Goal: Task Accomplishment & Management: Manage account settings

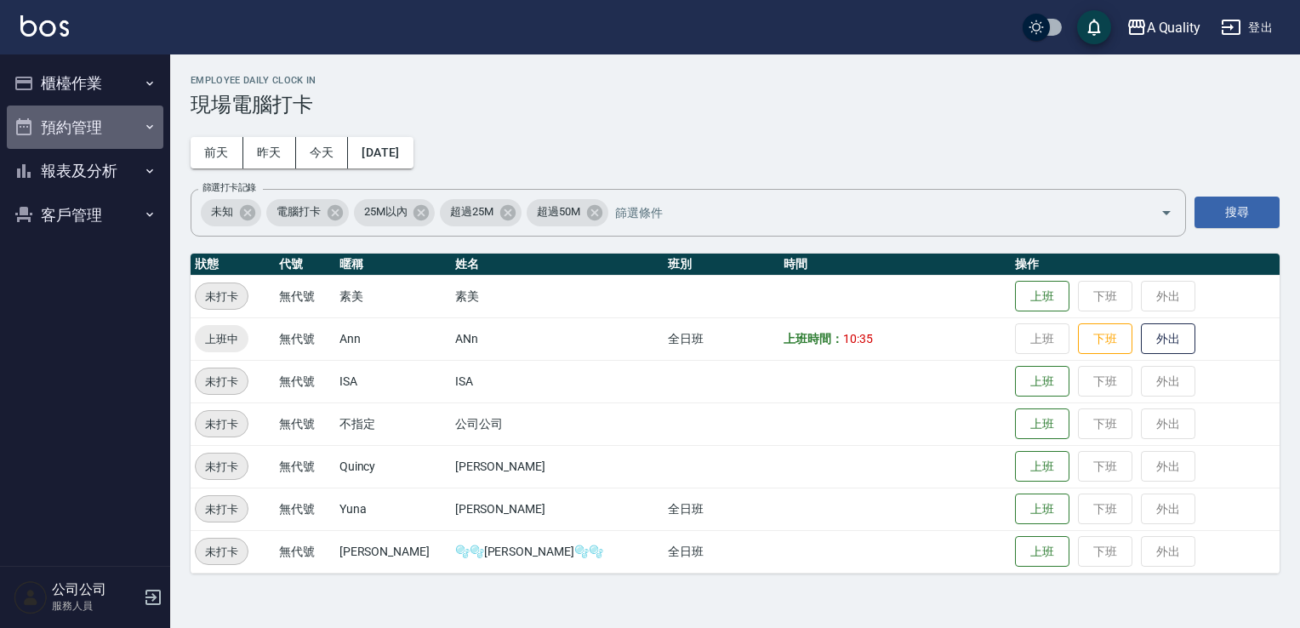
click at [113, 117] on button "預約管理" at bounding box center [85, 128] width 157 height 44
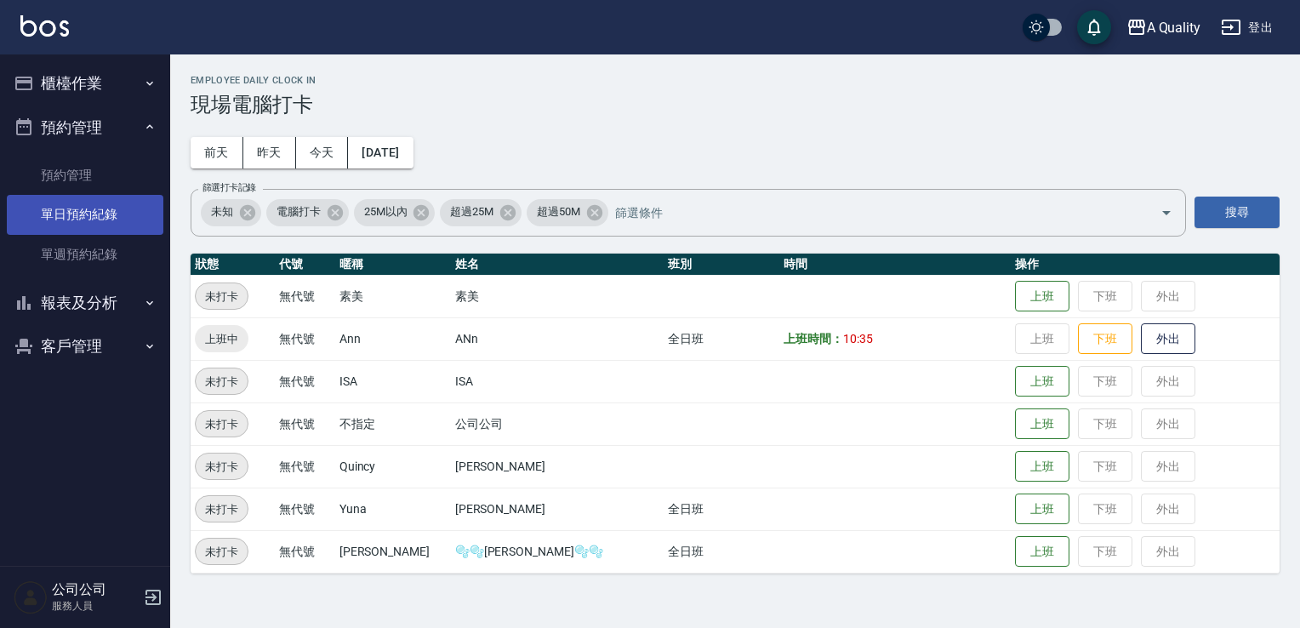
click at [113, 200] on link "單日預約紀錄" at bounding box center [85, 214] width 157 height 39
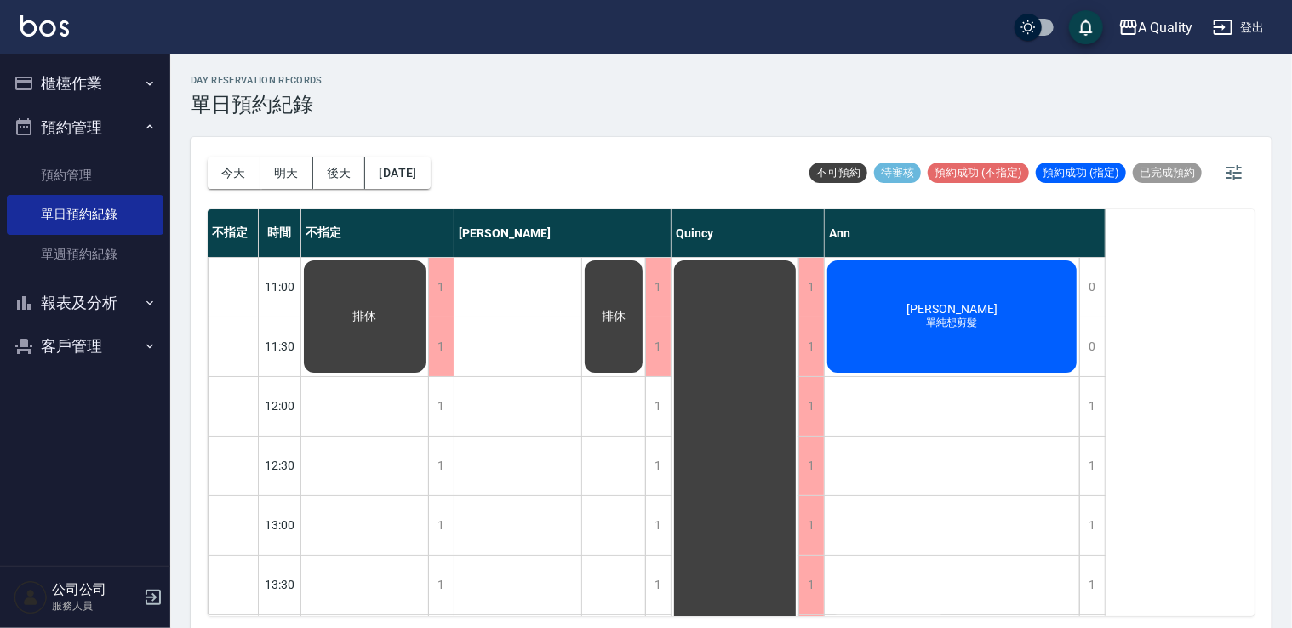
click at [103, 69] on button "櫃檯作業" at bounding box center [85, 83] width 157 height 44
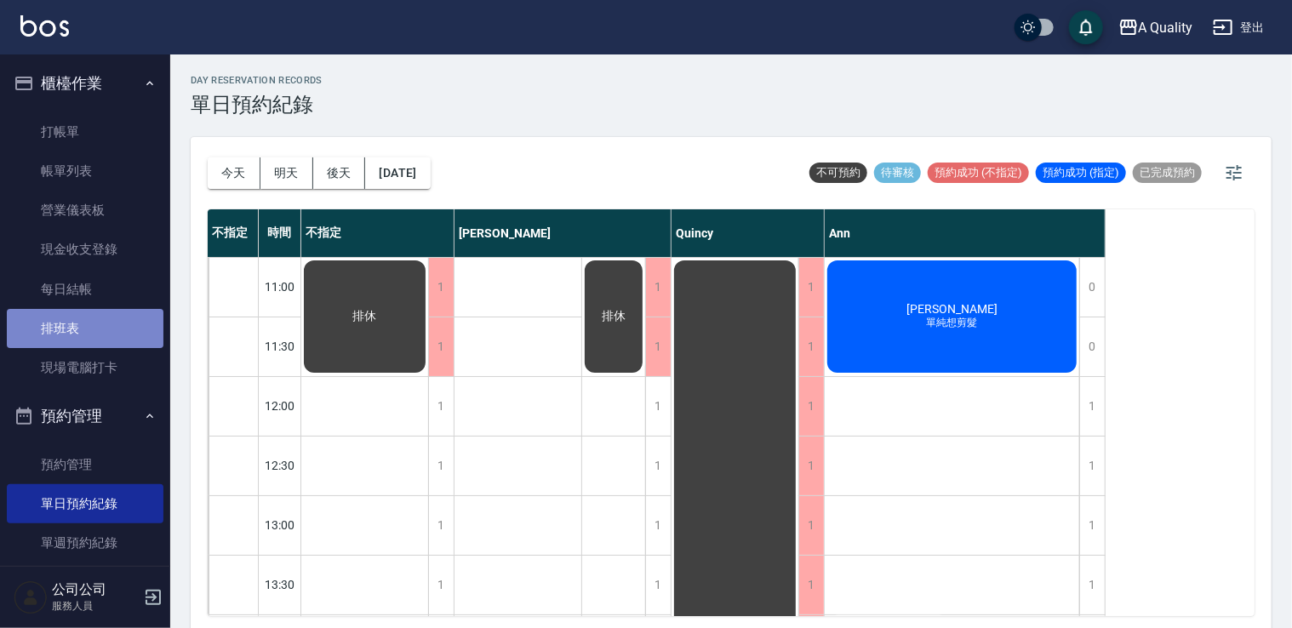
click at [100, 332] on link "排班表" at bounding box center [85, 328] width 157 height 39
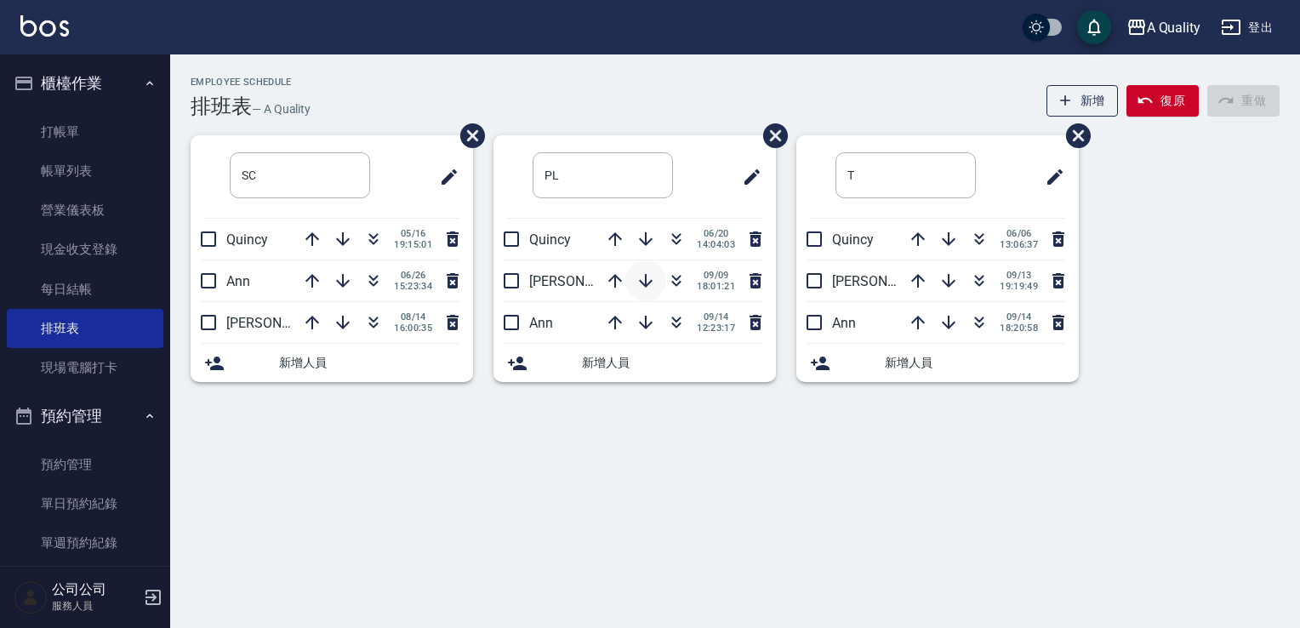
click at [648, 285] on icon "button" at bounding box center [646, 281] width 20 height 20
click at [92, 489] on link "單日預約紀錄" at bounding box center [85, 503] width 157 height 39
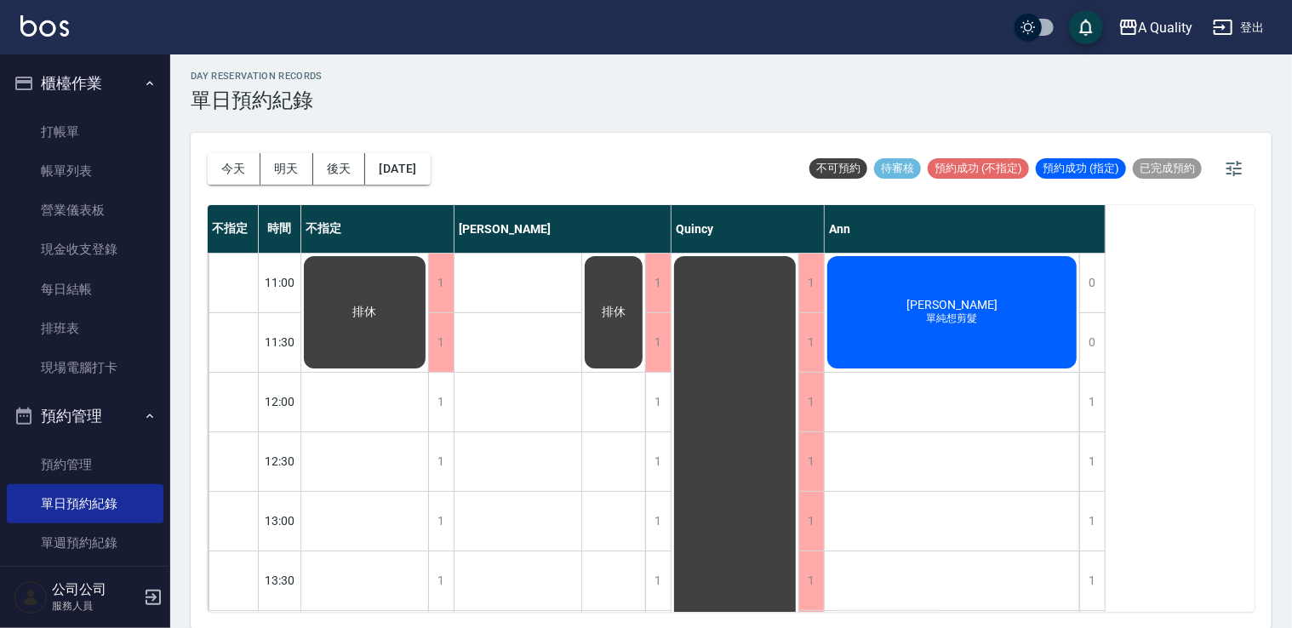
click at [1008, 328] on div "陳定杰 單純想剪髮" at bounding box center [952, 312] width 254 height 117
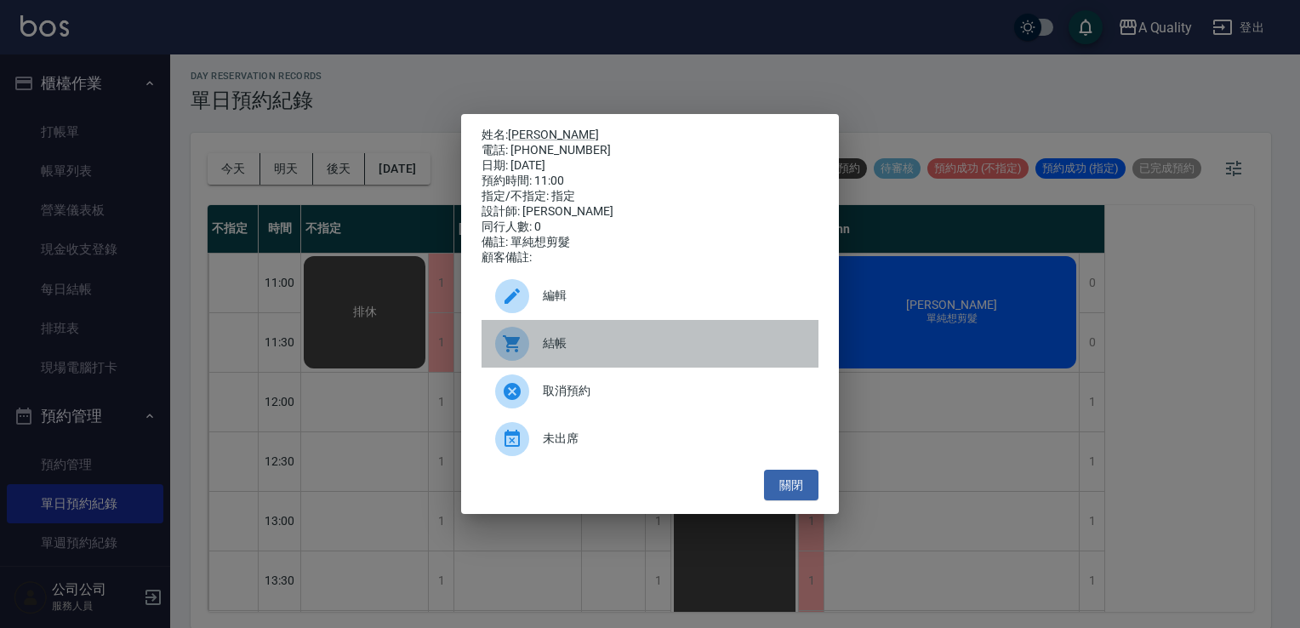
click at [579, 362] on div "結帳" at bounding box center [650, 344] width 337 height 48
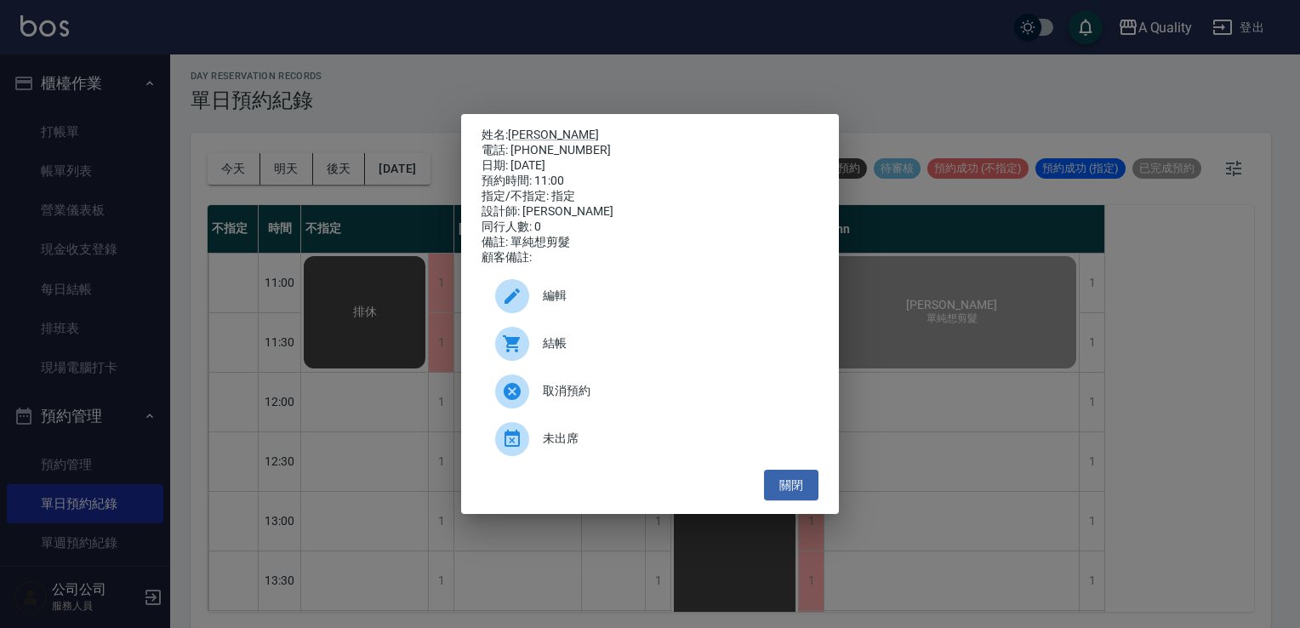
drag, startPoint x: 806, startPoint y: 502, endPoint x: 776, endPoint y: 475, distance: 40.4
click at [806, 501] on button "關閉" at bounding box center [791, 485] width 54 height 31
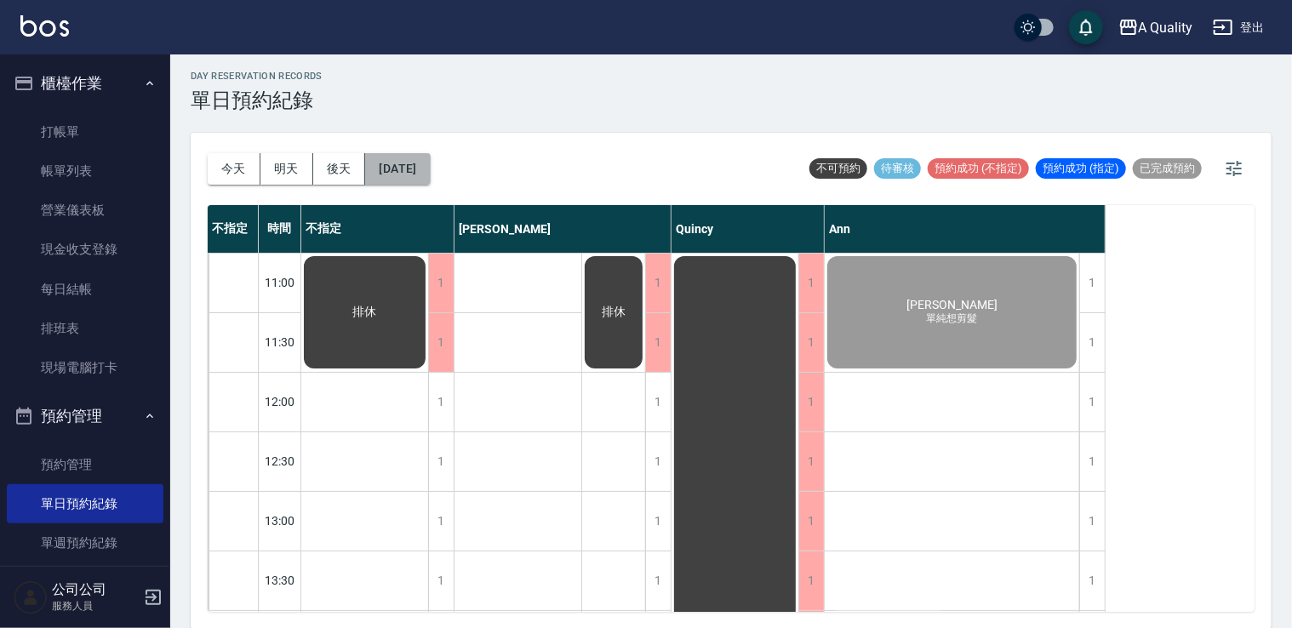
click at [430, 172] on button "[DATE]" at bounding box center [397, 168] width 65 height 31
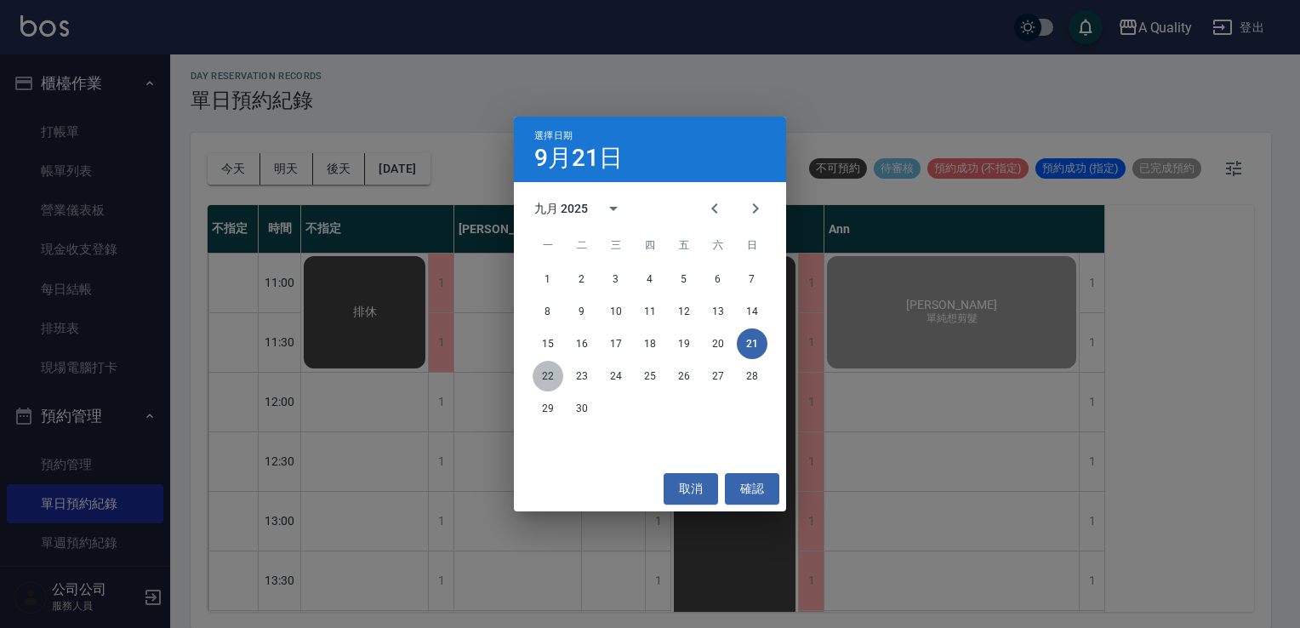
click at [551, 380] on button "22" at bounding box center [548, 376] width 31 height 31
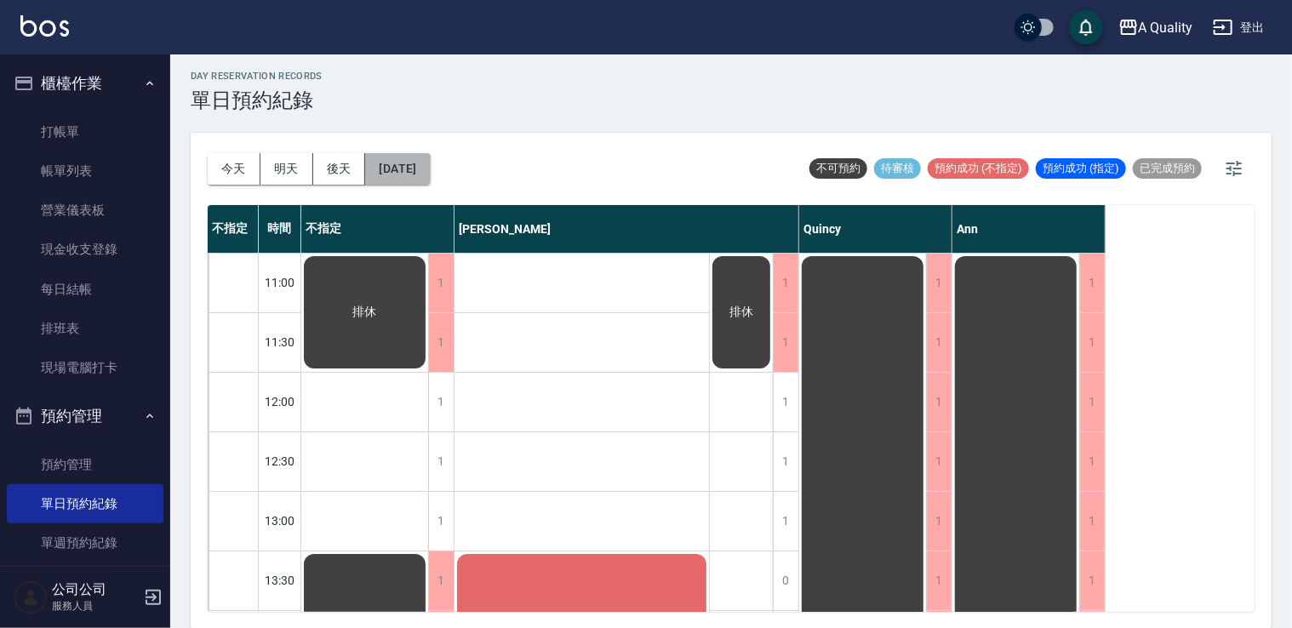
click at [416, 165] on button "2025/09/22" at bounding box center [397, 168] width 65 height 31
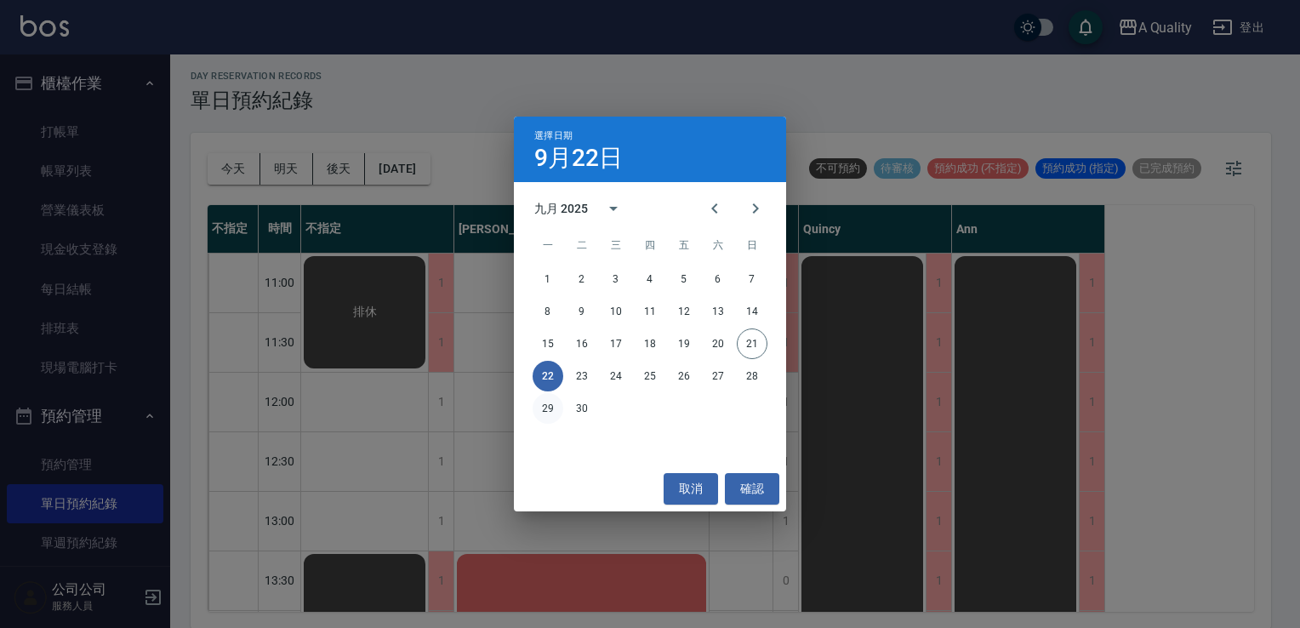
click at [551, 410] on button "29" at bounding box center [548, 408] width 31 height 31
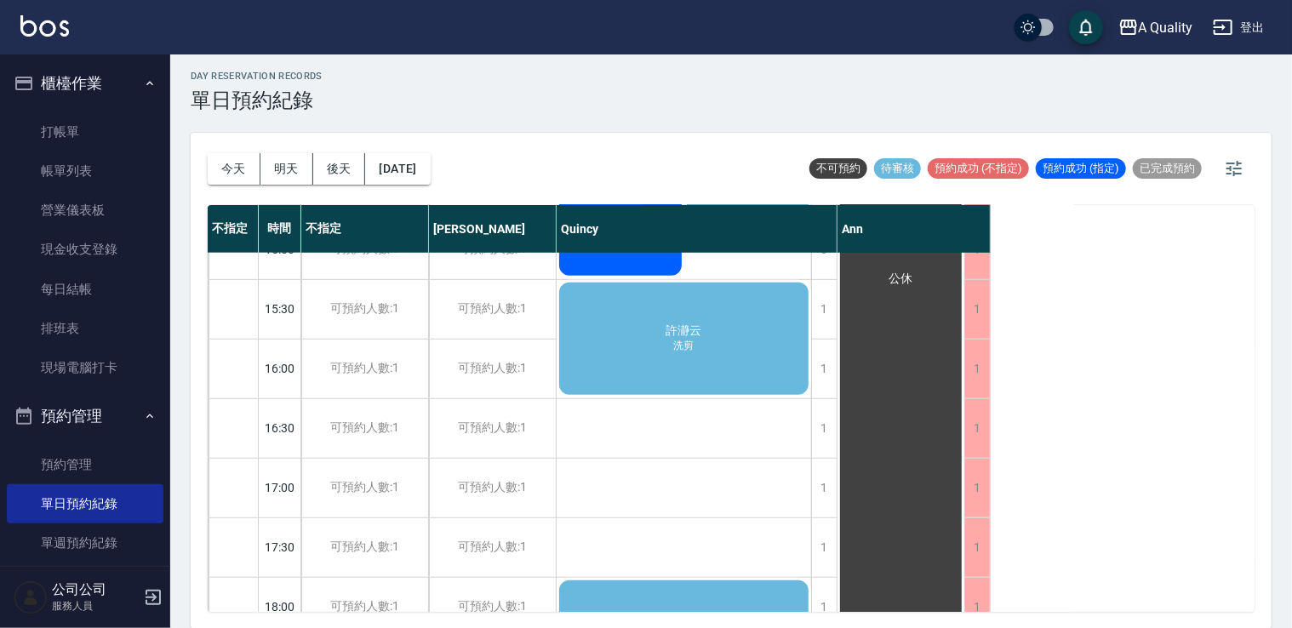
scroll to position [511, 0]
click at [731, 352] on div "許瀞云 洗剪" at bounding box center [684, 337] width 254 height 117
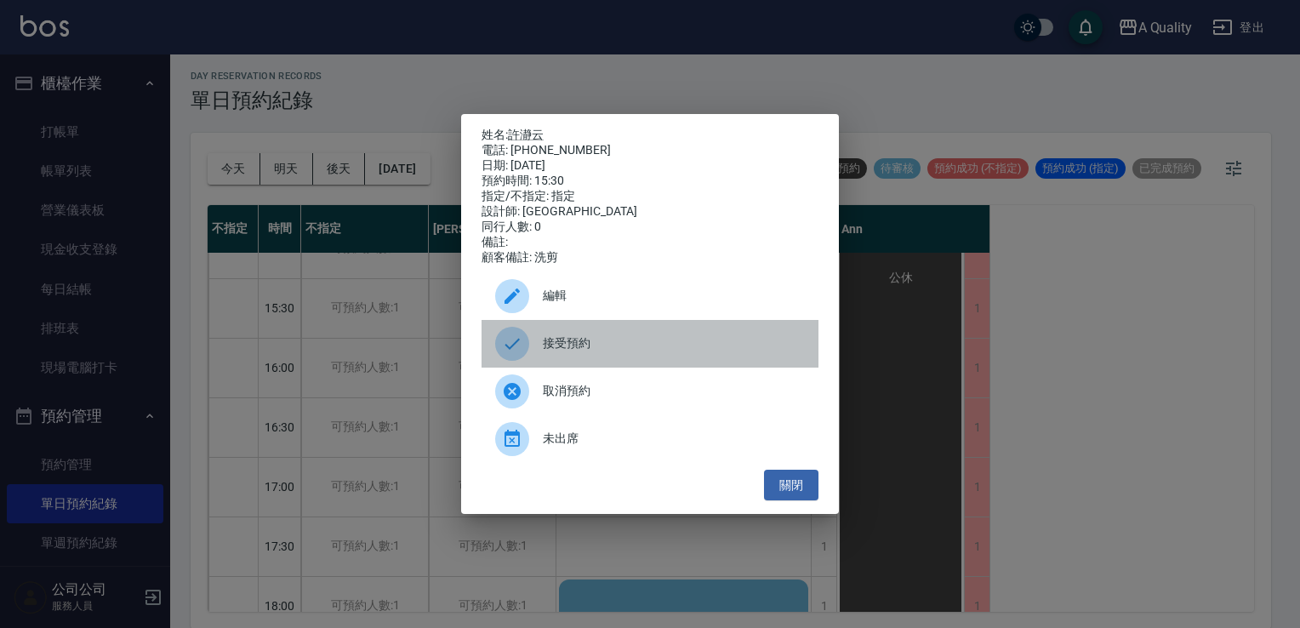
click at [551, 362] on div "接受預約" at bounding box center [650, 344] width 337 height 48
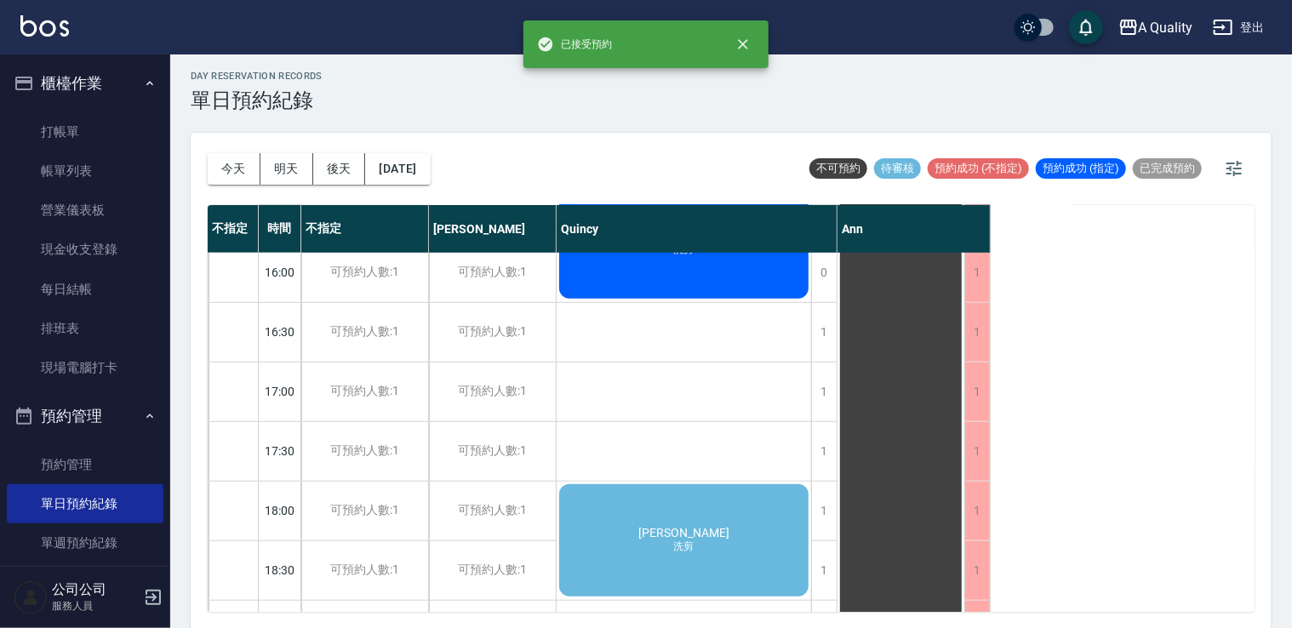
scroll to position [726, 0]
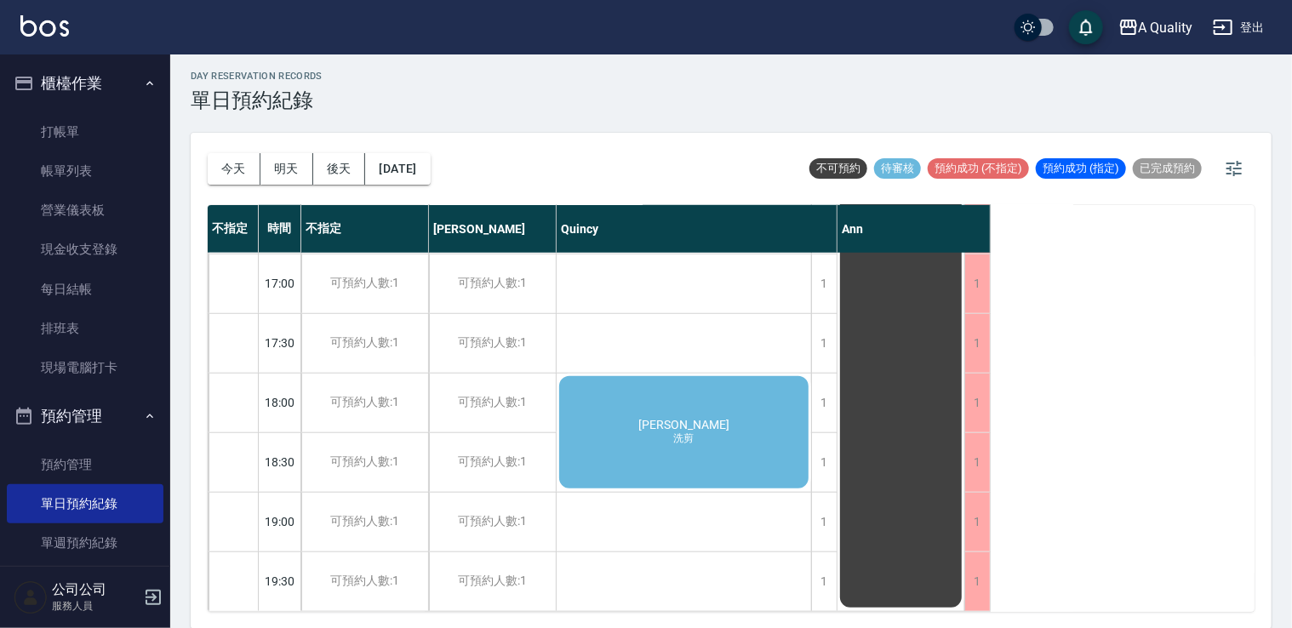
click at [745, 403] on div "Jonas 洗剪" at bounding box center [684, 432] width 254 height 117
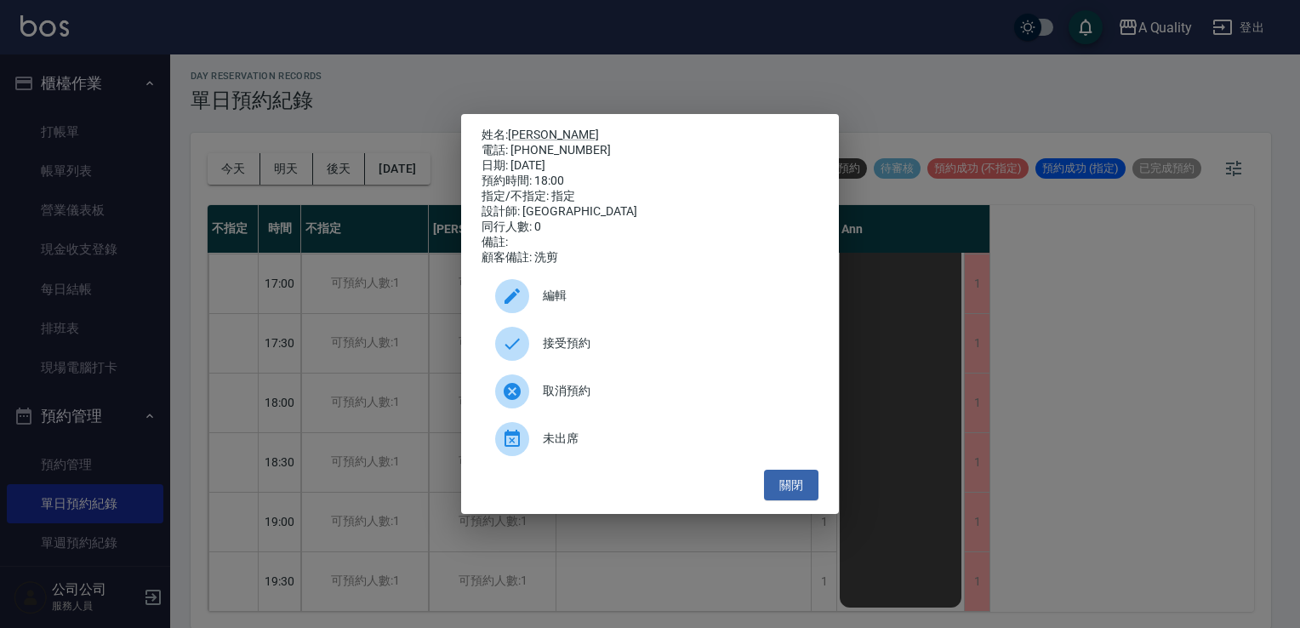
click at [643, 349] on span "接受預約" at bounding box center [674, 343] width 262 height 18
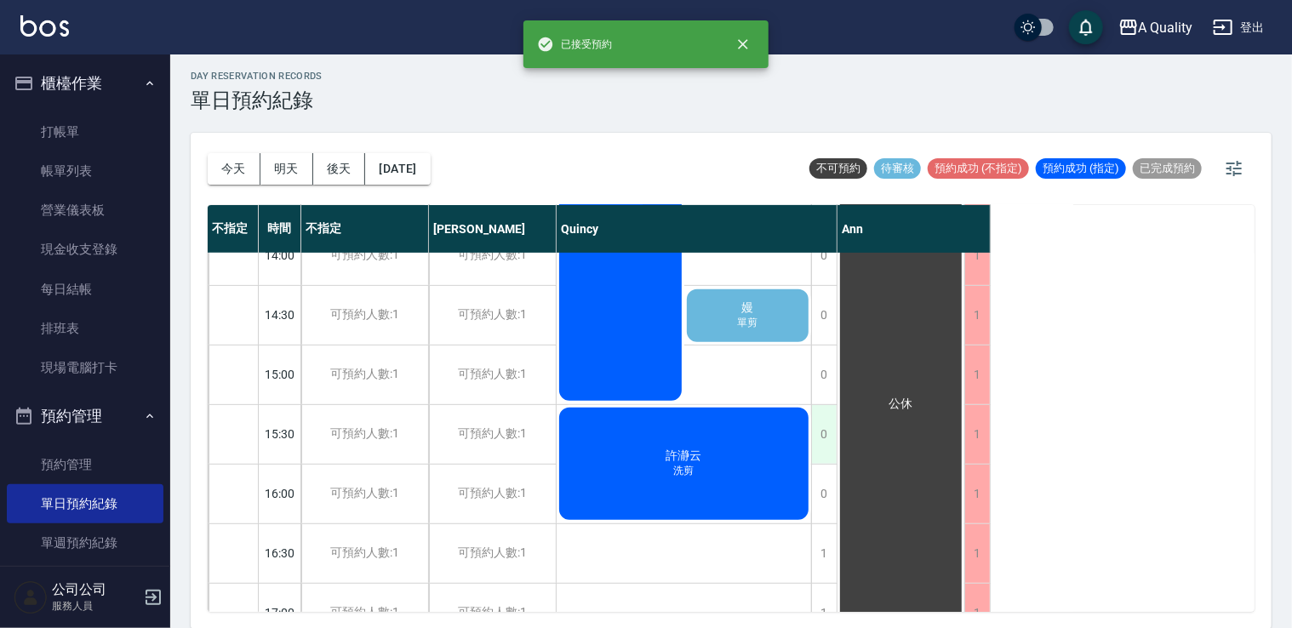
scroll to position [300, 0]
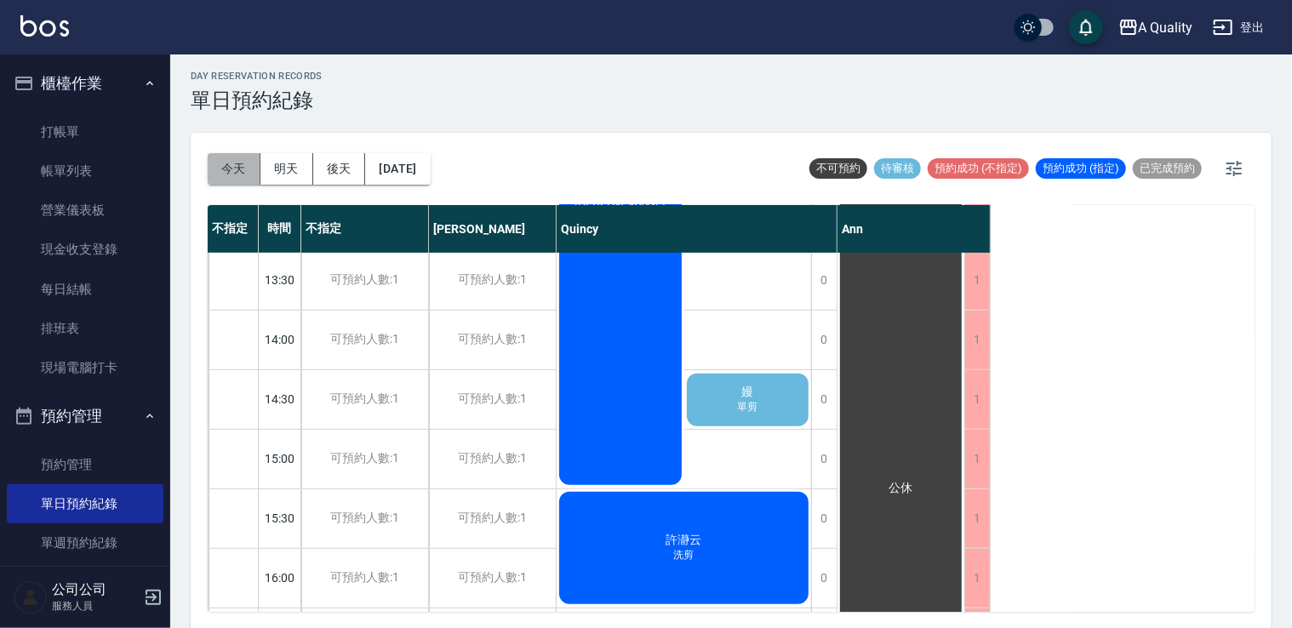
click at [221, 173] on button "今天" at bounding box center [234, 168] width 53 height 31
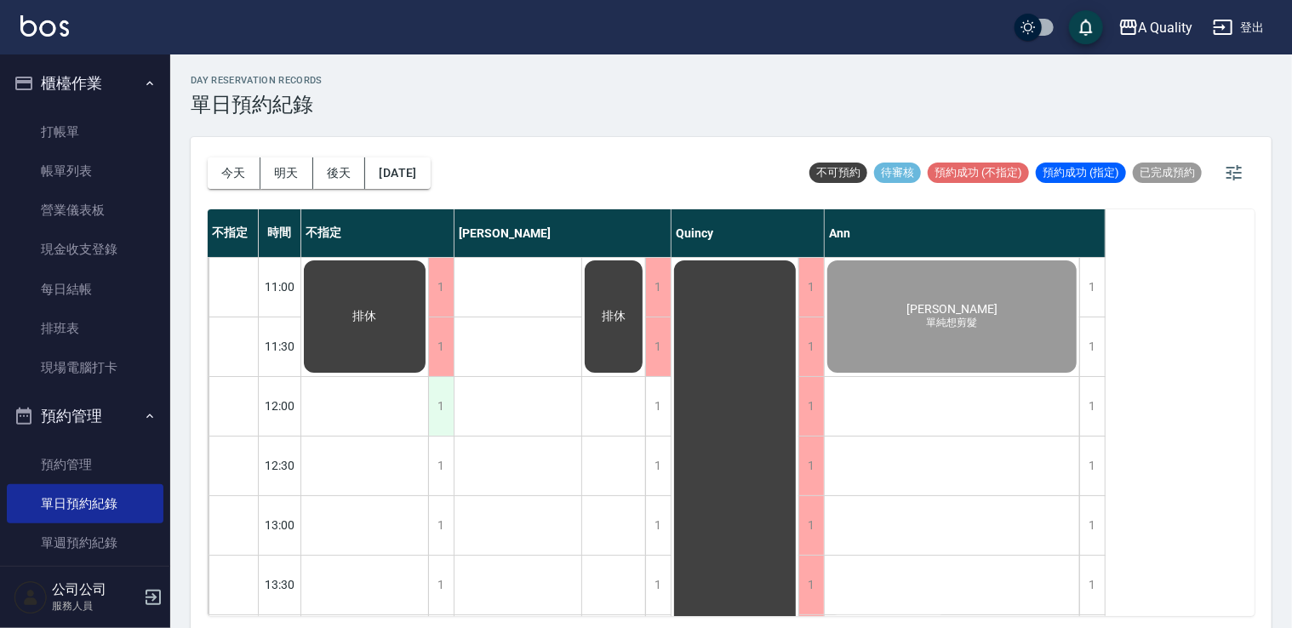
click at [446, 397] on div "1" at bounding box center [441, 406] width 26 height 59
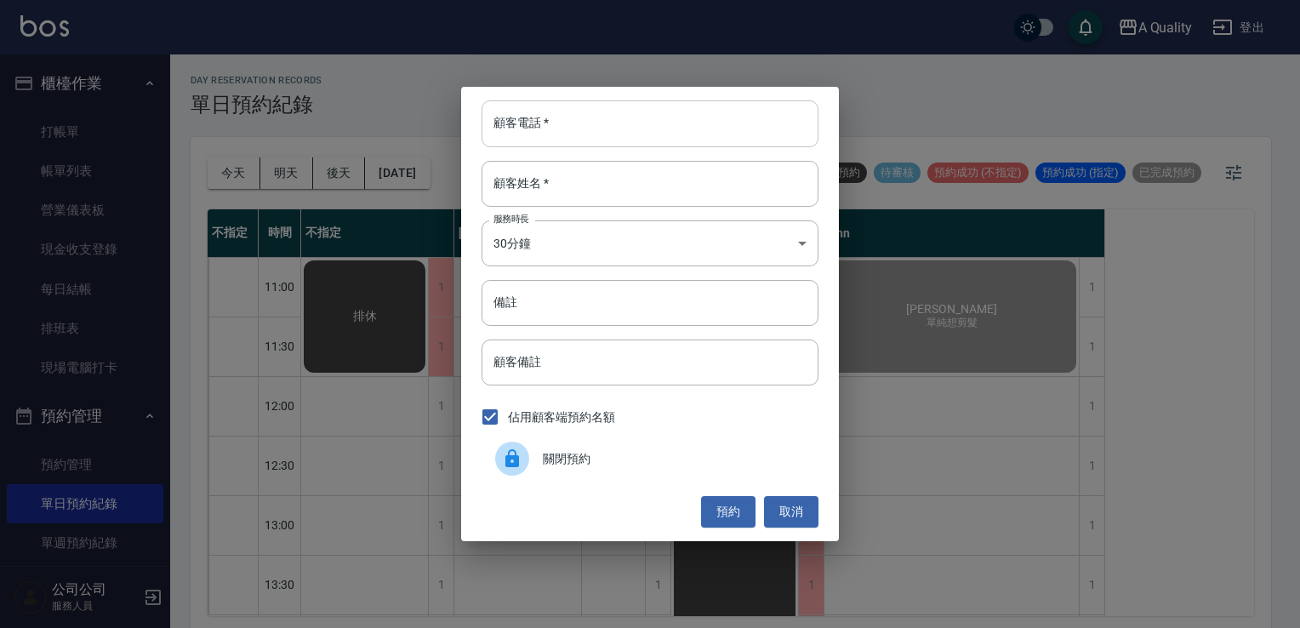
click at [543, 130] on input "顧客電話   *" at bounding box center [650, 123] width 337 height 46
type input "0933043711"
click at [555, 182] on input "顧客姓名   *" at bounding box center [650, 184] width 337 height 46
type input "x"
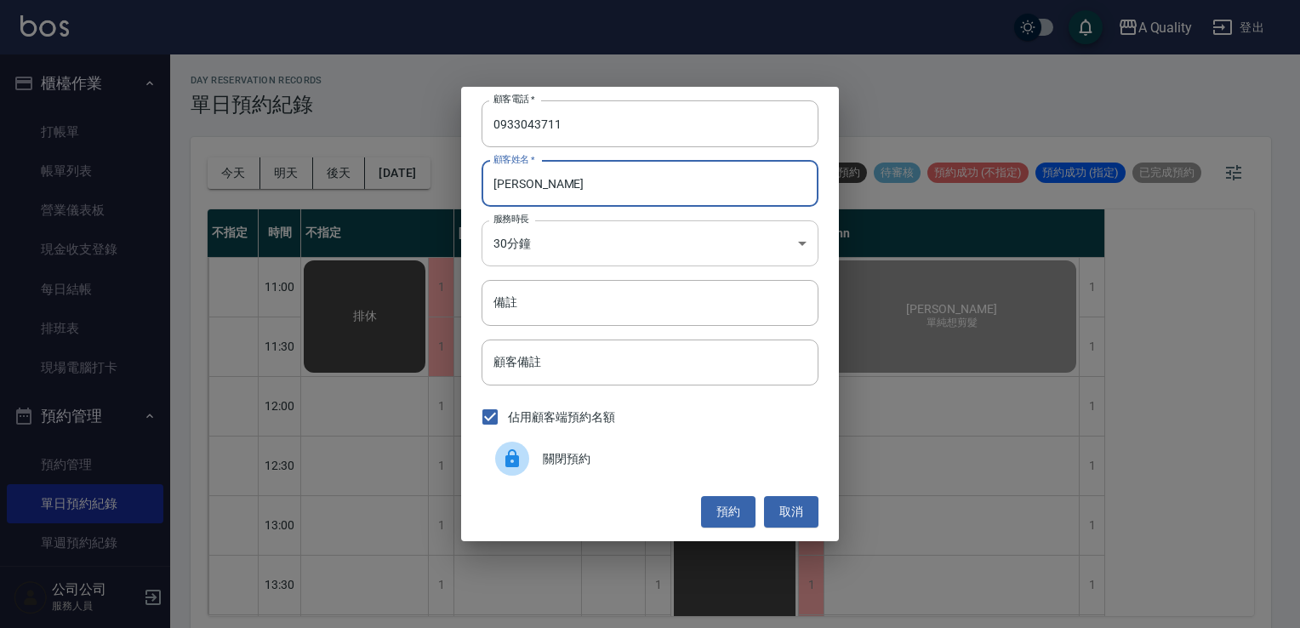
type input "[PERSON_NAME]"
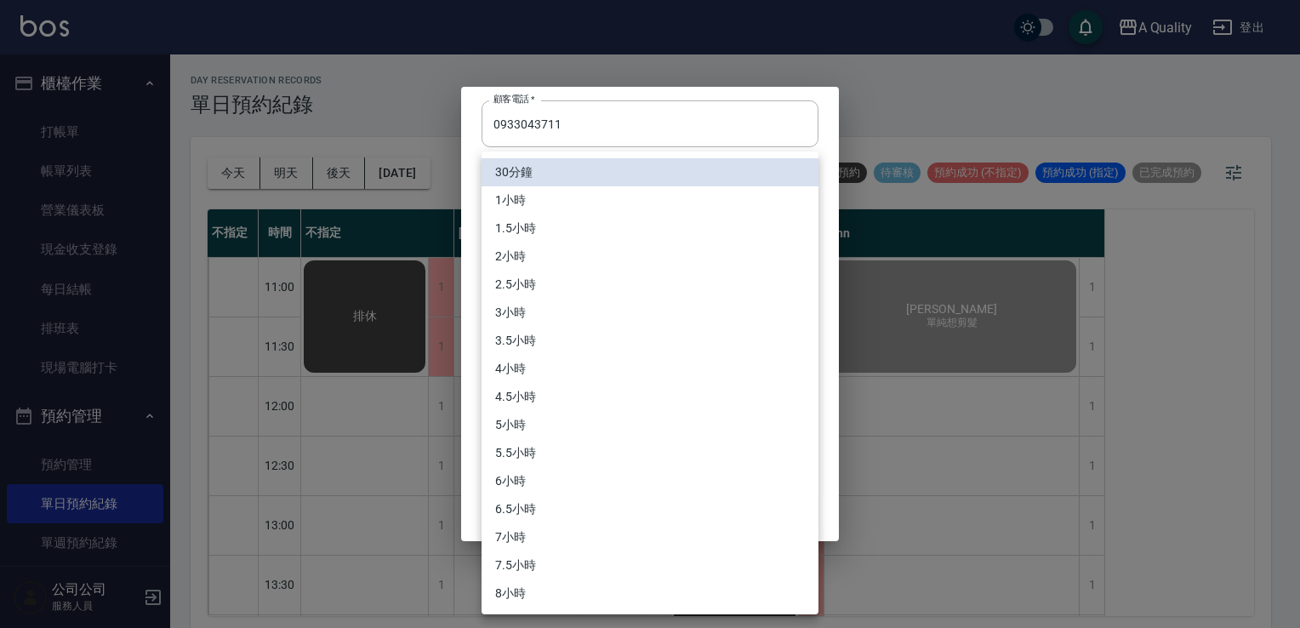
click at [551, 241] on body "A Quality 登出 櫃檯作業 打帳單 帳單列表 營業儀表板 現金收支登錄 每日結帳 排班表 現場電腦打卡 預約管理 預約管理 單日預約紀錄 單週預約紀錄…" at bounding box center [650, 316] width 1300 height 633
click at [541, 212] on li "1小時" at bounding box center [650, 200] width 337 height 28
type input "2"
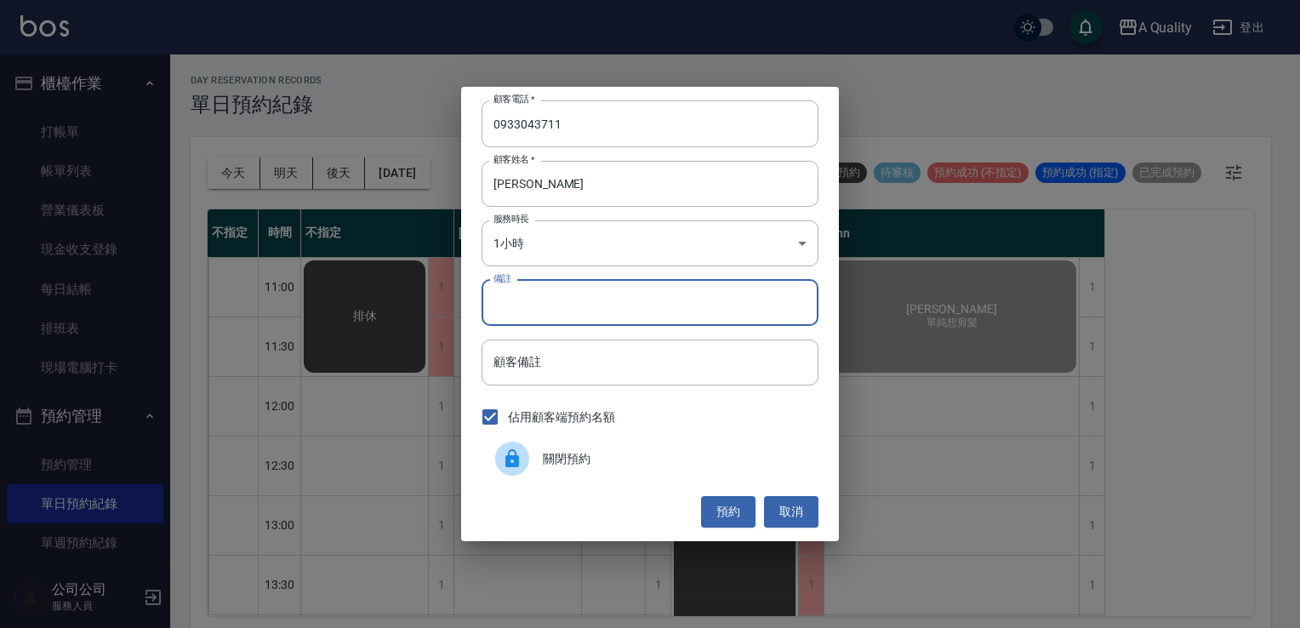
click at [525, 314] on input "備註" at bounding box center [650, 303] width 337 height 46
type input "解"
type input "接髮洗 699"
click at [737, 511] on button "預約" at bounding box center [728, 511] width 54 height 31
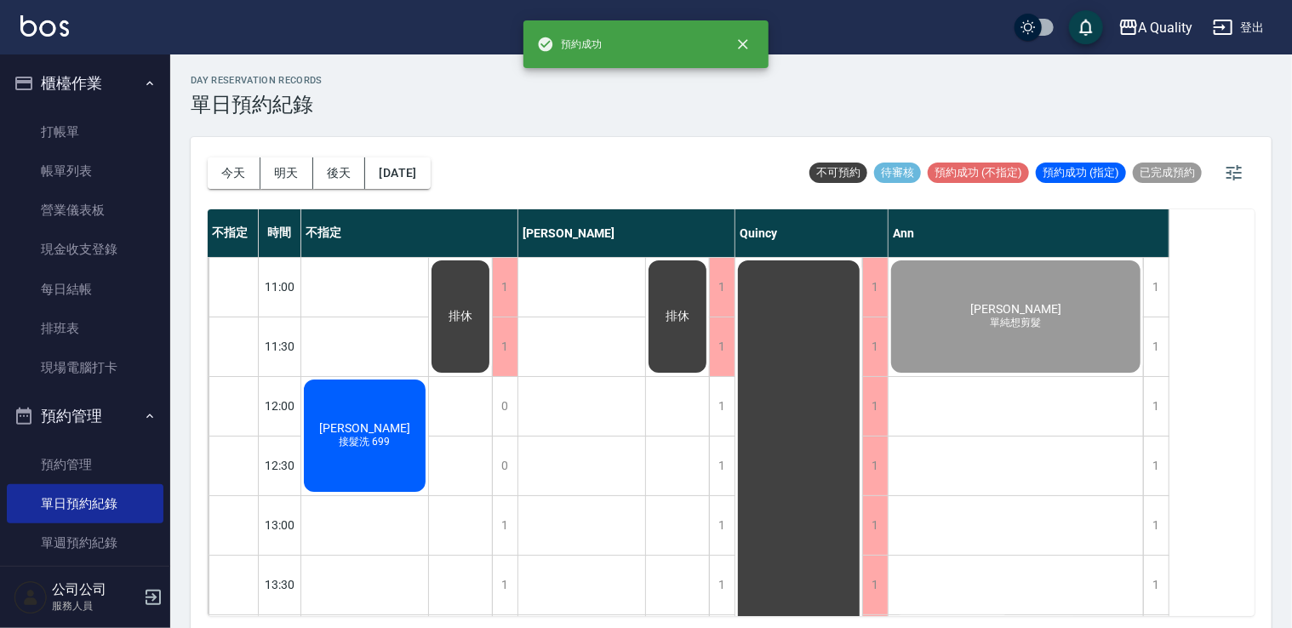
click at [372, 462] on div "李S 接髮洗 699" at bounding box center [364, 435] width 127 height 117
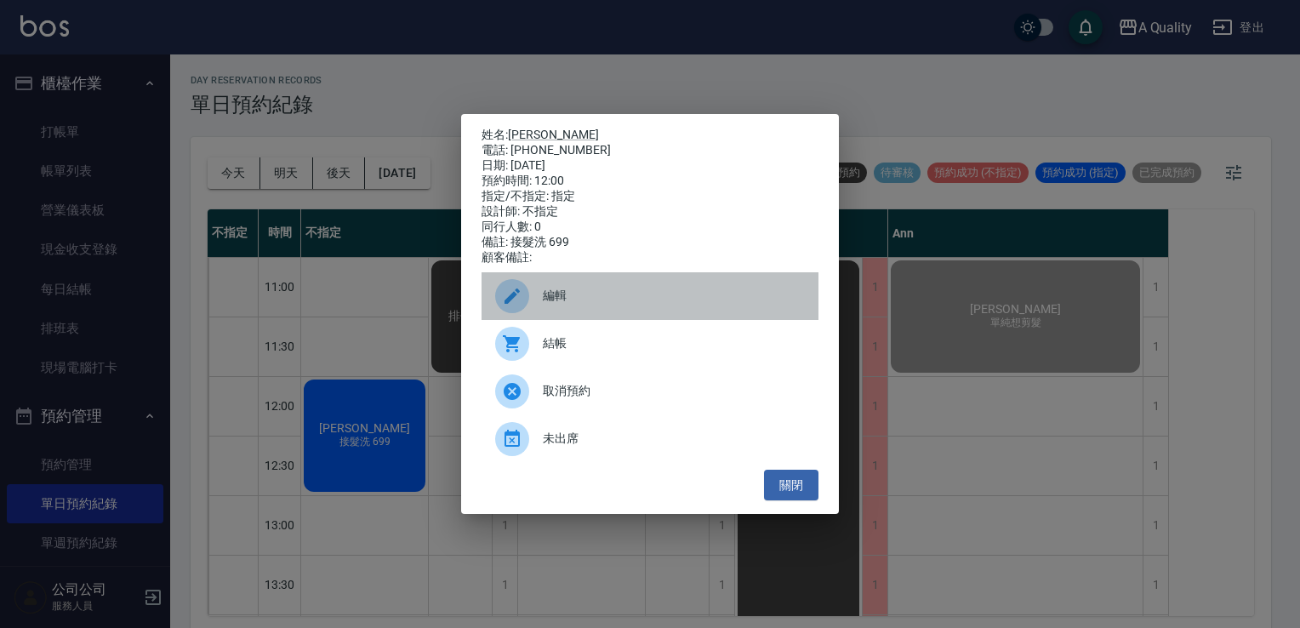
click at [586, 302] on span "編輯" at bounding box center [674, 296] width 262 height 18
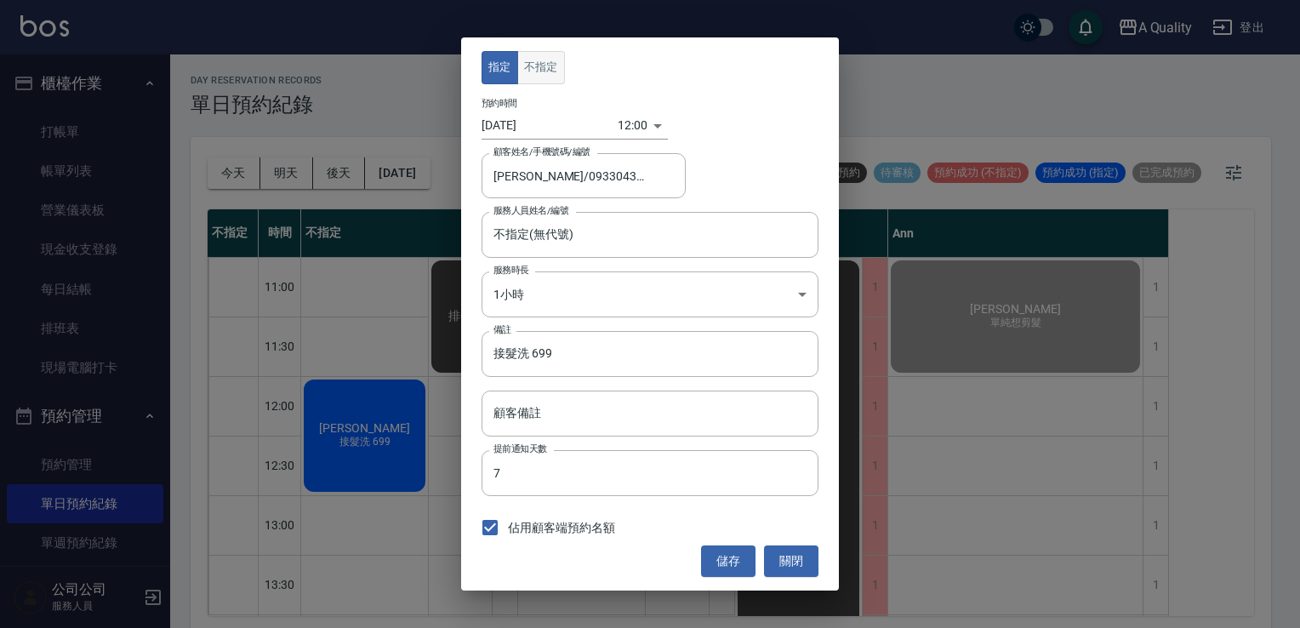
click at [545, 58] on button "不指定" at bounding box center [541, 67] width 48 height 33
click at [734, 550] on button "儲存" at bounding box center [728, 560] width 54 height 31
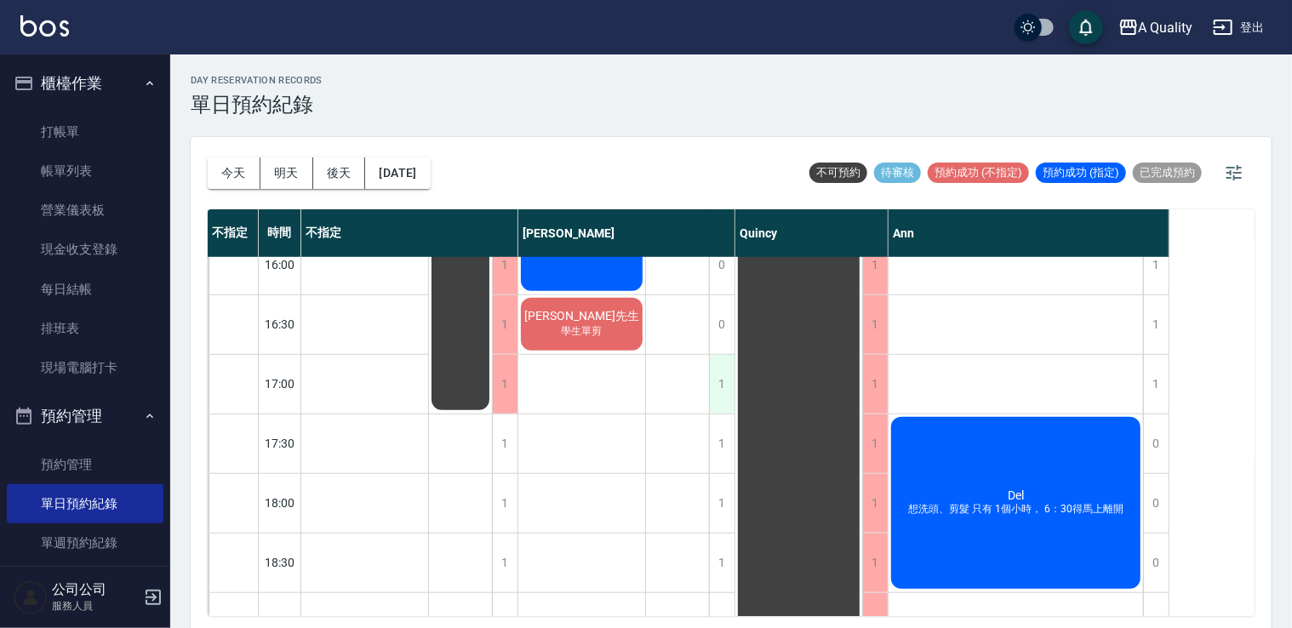
scroll to position [726, 0]
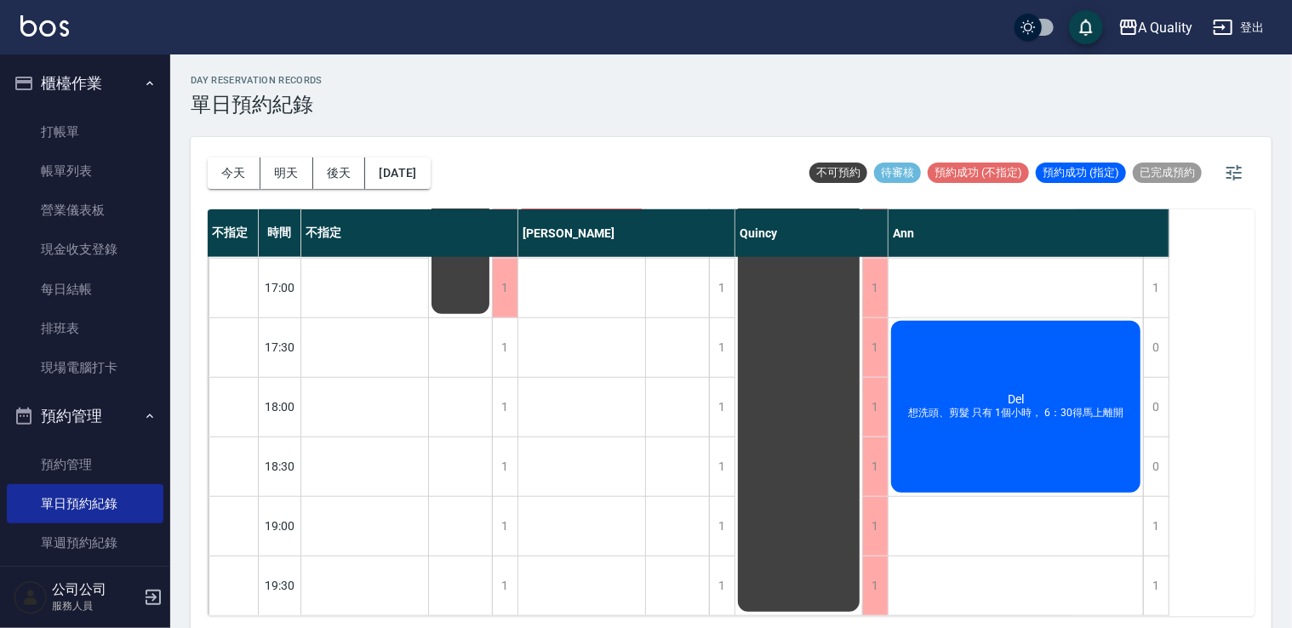
click at [997, 425] on div "Del 想洗頭、剪髮 只有 1個小時， 6：30得馬上離開" at bounding box center [1015, 406] width 254 height 177
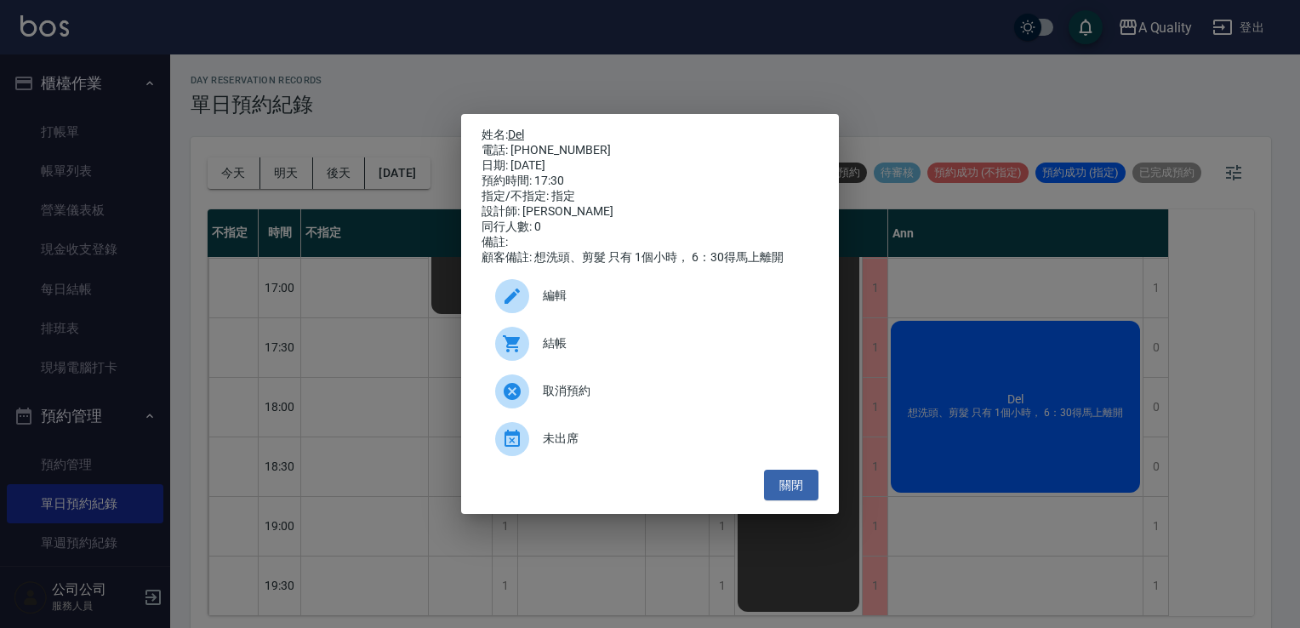
click at [519, 130] on link "Del" at bounding box center [516, 135] width 16 height 14
click at [791, 501] on button "關閉" at bounding box center [791, 485] width 54 height 31
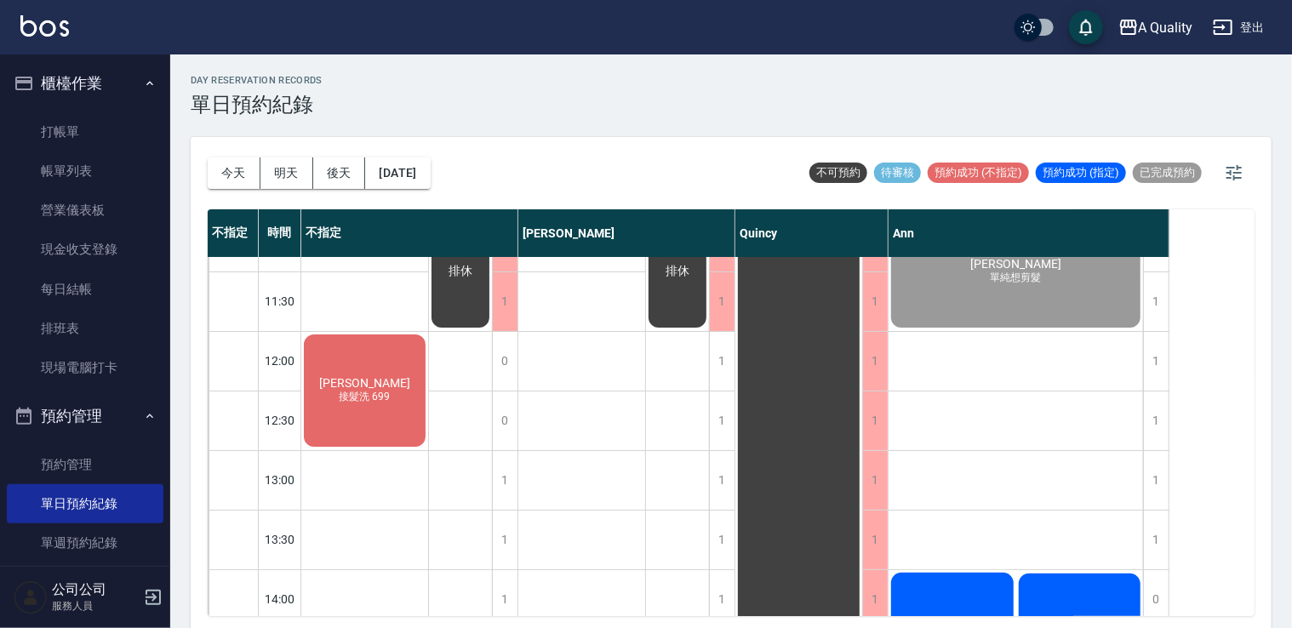
scroll to position [0, 0]
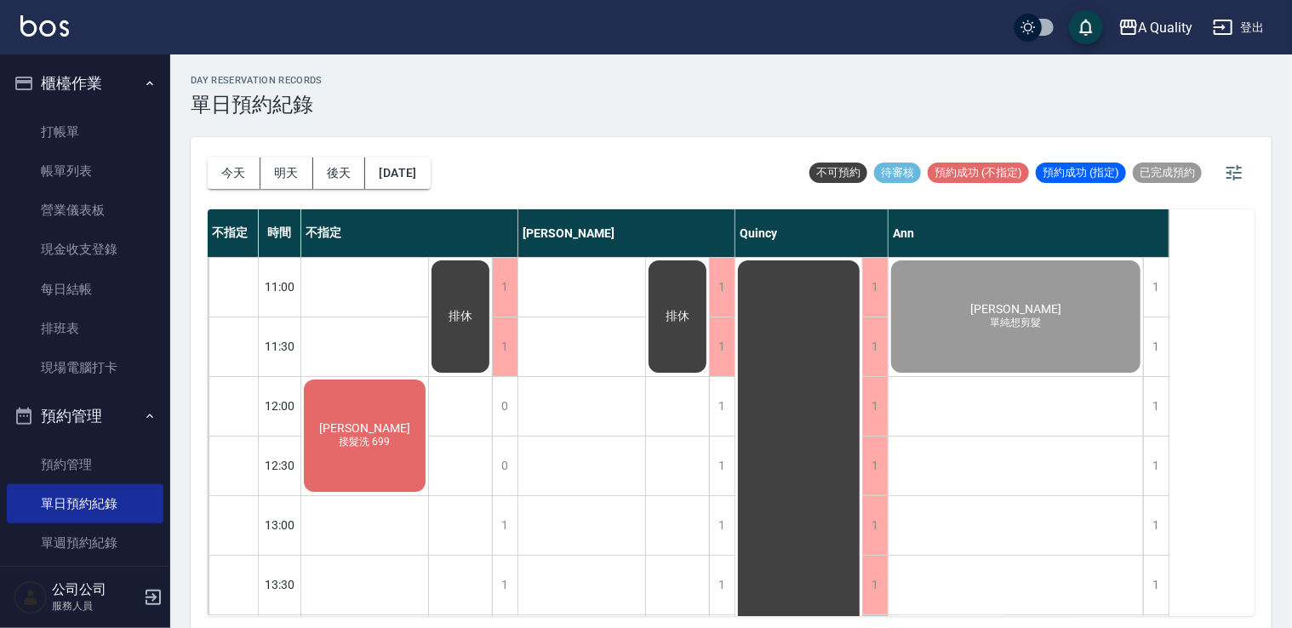
click at [375, 405] on div "李S 接髮洗 699" at bounding box center [364, 435] width 127 height 117
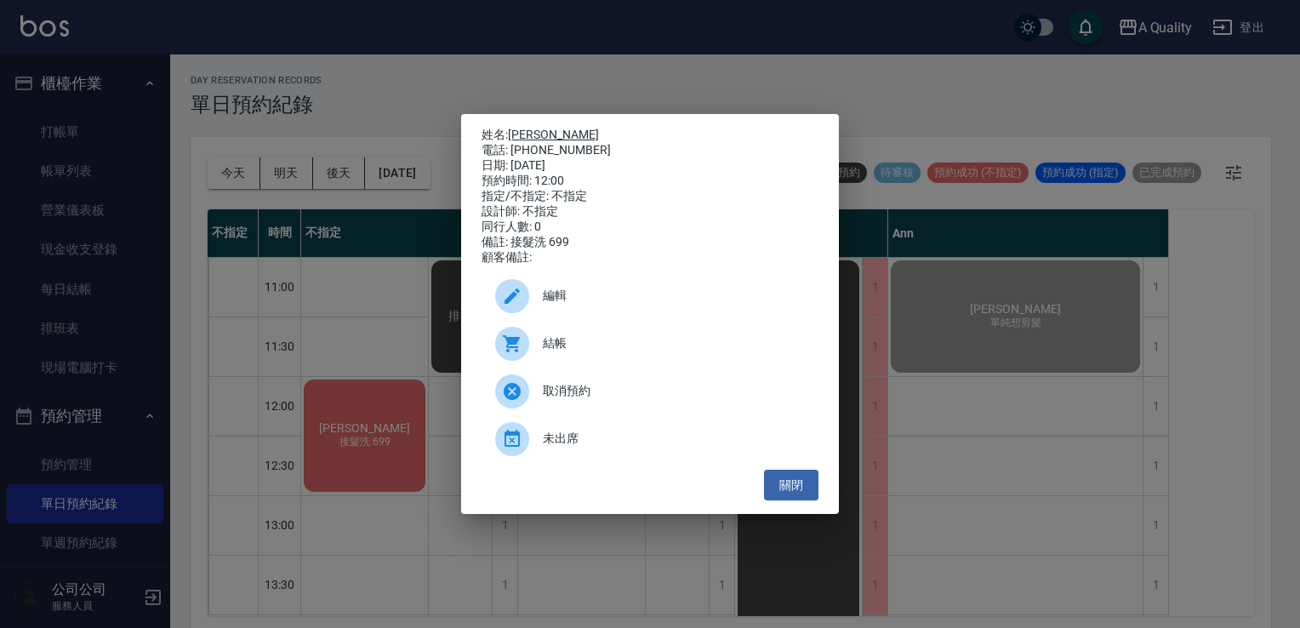
click at [522, 128] on link "[PERSON_NAME]" at bounding box center [553, 135] width 91 height 14
click at [797, 492] on button "關閉" at bounding box center [791, 485] width 54 height 31
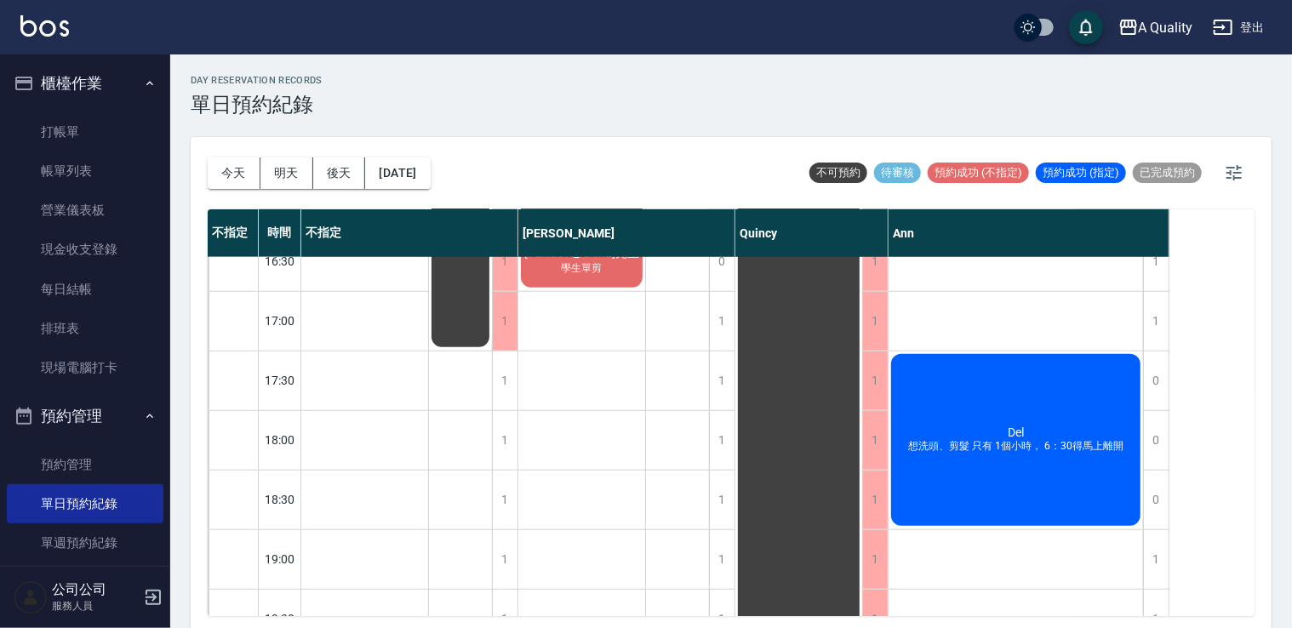
scroll to position [726, 0]
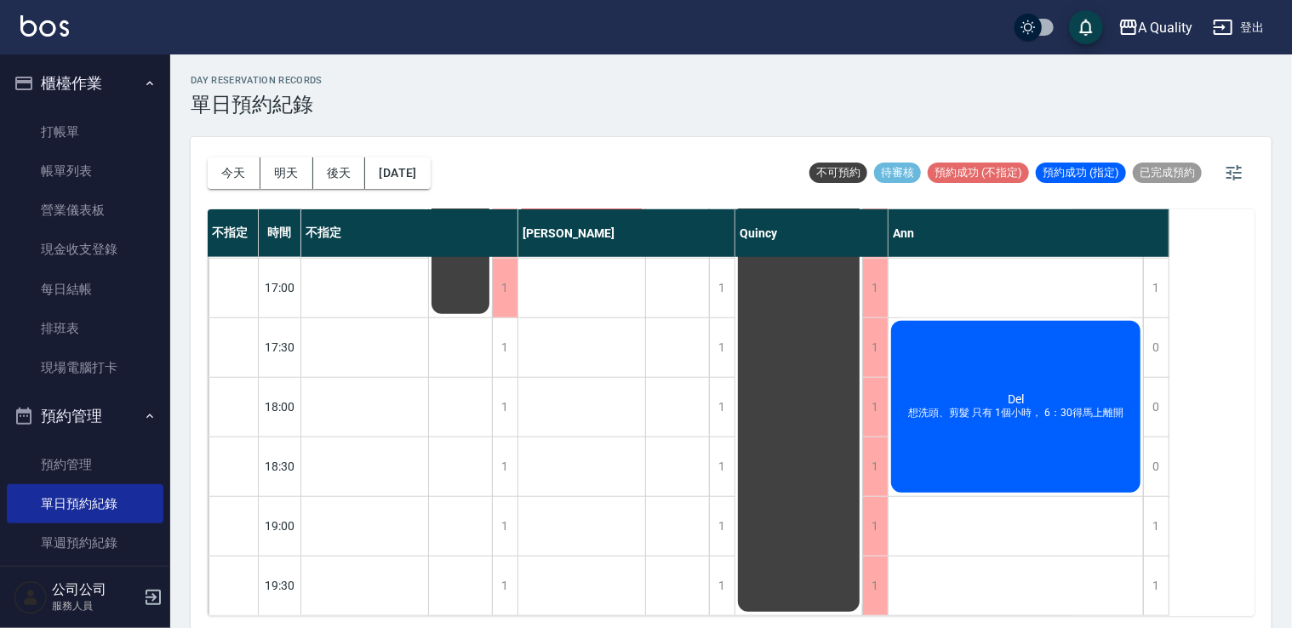
drag, startPoint x: 523, startPoint y: 621, endPoint x: 752, endPoint y: 671, distance: 235.2
drag, startPoint x: 752, startPoint y: 671, endPoint x: 558, endPoint y: 80, distance: 622.4
click at [558, 80] on div "day Reservation records 單日預約紀錄" at bounding box center [731, 96] width 1081 height 42
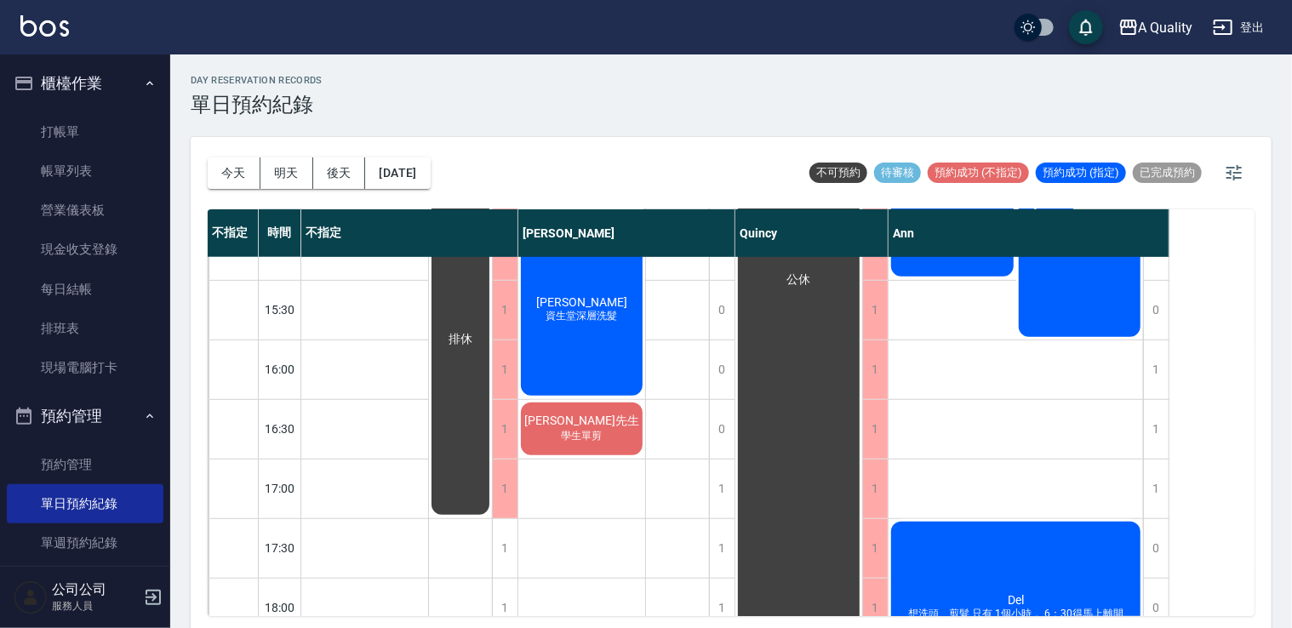
scroll to position [596, 0]
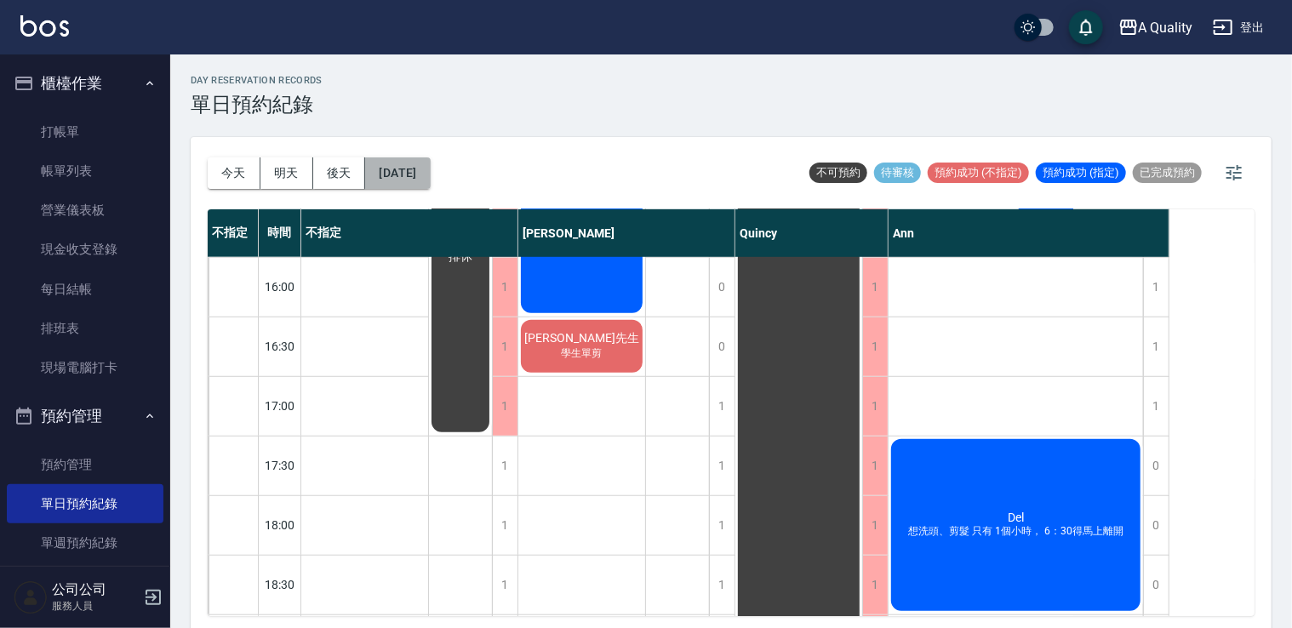
click at [430, 171] on button "[DATE]" at bounding box center [397, 172] width 65 height 31
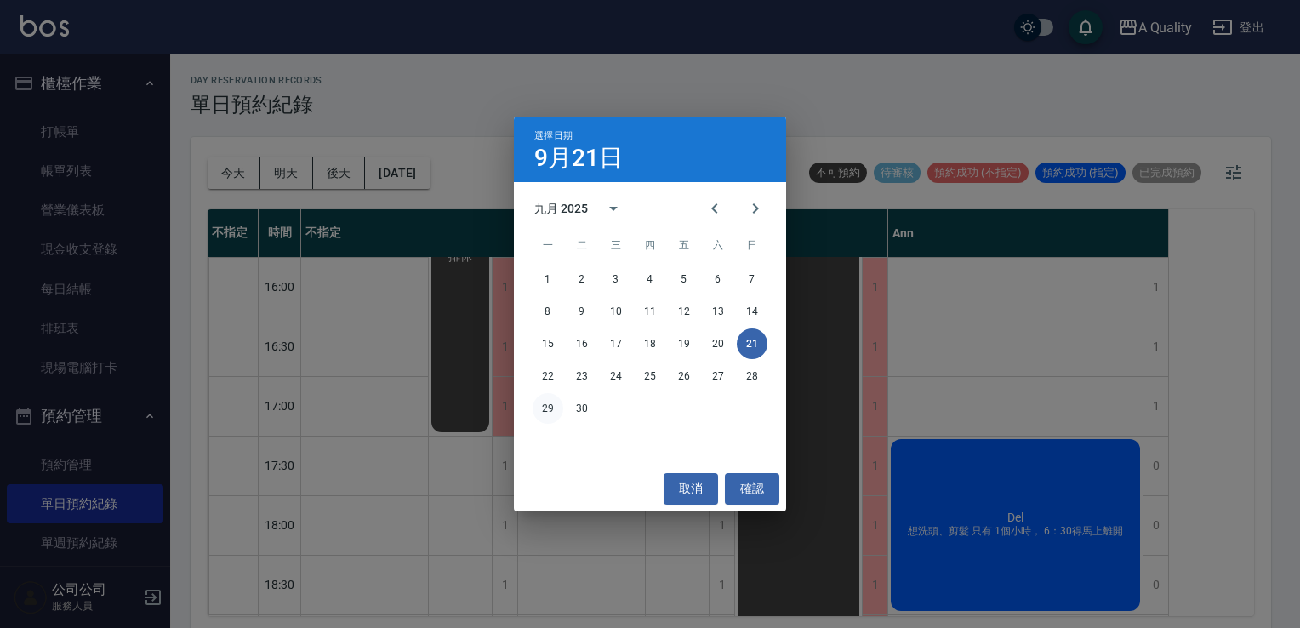
click at [551, 409] on button "29" at bounding box center [548, 408] width 31 height 31
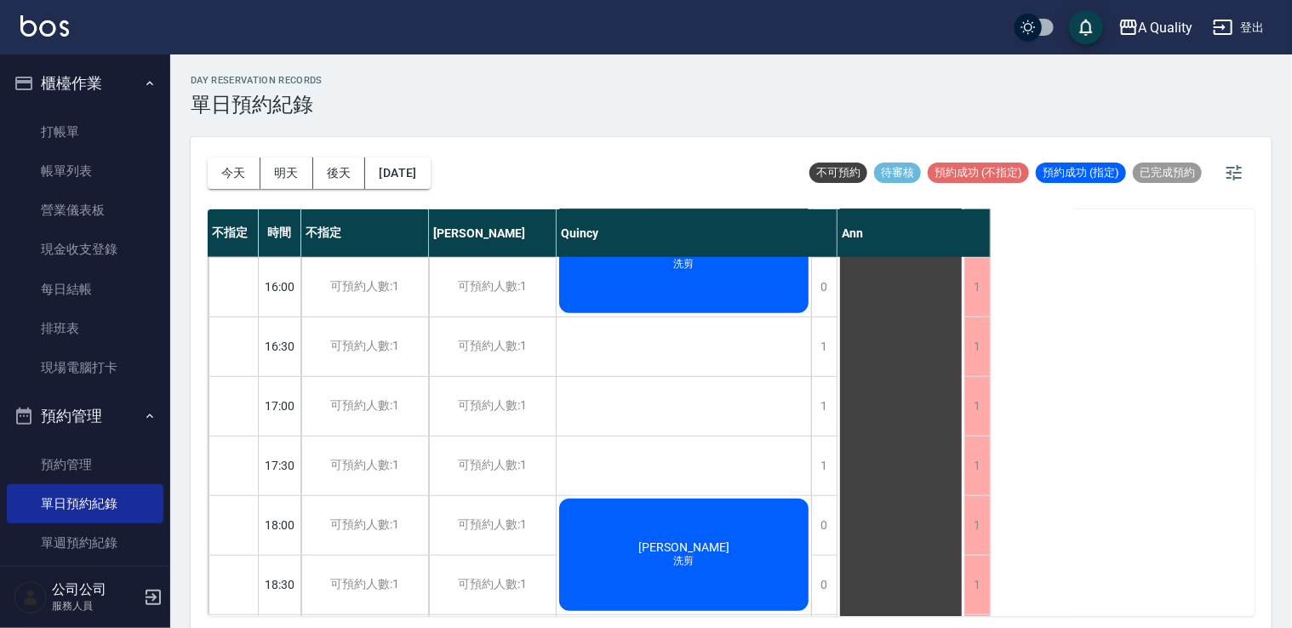
click at [364, 145] on div "今天 明天 後天 2025/09/29" at bounding box center [319, 173] width 223 height 72
click at [397, 154] on div "今天 明天 後天 2025/09/29" at bounding box center [319, 173] width 223 height 72
click at [389, 158] on button "2025/09/29" at bounding box center [397, 172] width 65 height 31
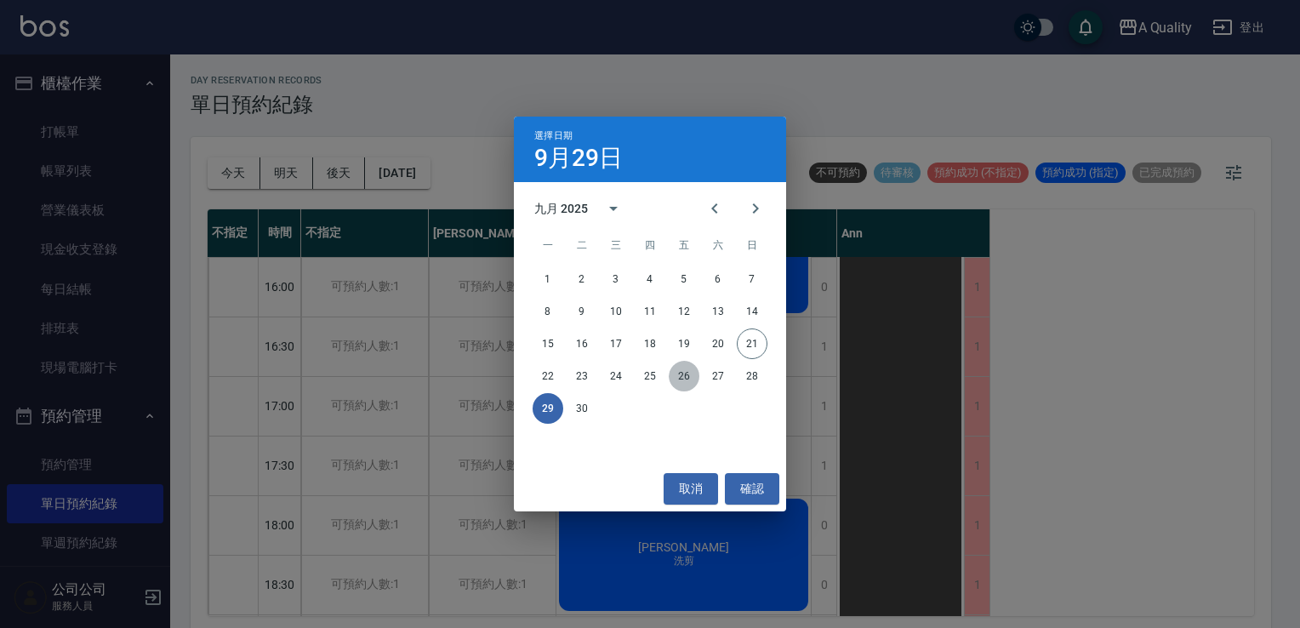
click at [682, 376] on button "26" at bounding box center [684, 376] width 31 height 31
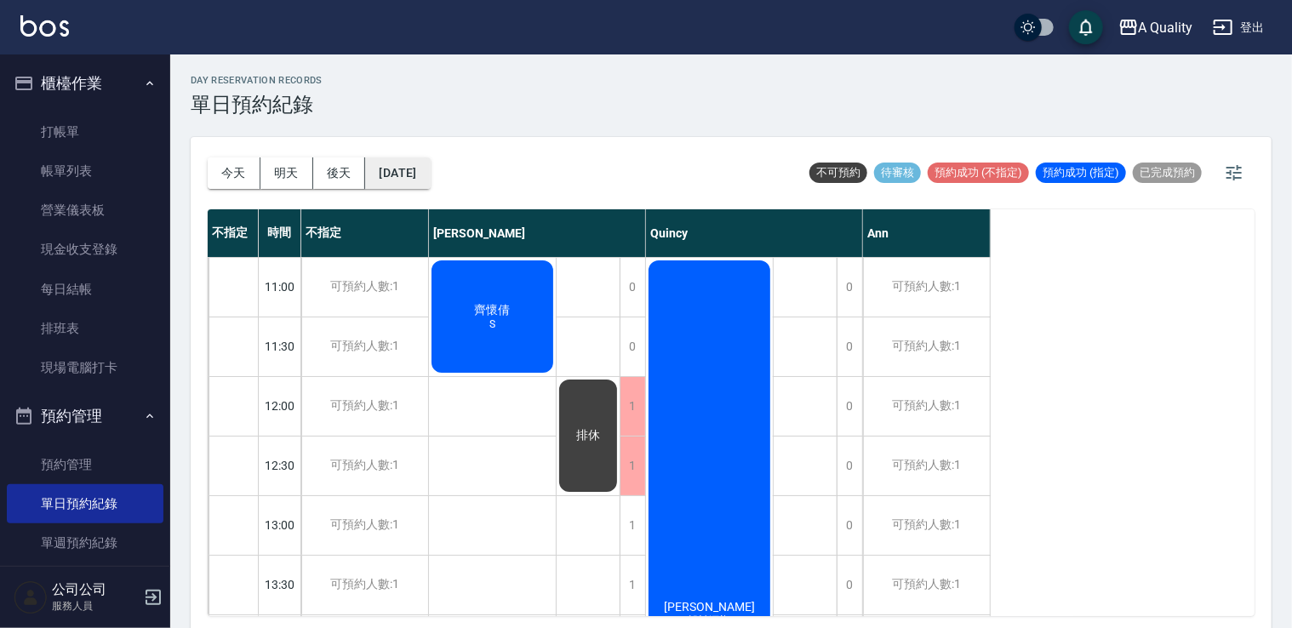
click at [415, 184] on button "2025/09/26" at bounding box center [397, 172] width 65 height 31
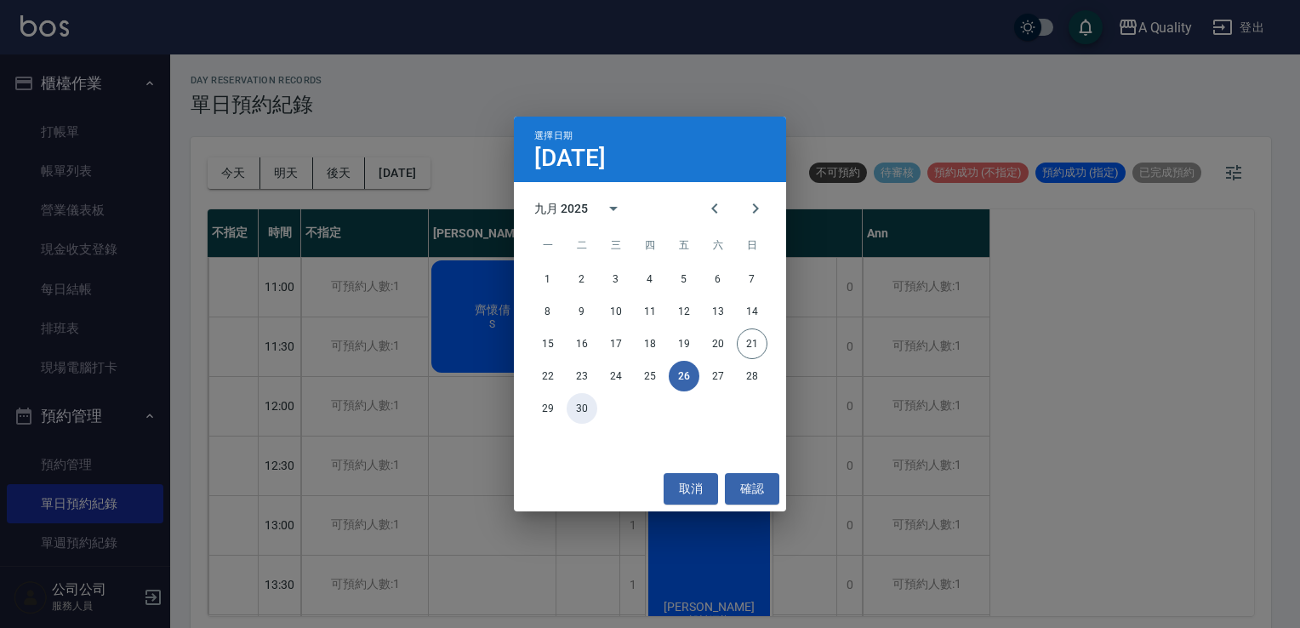
click at [583, 412] on button "30" at bounding box center [582, 408] width 31 height 31
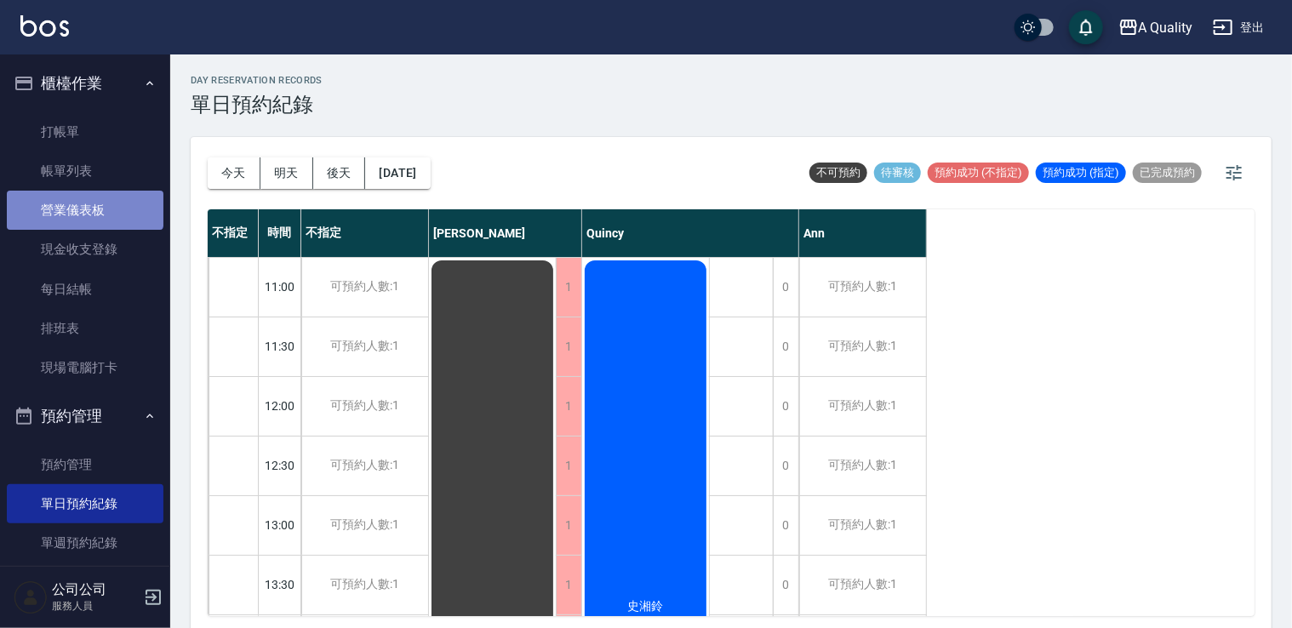
click at [83, 192] on link "營業儀表板" at bounding box center [85, 210] width 157 height 39
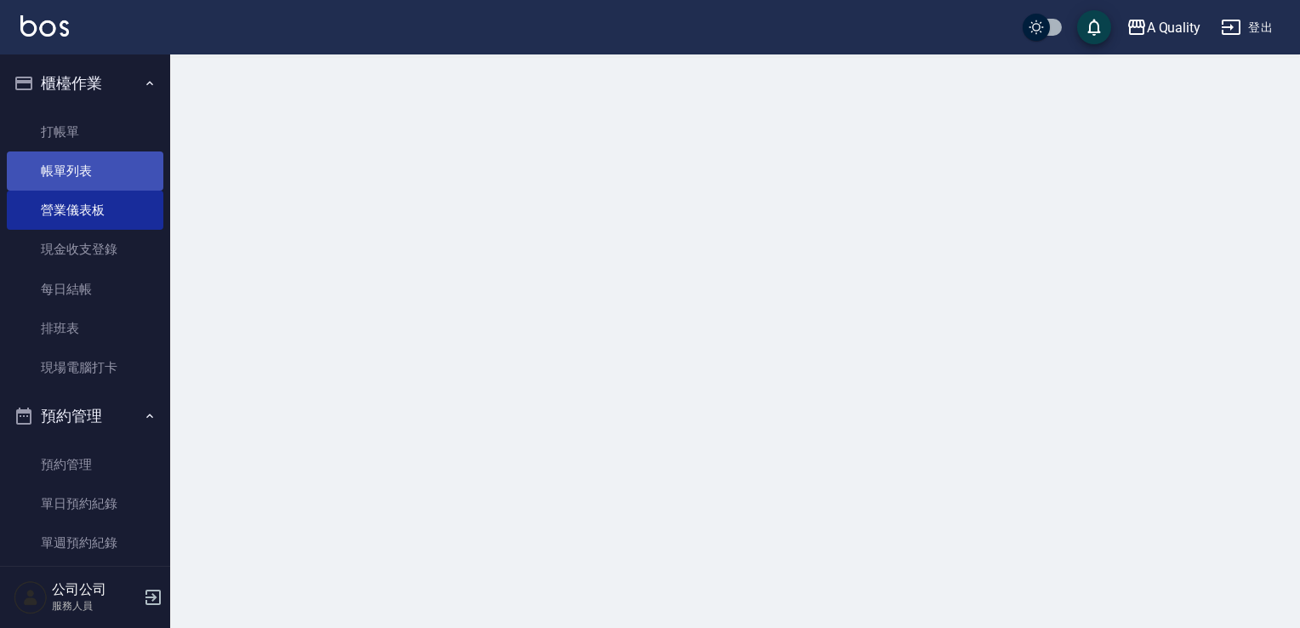
click at [92, 177] on link "帳單列表" at bounding box center [85, 170] width 157 height 39
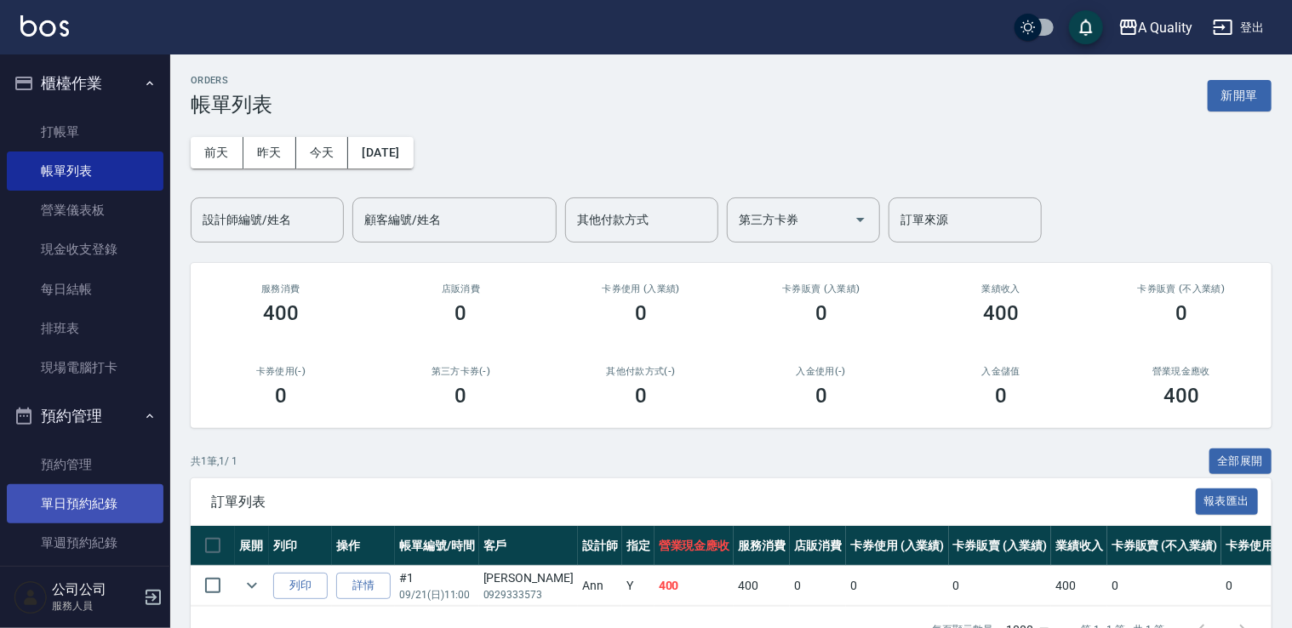
click at [88, 491] on link "單日預約紀錄" at bounding box center [85, 503] width 157 height 39
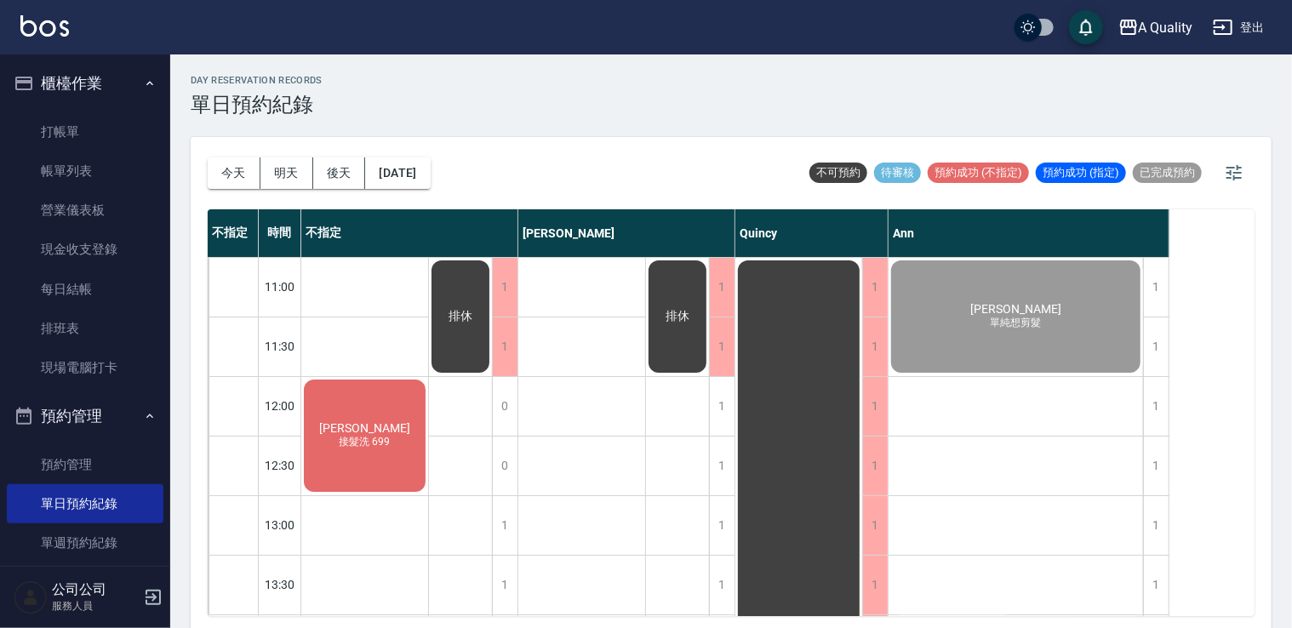
click at [341, 425] on div "李S 接髮洗 699" at bounding box center [364, 435] width 127 height 117
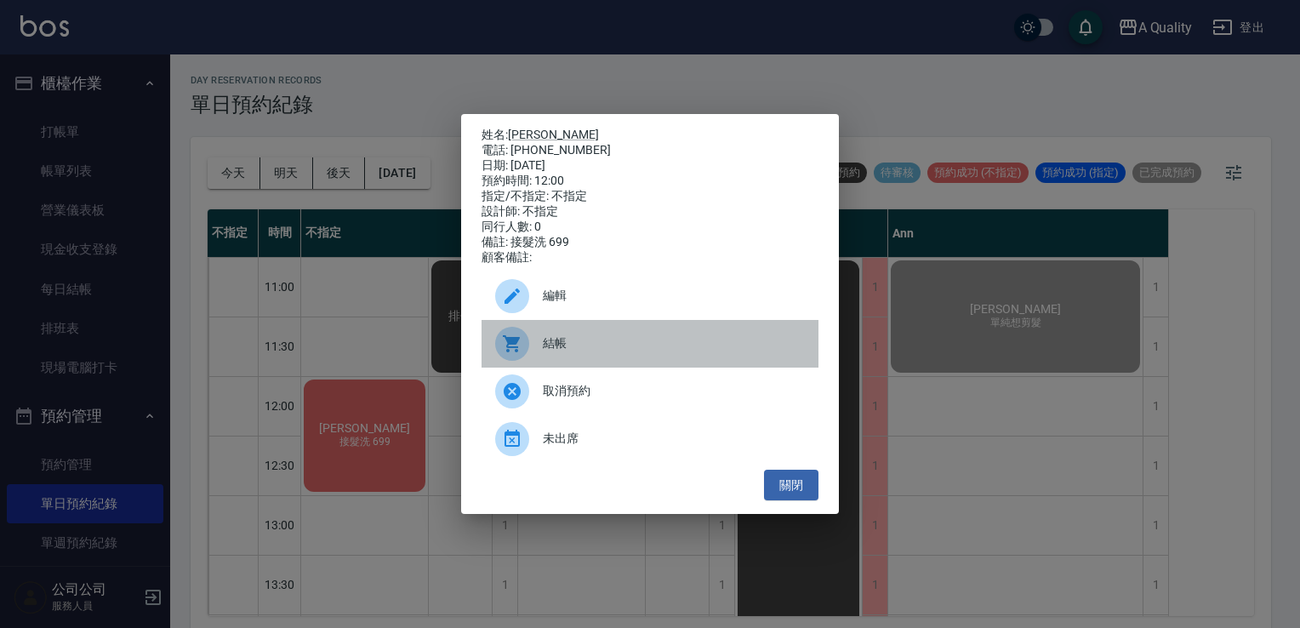
click at [559, 350] on span "結帳" at bounding box center [674, 343] width 262 height 18
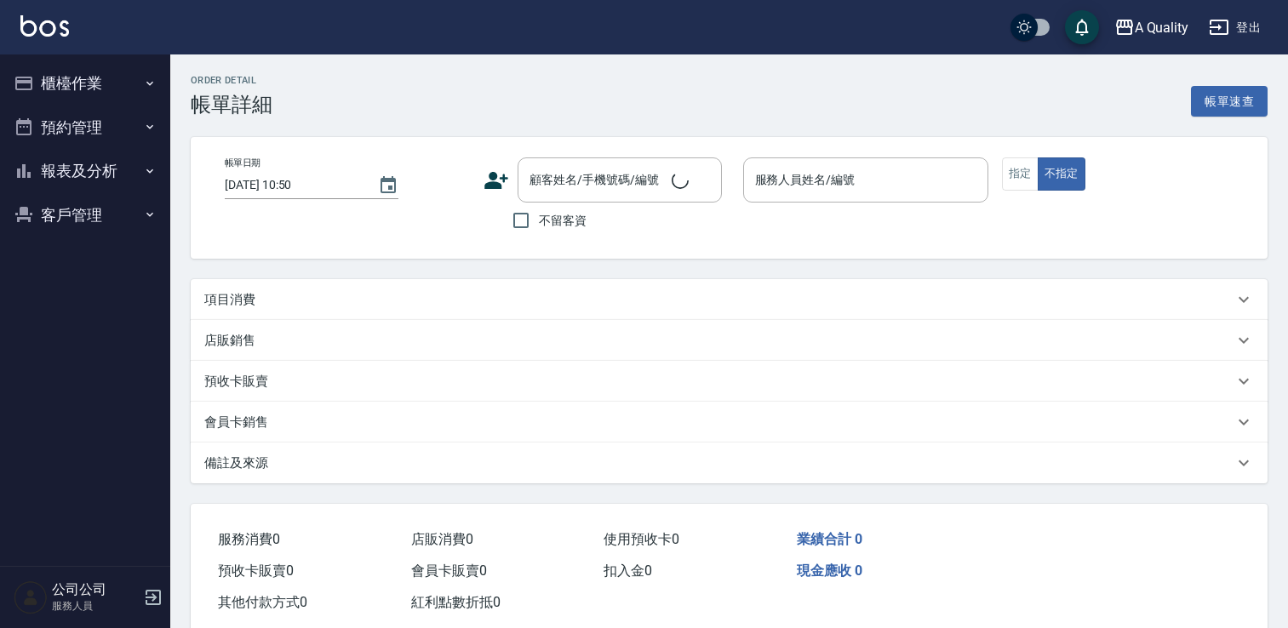
type input "[DATE] 11:00"
type input "Ann(無代號)"
type input "單純想剪髮"
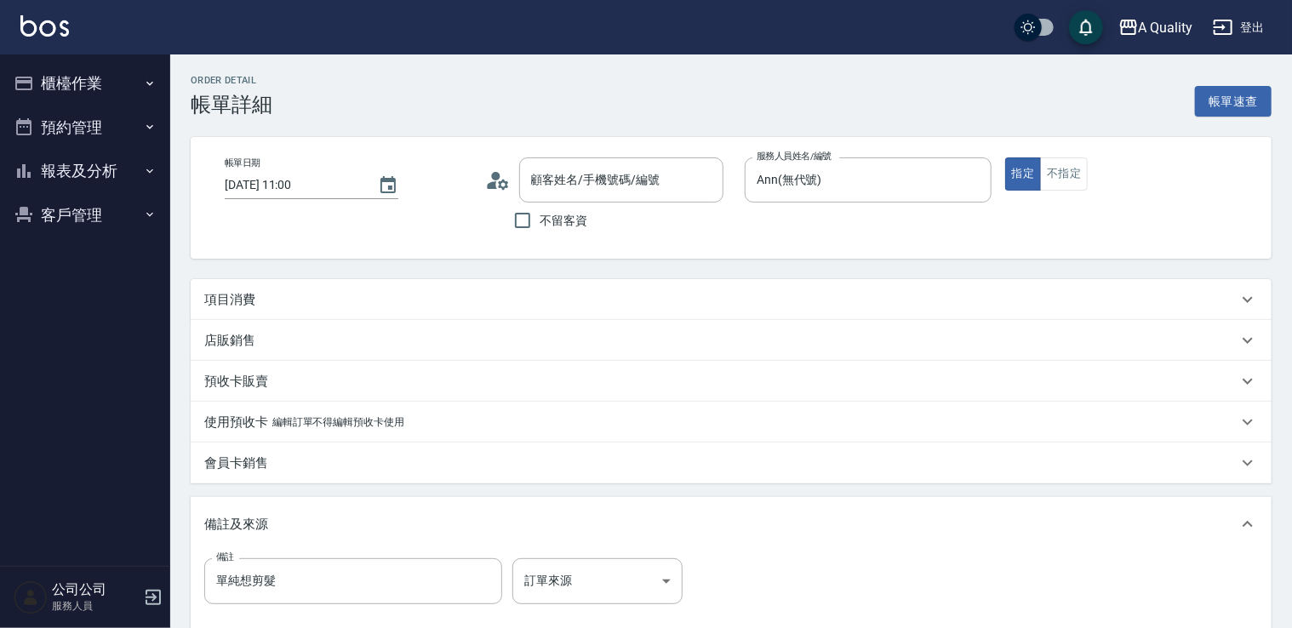
type input "[PERSON_NAME]/0929333573/"
click at [260, 298] on div "項目消費" at bounding box center [720, 300] width 1033 height 18
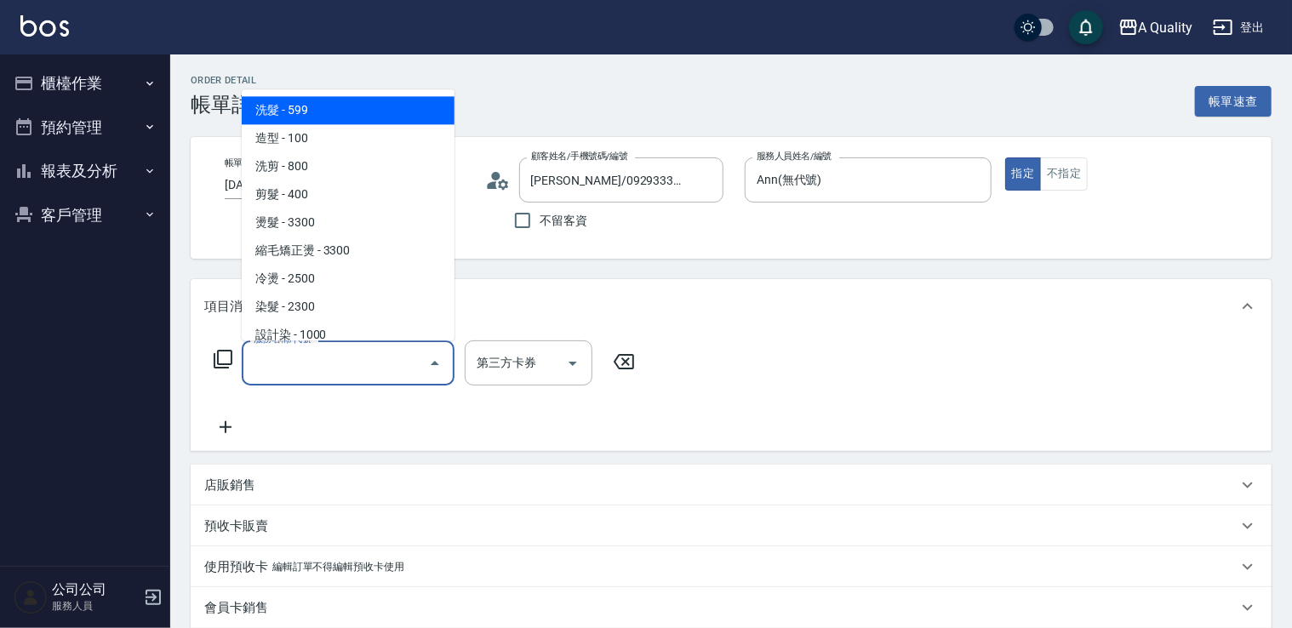
click at [308, 370] on input "服務名稱/代號" at bounding box center [335, 363] width 172 height 30
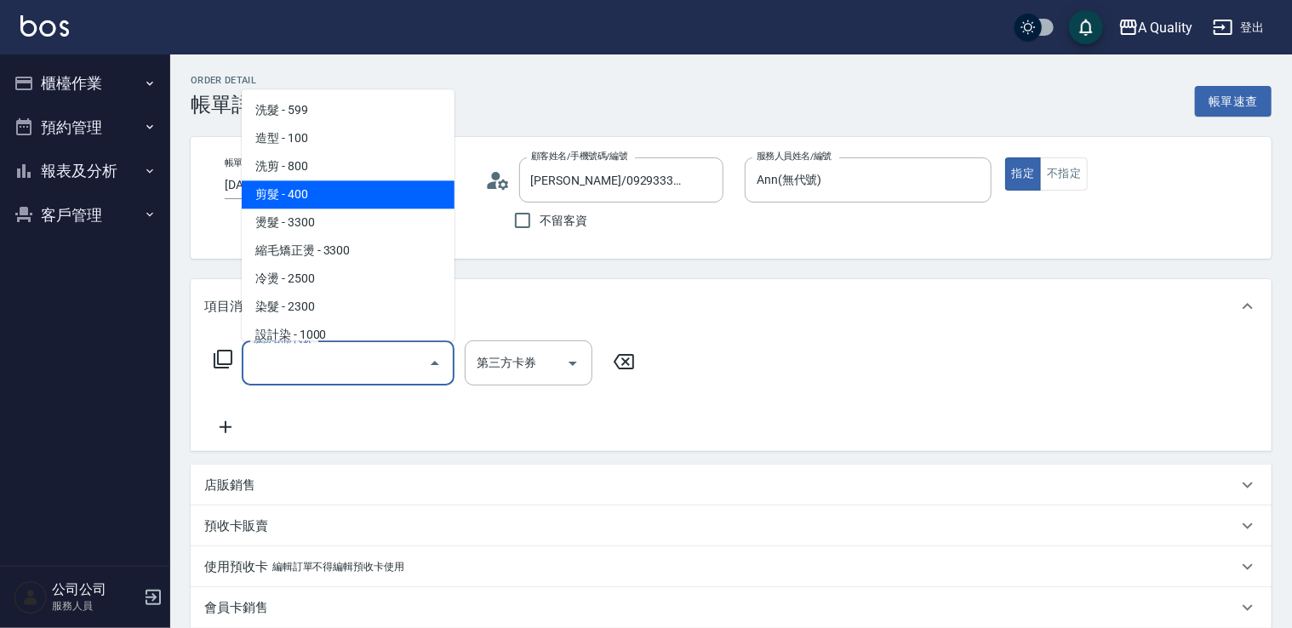
click at [326, 200] on span "剪髮 - 400" at bounding box center [348, 194] width 213 height 28
type input "剪髮(201)"
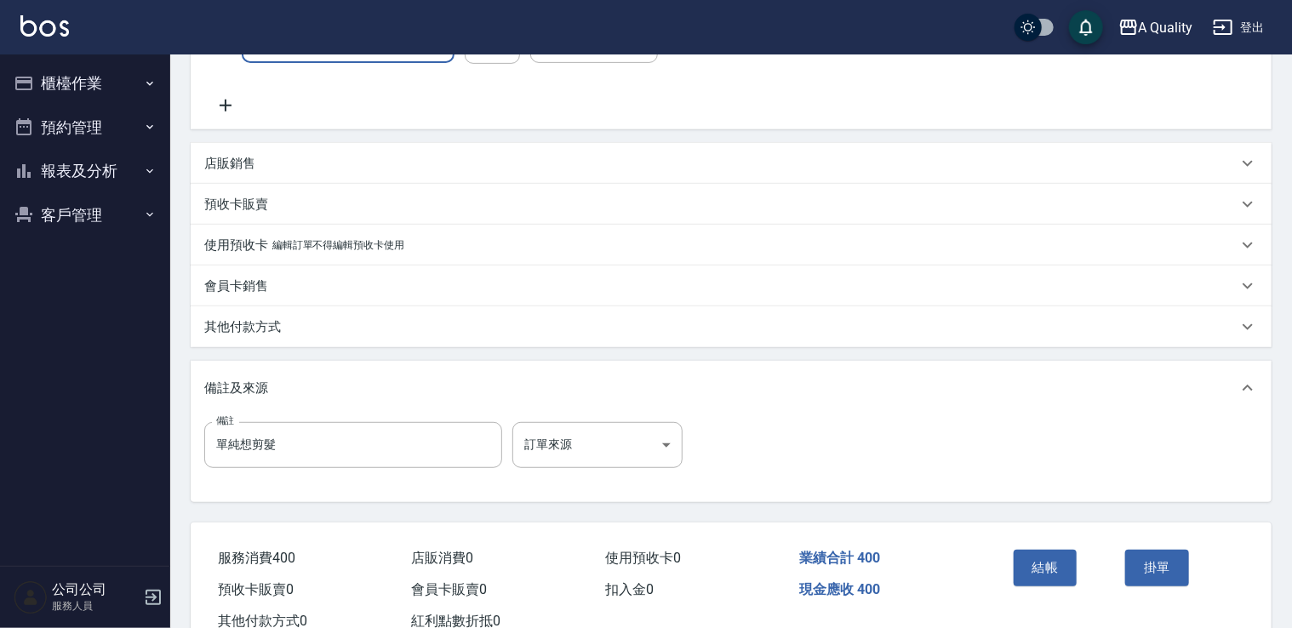
scroll to position [378, 0]
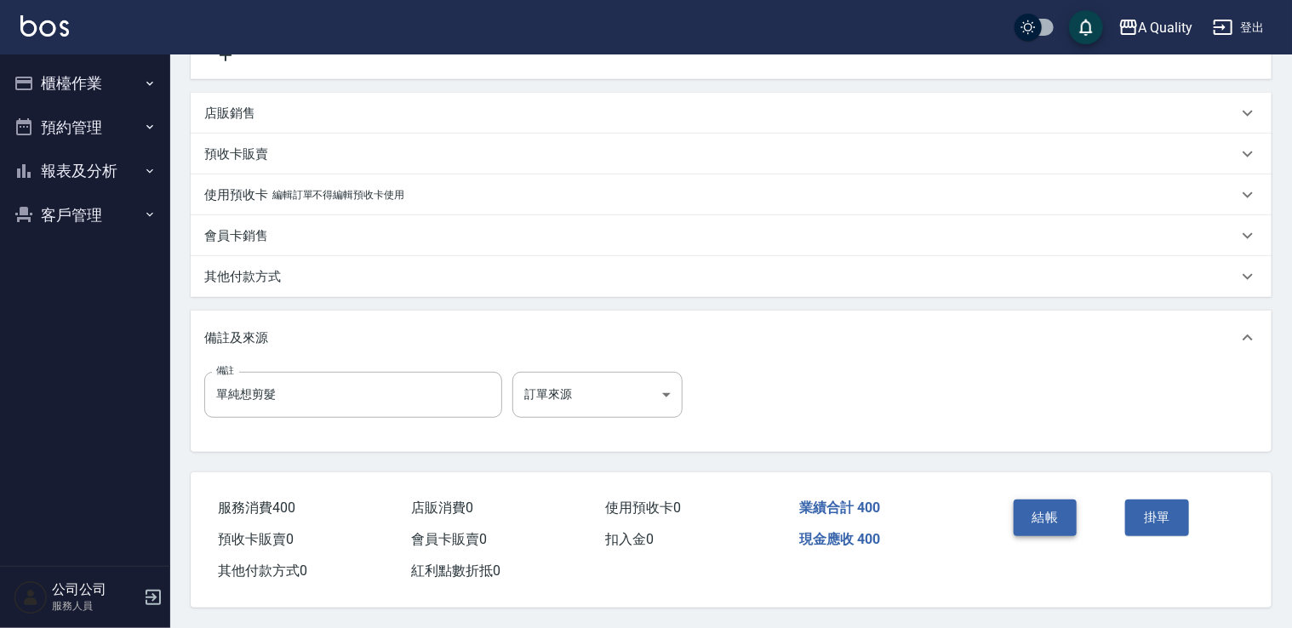
click at [1034, 520] on button "結帳" at bounding box center [1046, 518] width 64 height 36
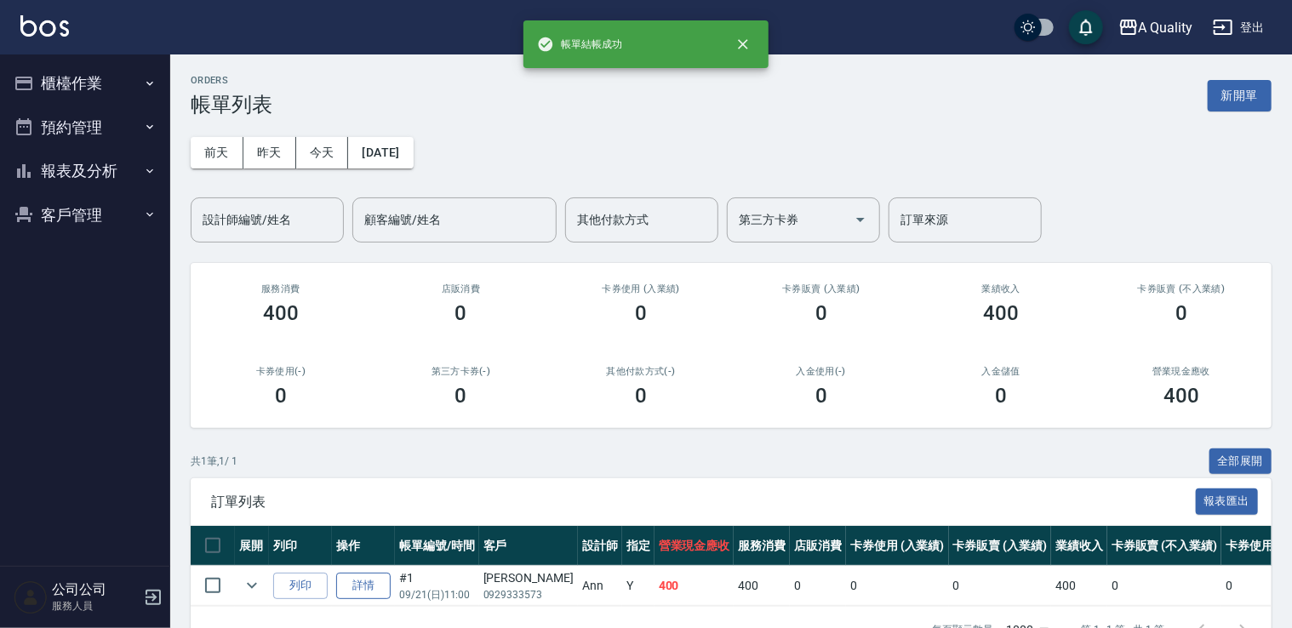
click at [367, 594] on link "詳情" at bounding box center [363, 586] width 54 height 26
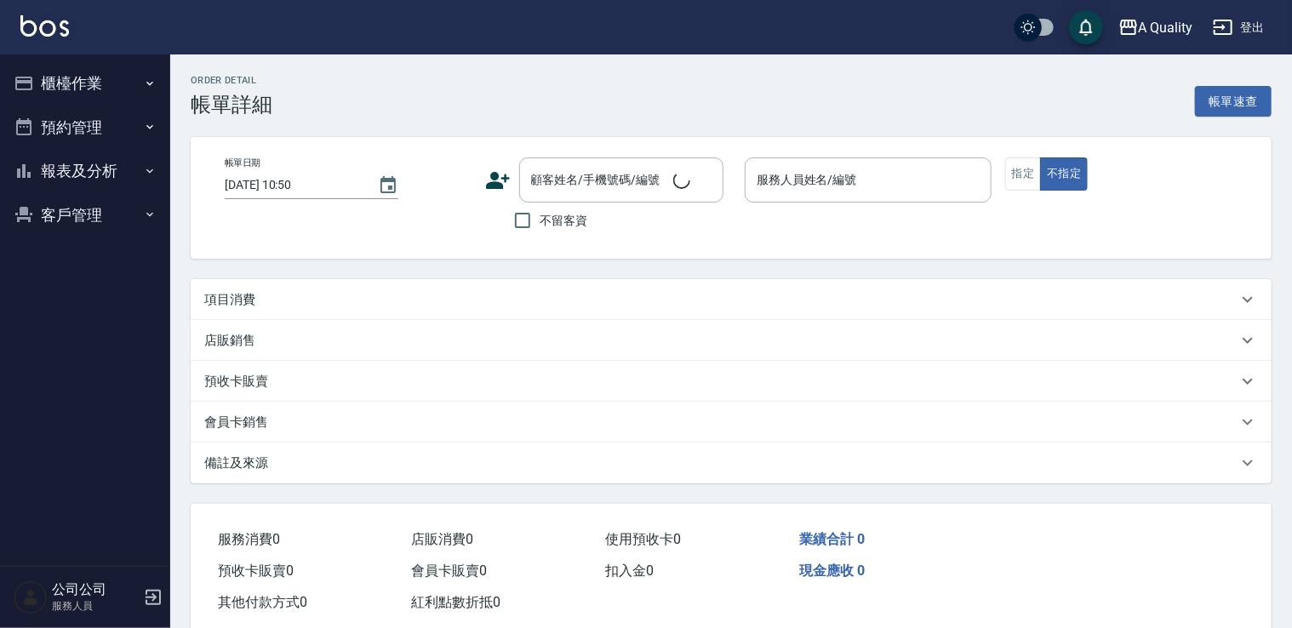
type input "2025/09/21 11:00"
type input "Ann(無代號)"
type input "單純想剪髮"
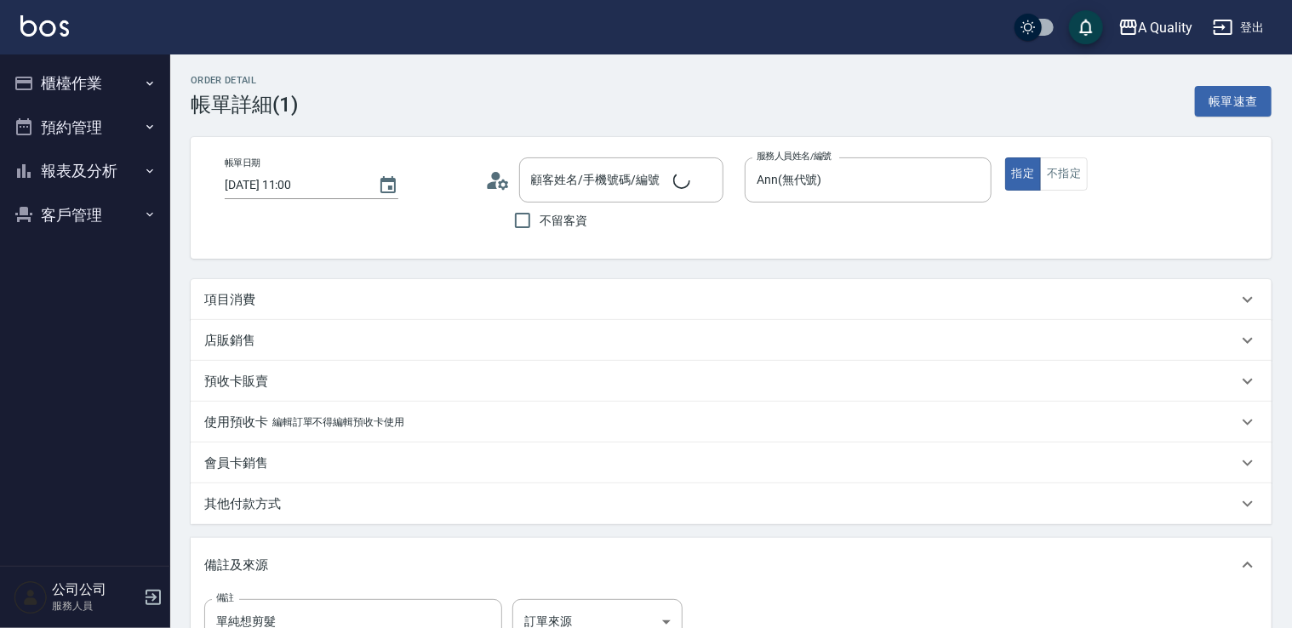
type input "陳定杰/0929333573/"
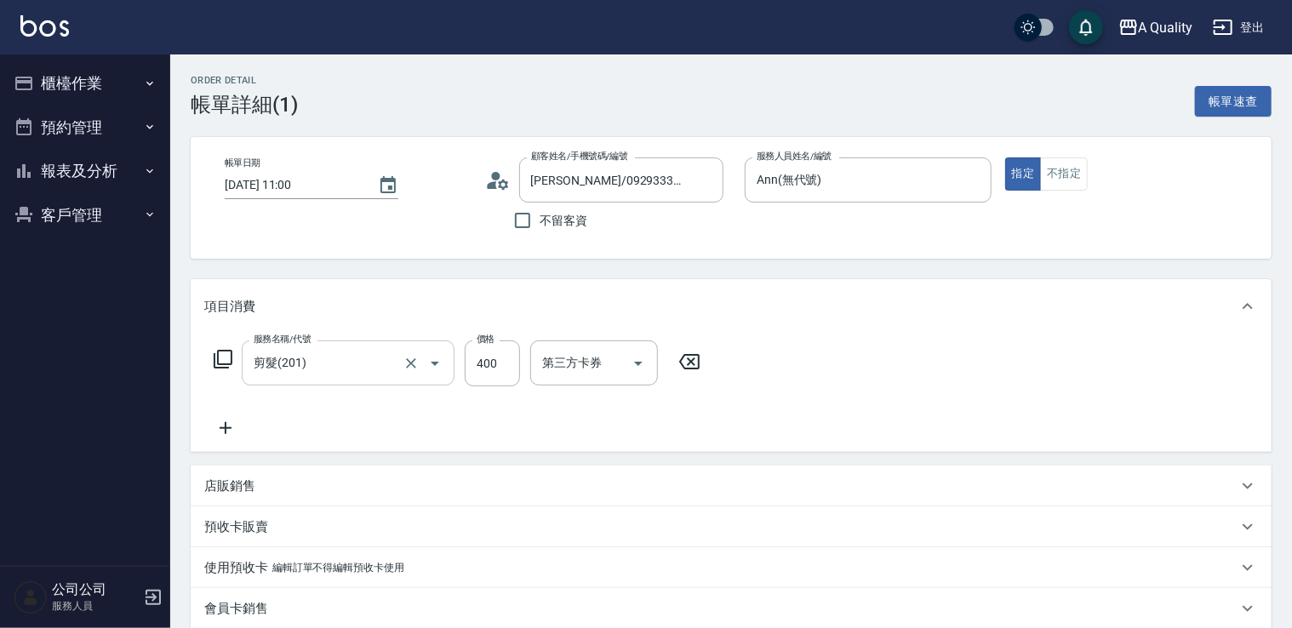
click at [338, 352] on input "剪髮(201)" at bounding box center [324, 363] width 150 height 30
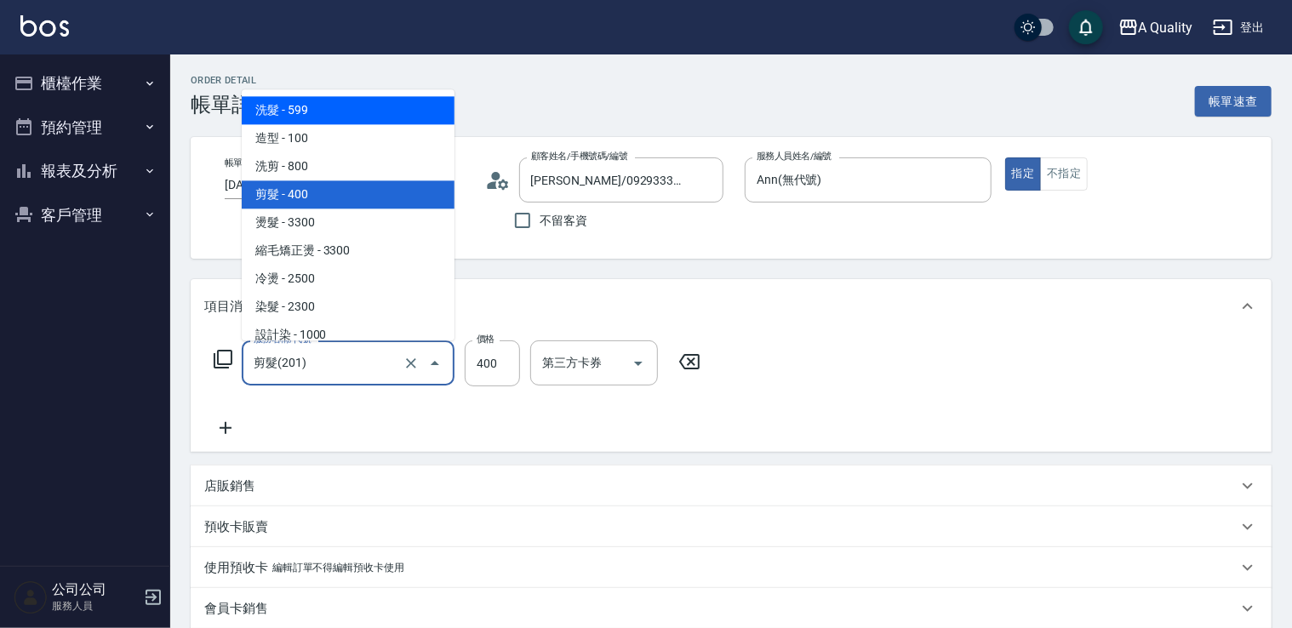
click at [319, 100] on span "洗髮 - 599" at bounding box center [348, 110] width 213 height 28
type input "洗髮(101)"
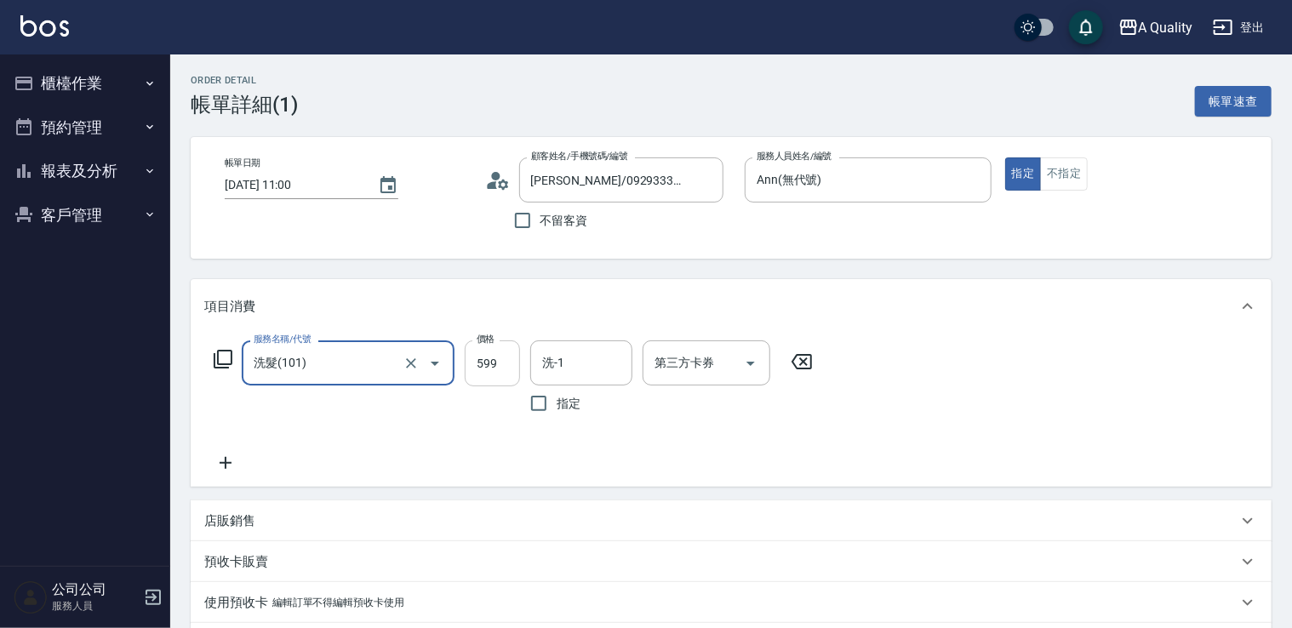
drag, startPoint x: 499, startPoint y: 397, endPoint x: 470, endPoint y: 374, distance: 36.9
click at [493, 397] on div "價格 599 價格" at bounding box center [492, 380] width 55 height 81
drag, startPoint x: 470, startPoint y: 372, endPoint x: 485, endPoint y: 381, distance: 18.0
click at [471, 372] on input "599" at bounding box center [492, 363] width 55 height 46
type input "400"
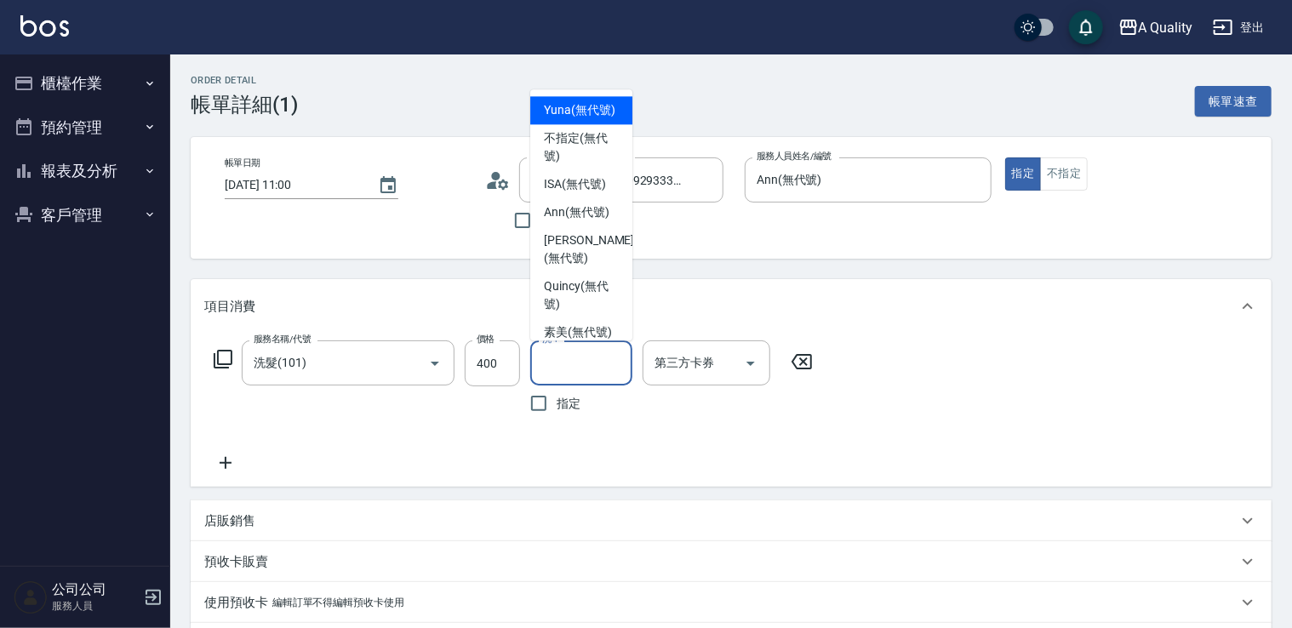
click at [558, 366] on input "洗-1" at bounding box center [581, 363] width 87 height 30
click at [581, 119] on span "Yuna (無代號)" at bounding box center [579, 110] width 71 height 18
type input "Yuna(無代號)"
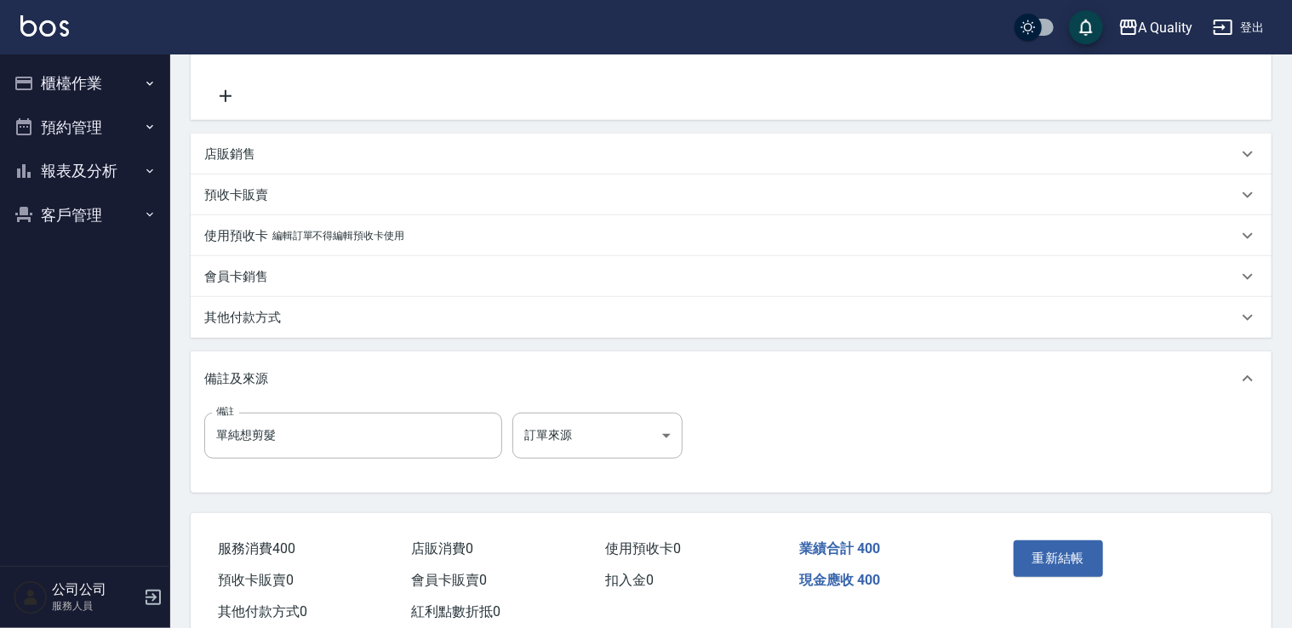
scroll to position [413, 0]
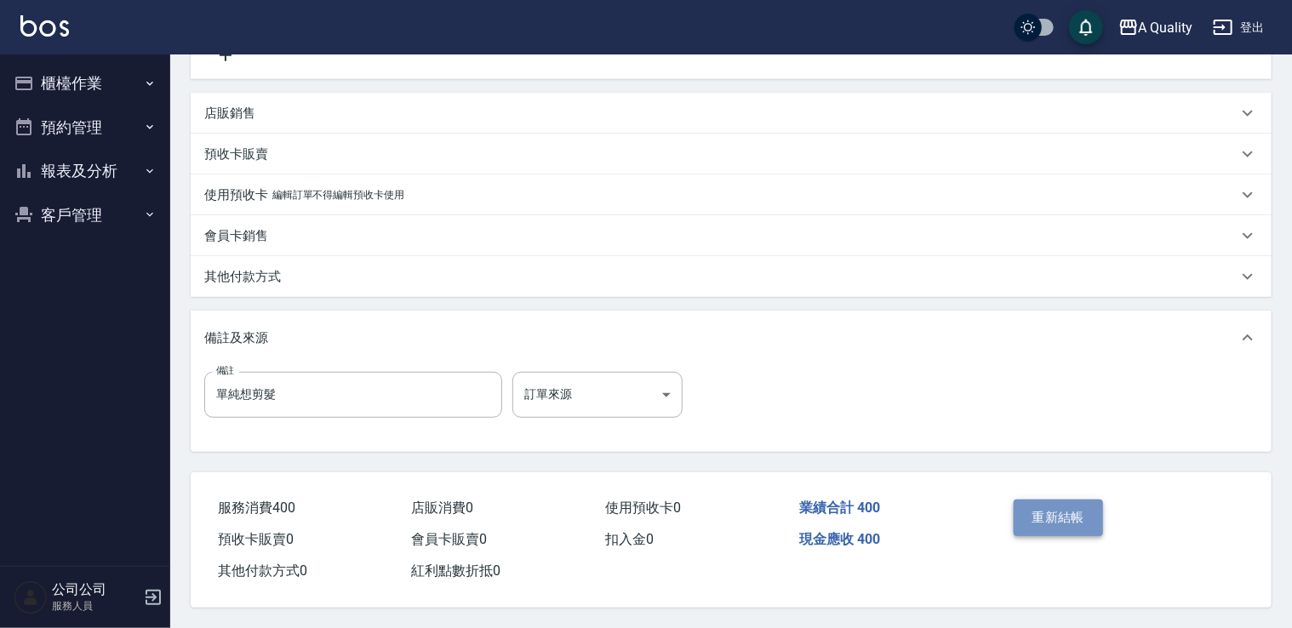
click at [1079, 517] on button "重新結帳" at bounding box center [1059, 518] width 90 height 36
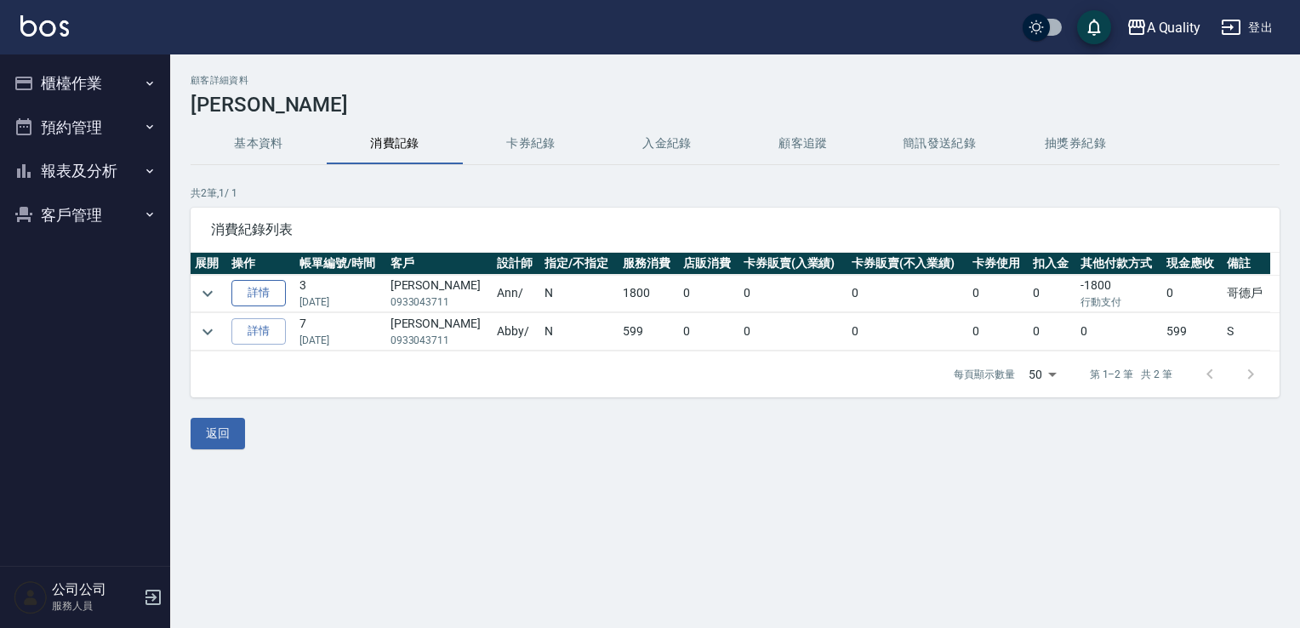
click at [271, 288] on link "詳情" at bounding box center [258, 293] width 54 height 26
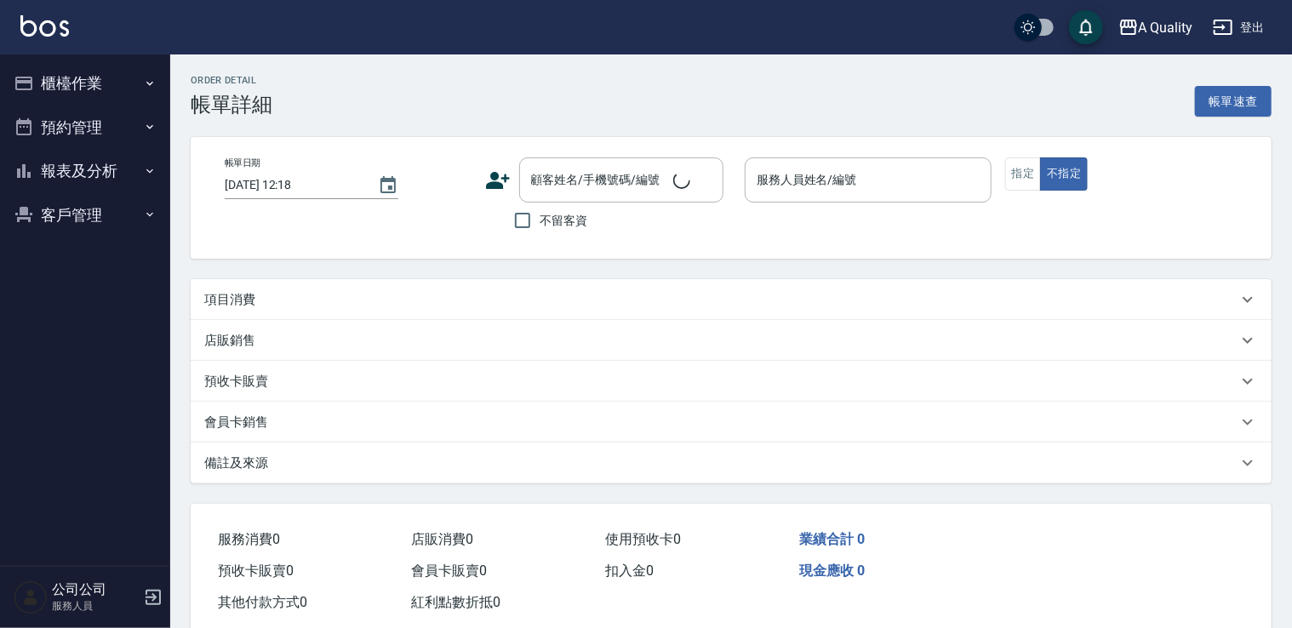
type input "2025/06/03 17:30"
type input "Ann(無代號)"
type input "哥德戶"
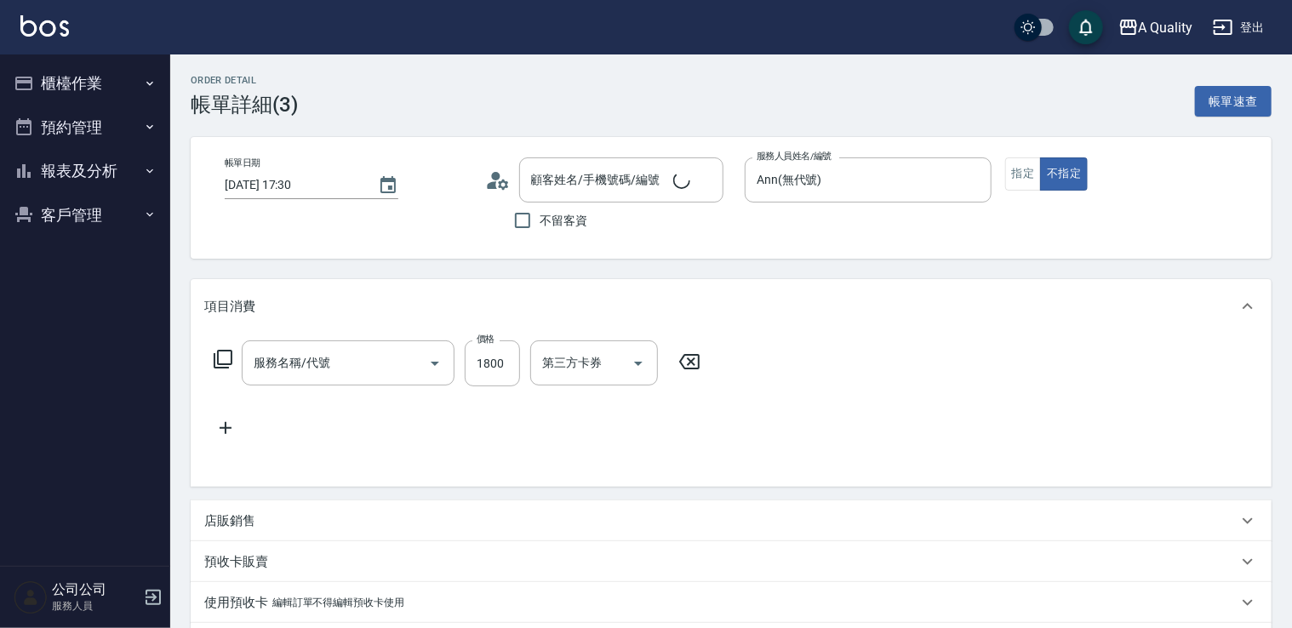
type input "李S/0933043711/null"
type input "行動支付"
type input "哥德式護髮(504)"
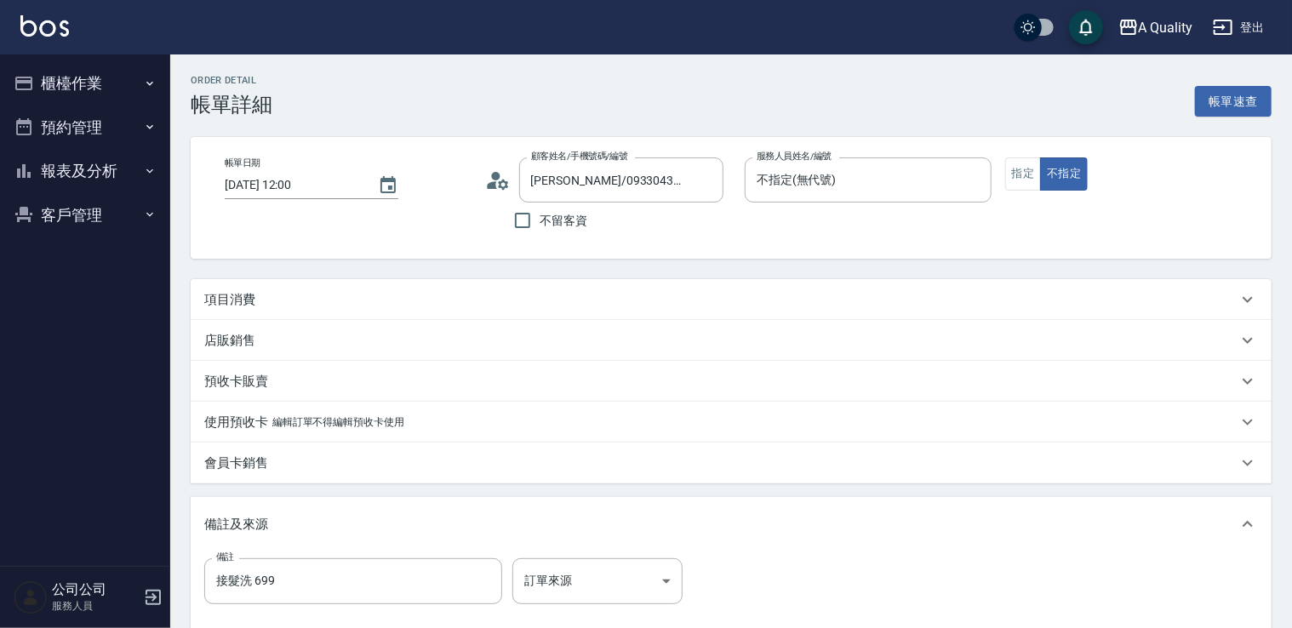
click at [393, 306] on div "項目消費" at bounding box center [720, 300] width 1033 height 18
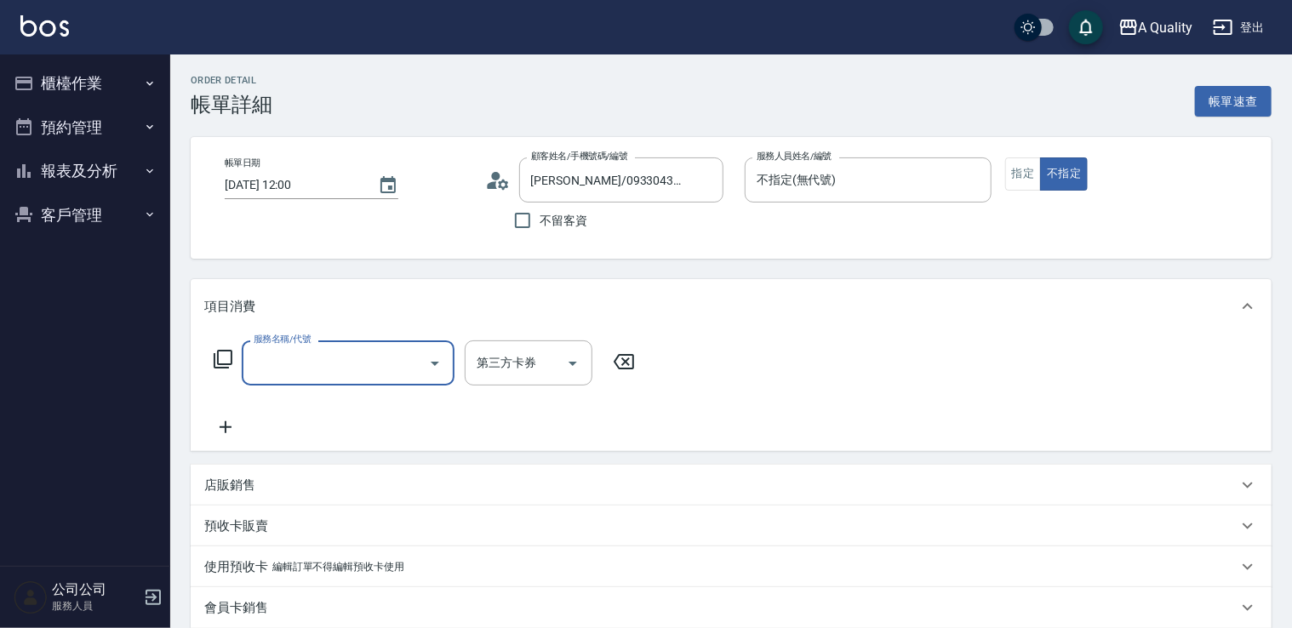
click at [311, 353] on input "服務名稱/代號" at bounding box center [335, 363] width 172 height 30
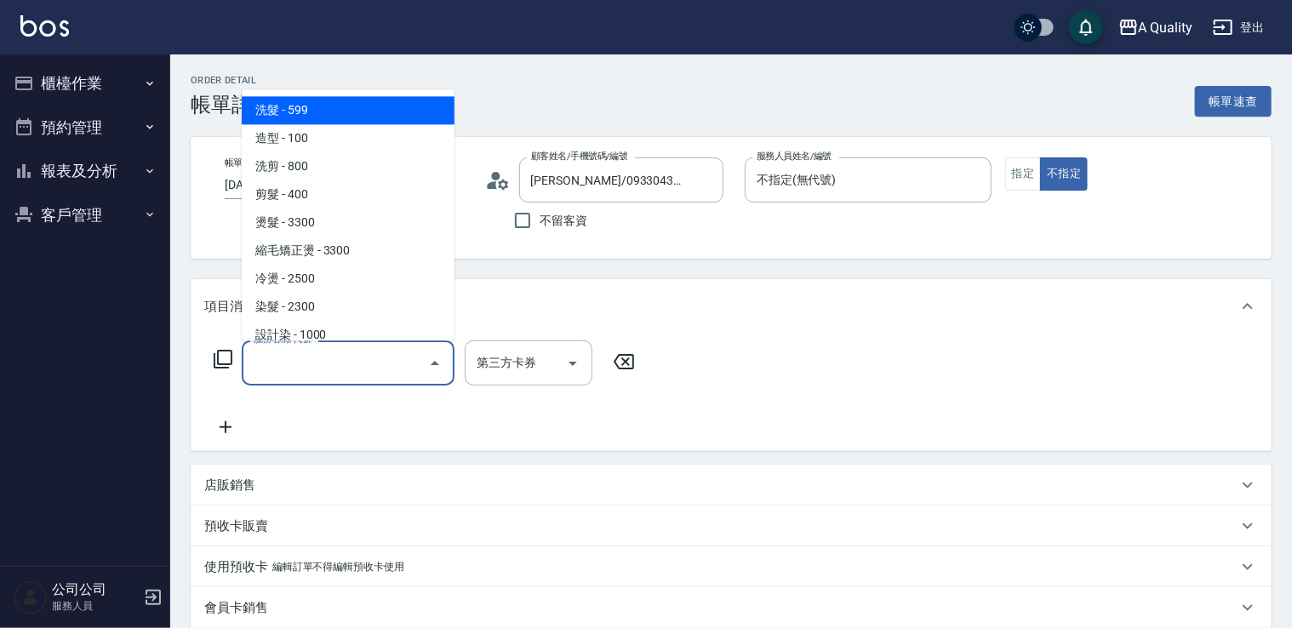
drag, startPoint x: 361, startPoint y: 103, endPoint x: 370, endPoint y: 108, distance: 10.7
click at [361, 103] on span "洗髮 - 599" at bounding box center [348, 110] width 213 height 28
type input "洗髮(101)"
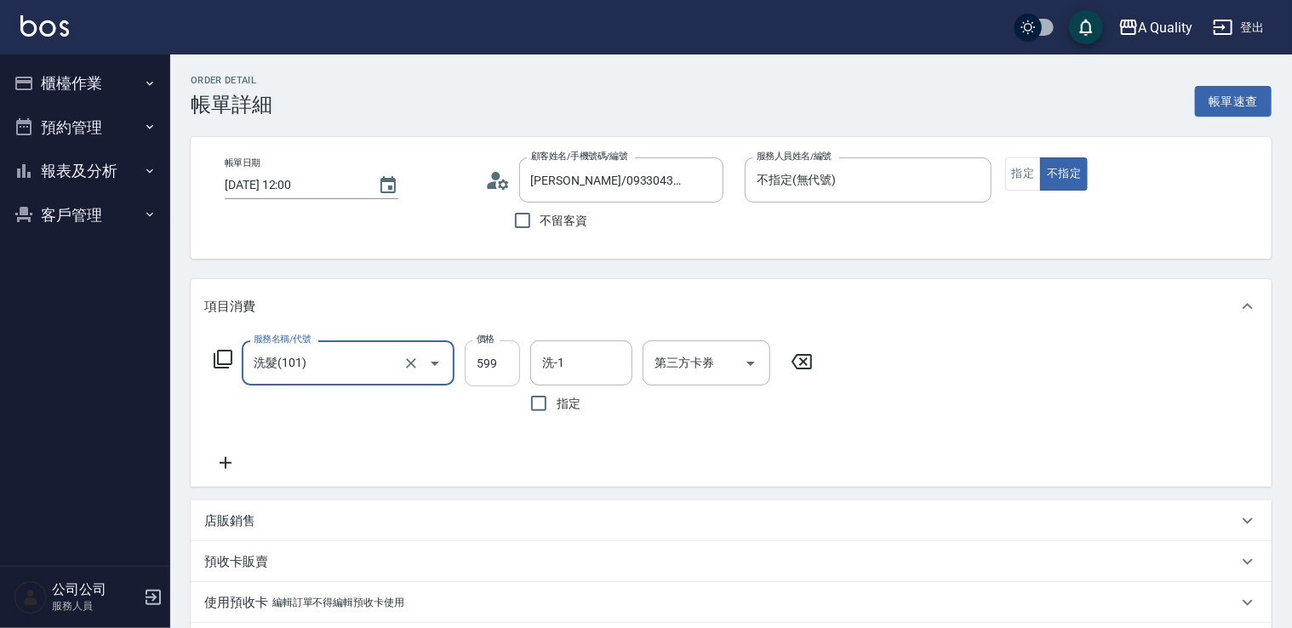
click at [495, 346] on input "599" at bounding box center [492, 363] width 55 height 46
type input "699"
click at [558, 357] on input "洗-1" at bounding box center [581, 363] width 87 height 30
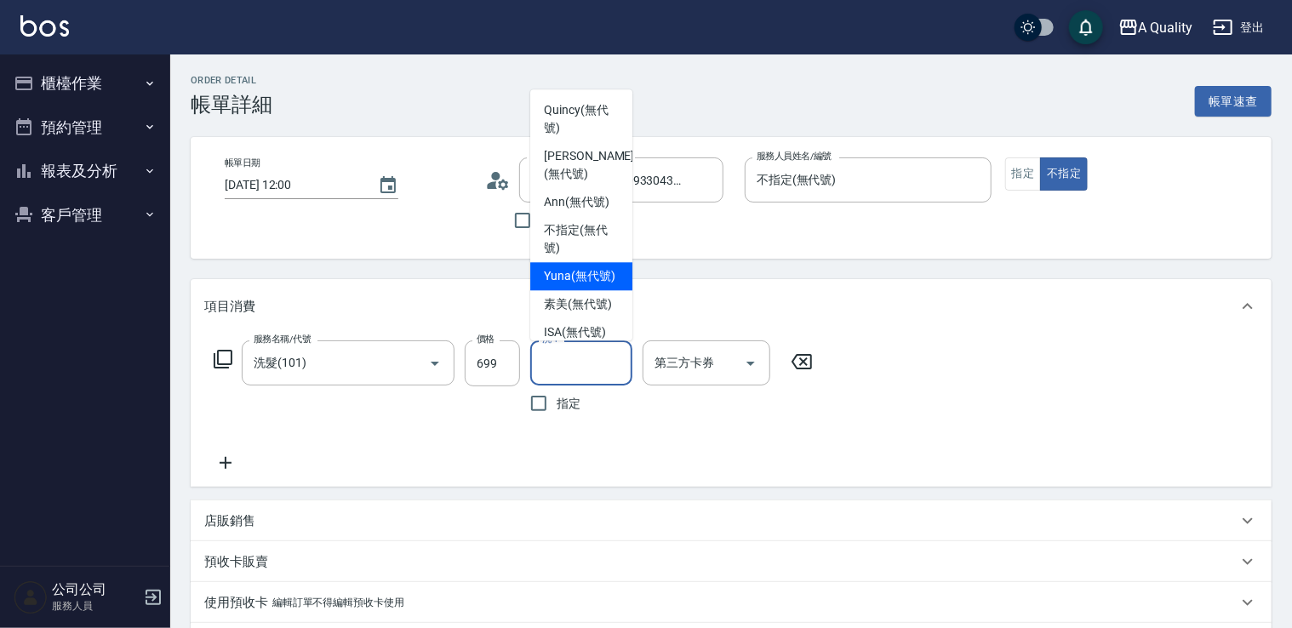
click at [575, 285] on span "Yuna (無代號)" at bounding box center [579, 276] width 71 height 18
type input "Yuna(無代號)"
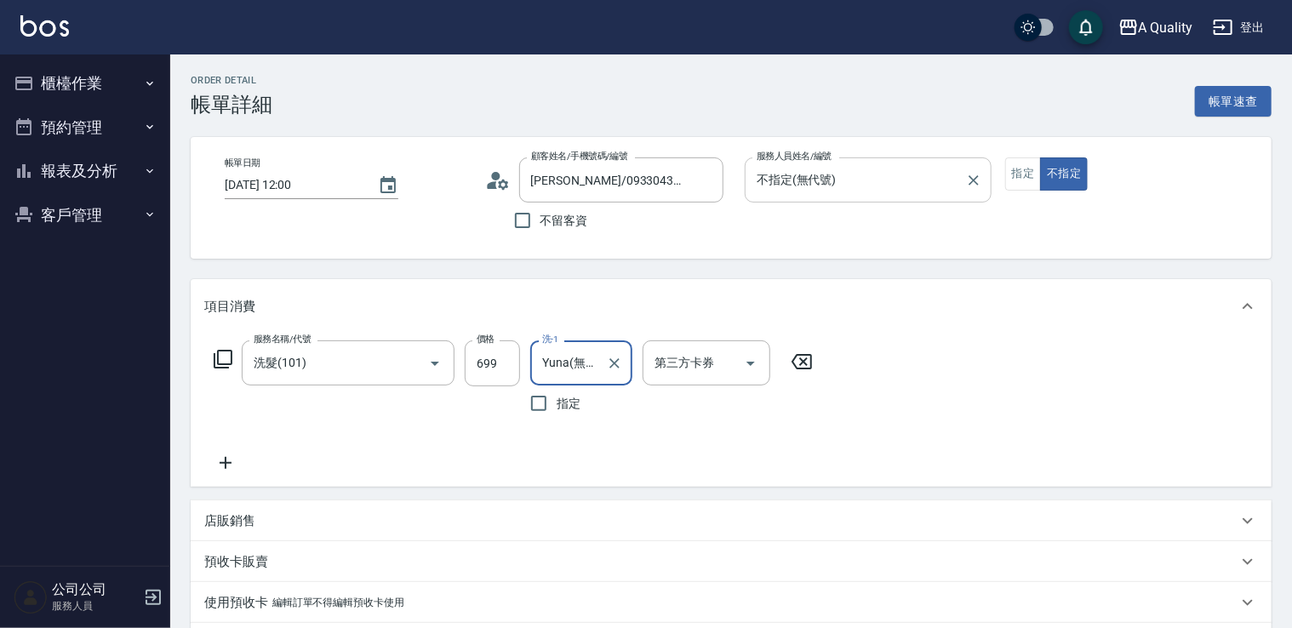
click at [875, 161] on div "不指定(無代號) 服務人員姓名/編號" at bounding box center [868, 179] width 247 height 45
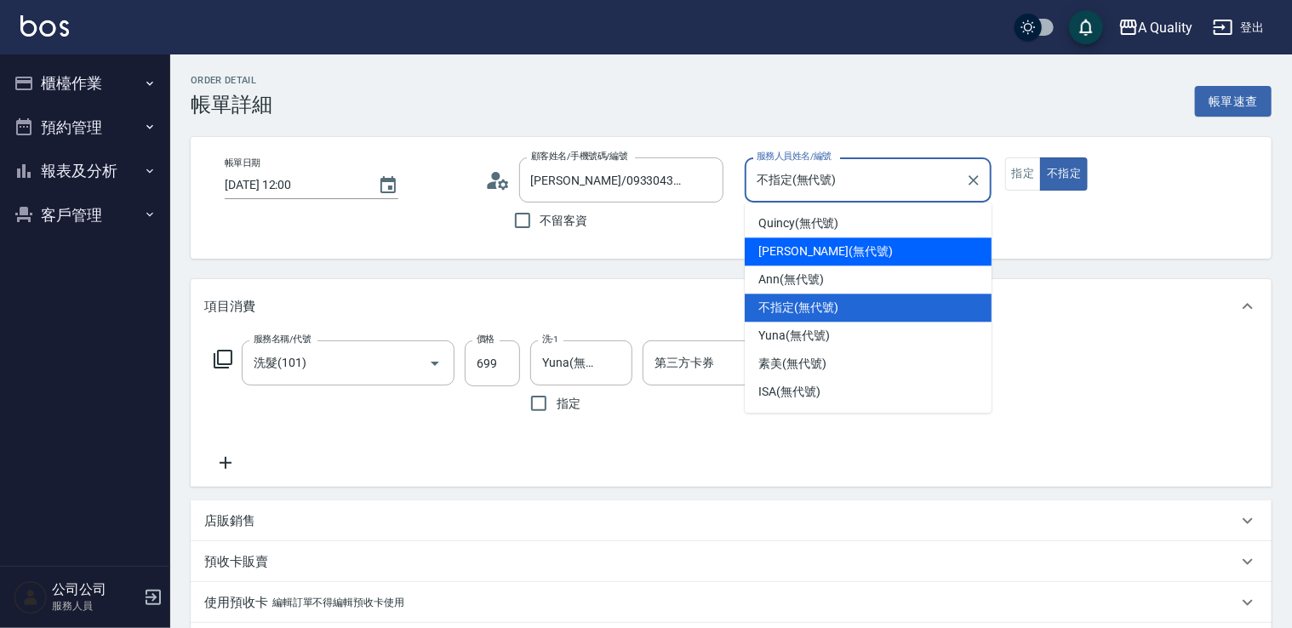
drag, startPoint x: 825, startPoint y: 251, endPoint x: 1001, endPoint y: 242, distance: 176.4
click at [827, 250] on span "[PERSON_NAME] (無代號)" at bounding box center [825, 252] width 134 height 18
type input "[PERSON_NAME](無代號)"
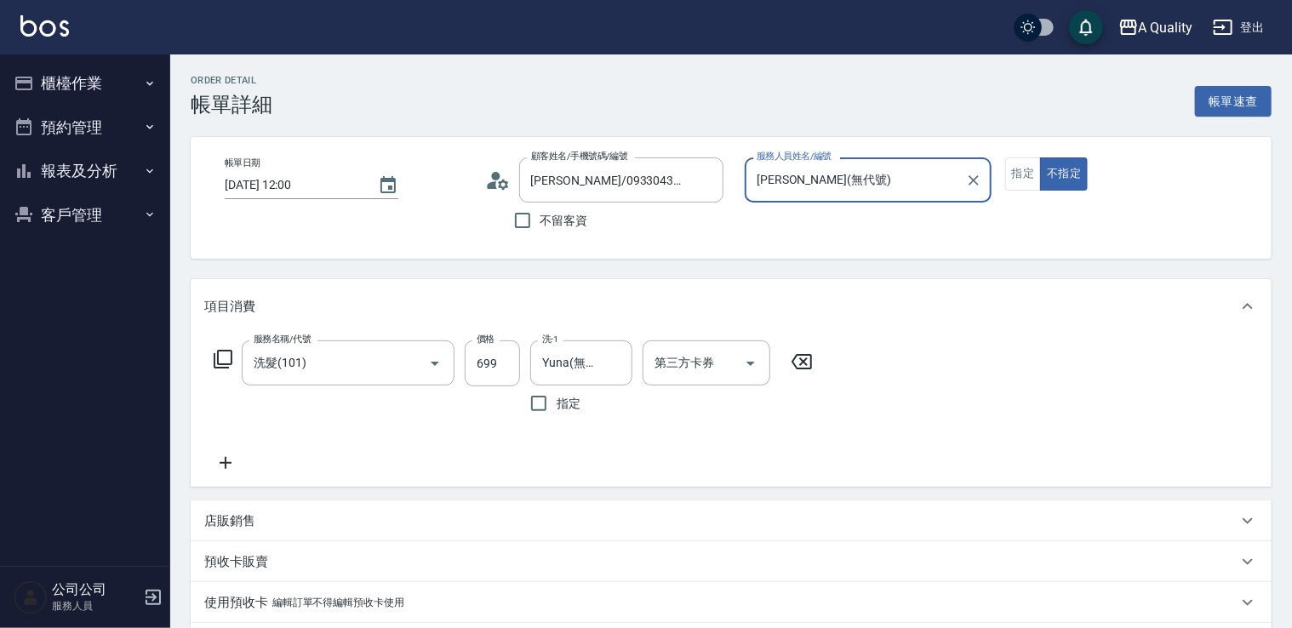
scroll to position [340, 0]
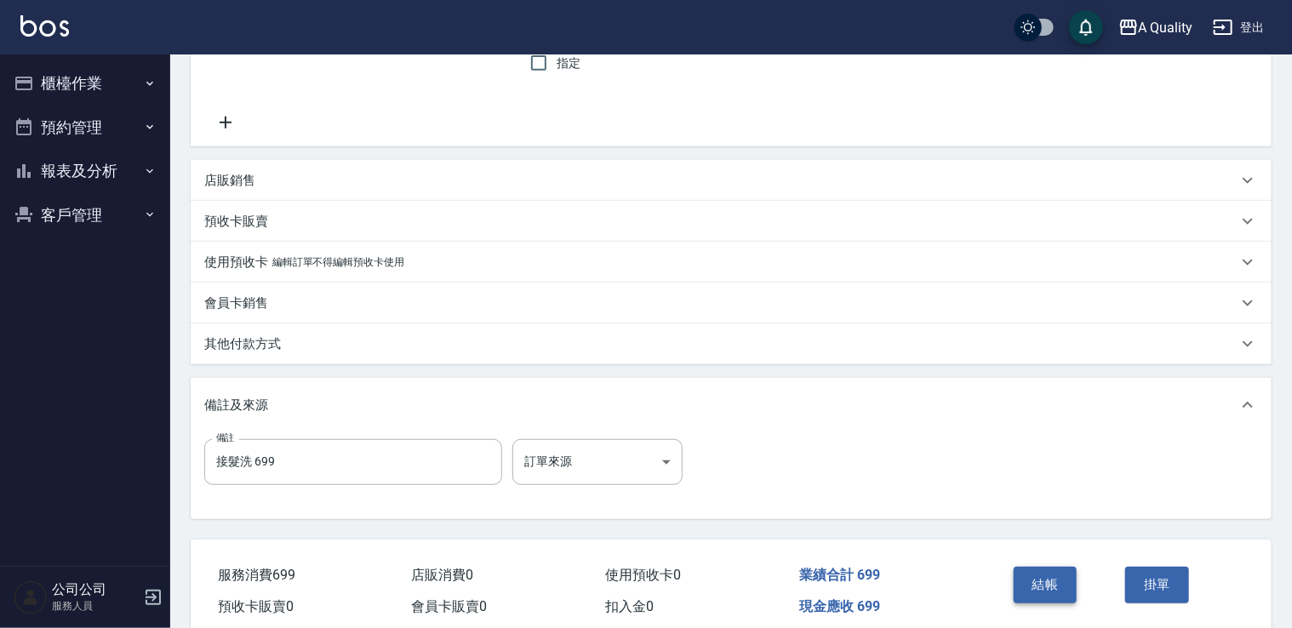
click at [1060, 586] on button "結帳" at bounding box center [1046, 585] width 64 height 36
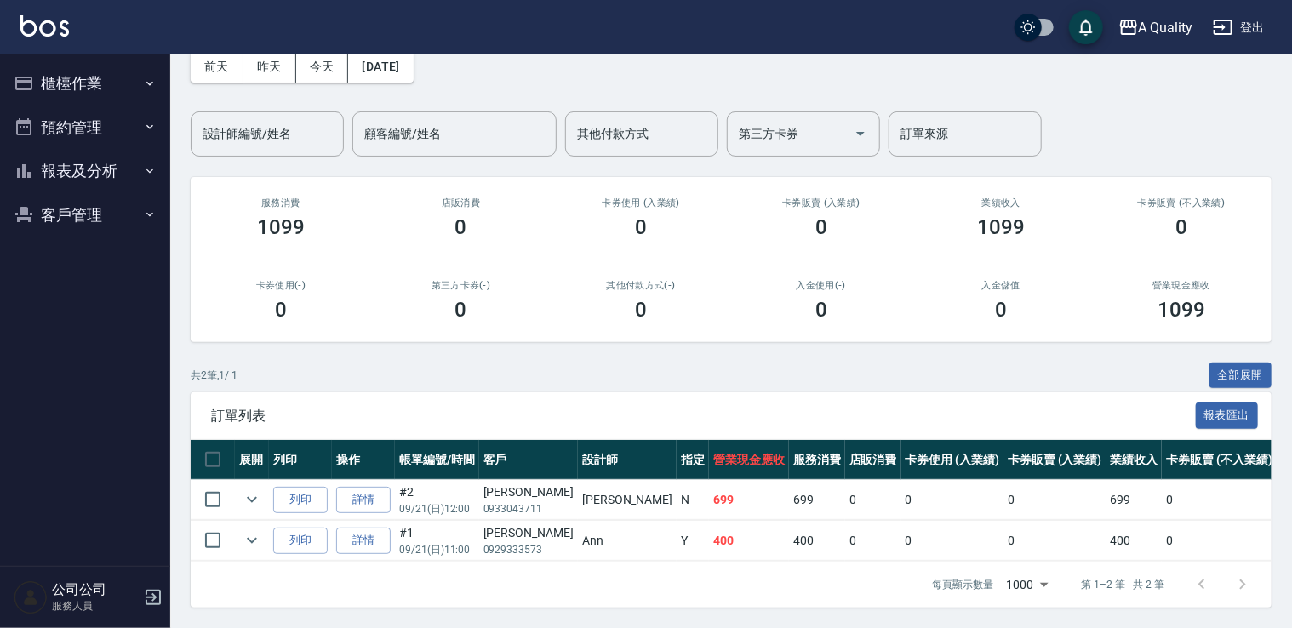
scroll to position [98, 0]
click at [75, 128] on button "預約管理" at bounding box center [85, 128] width 157 height 44
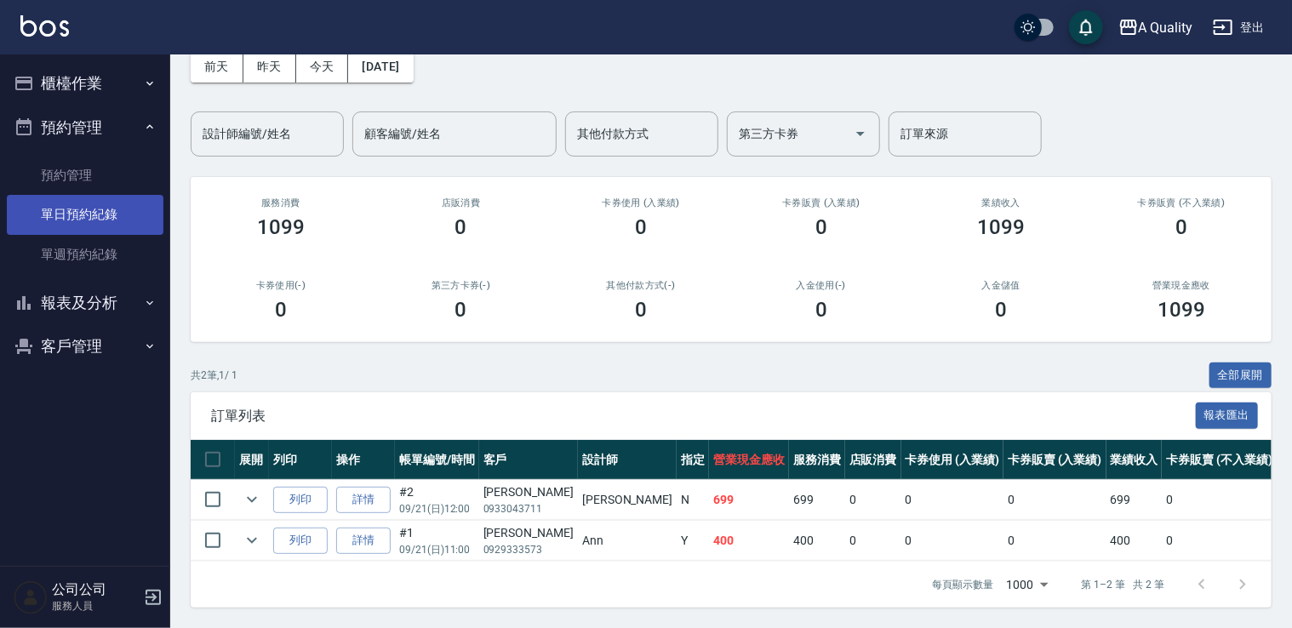
click at [92, 202] on link "單日預約紀錄" at bounding box center [85, 214] width 157 height 39
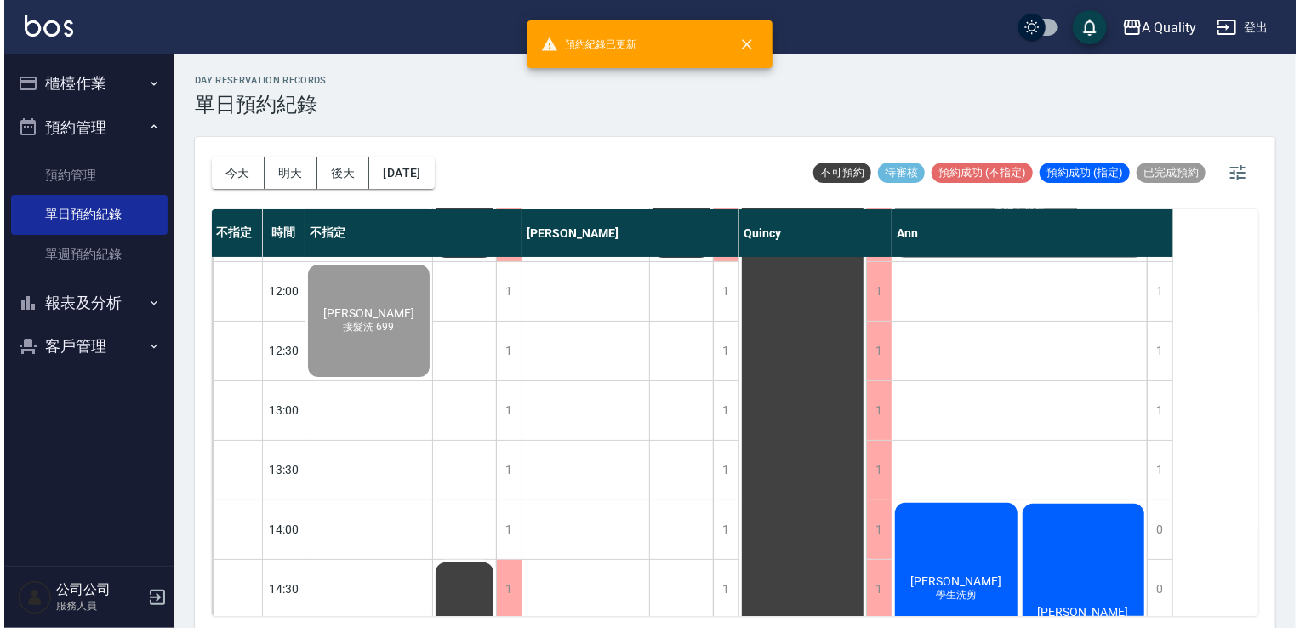
scroll to position [85, 0]
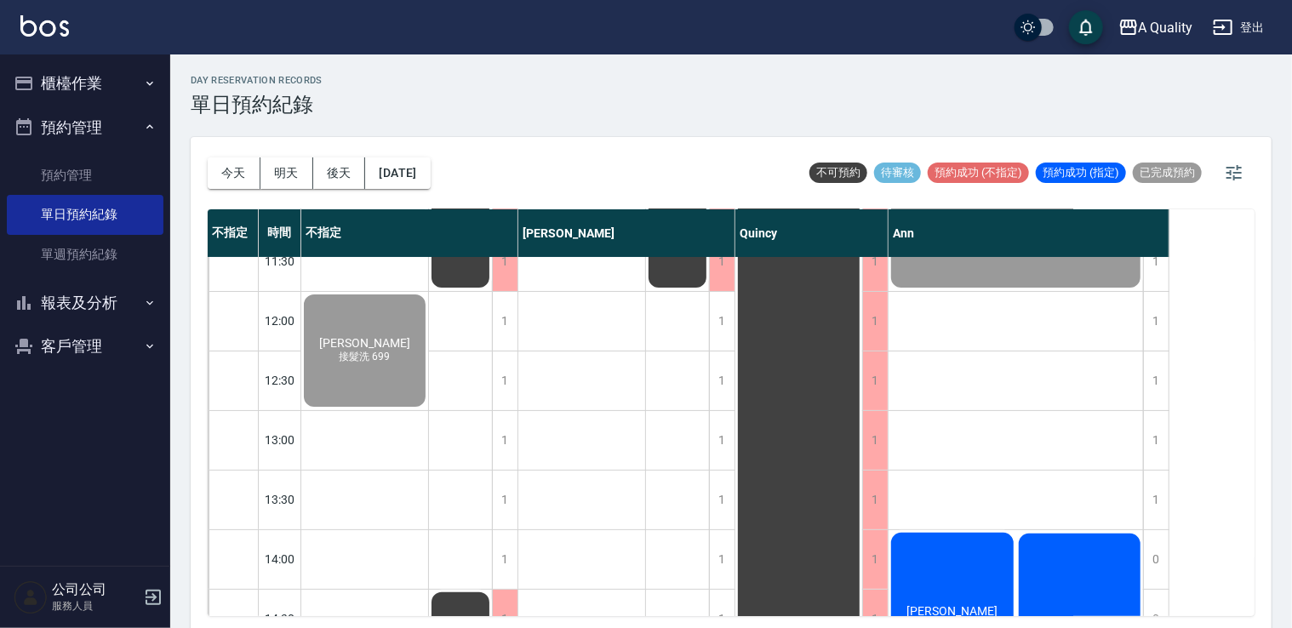
click at [119, 89] on button "櫃檯作業" at bounding box center [85, 83] width 157 height 44
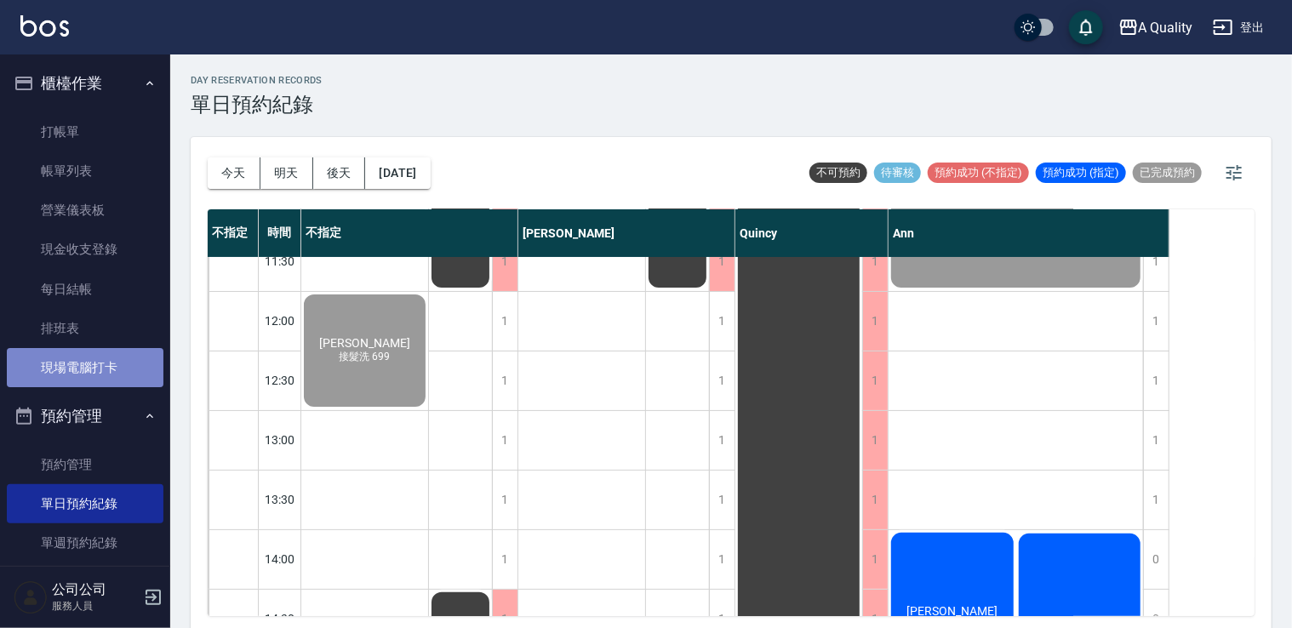
click at [98, 356] on link "現場電腦打卡" at bounding box center [85, 367] width 157 height 39
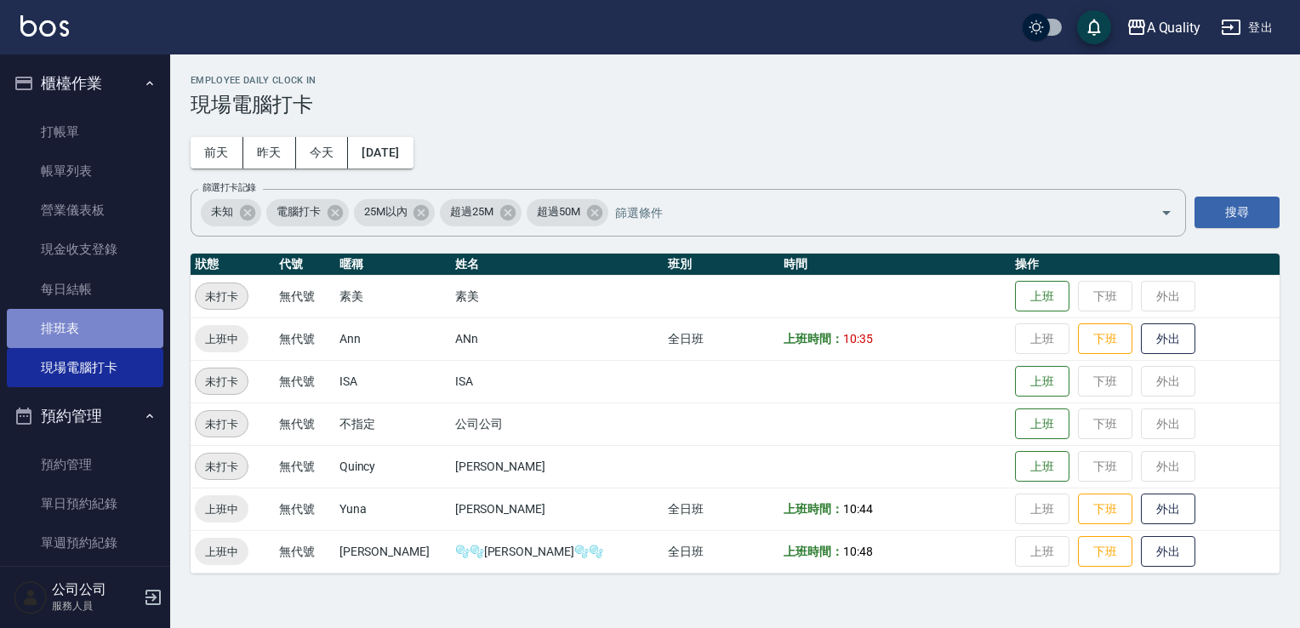
click at [99, 335] on link "排班表" at bounding box center [85, 328] width 157 height 39
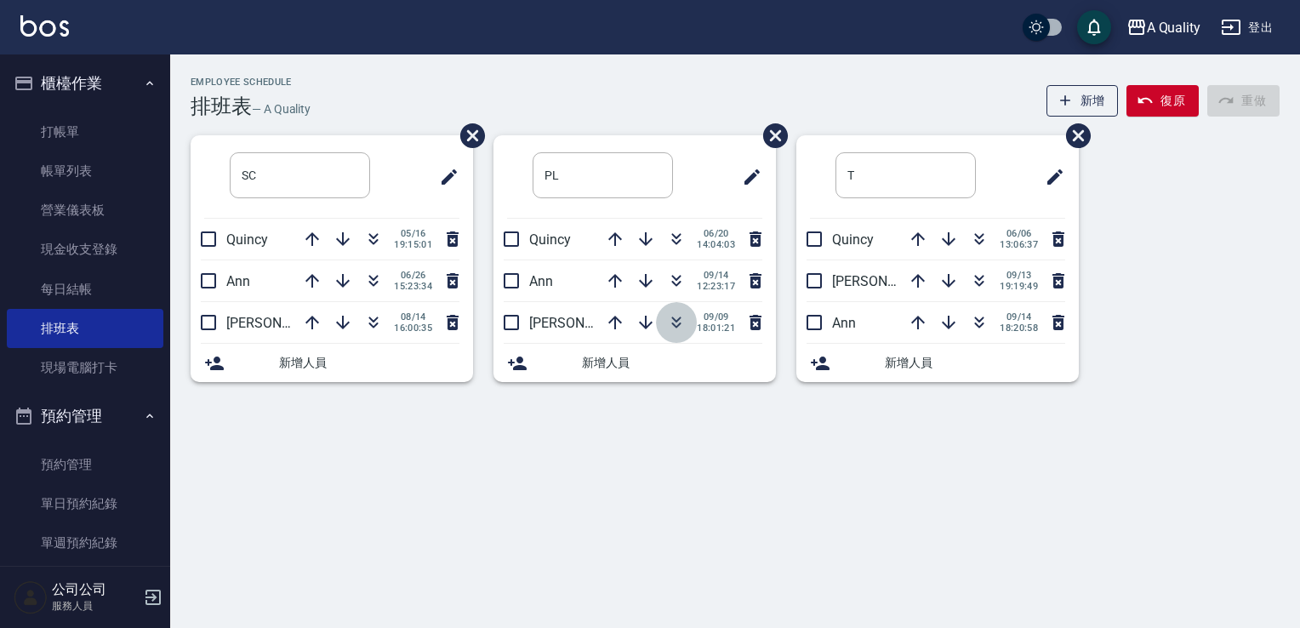
click at [673, 328] on icon "button" at bounding box center [676, 322] width 20 height 20
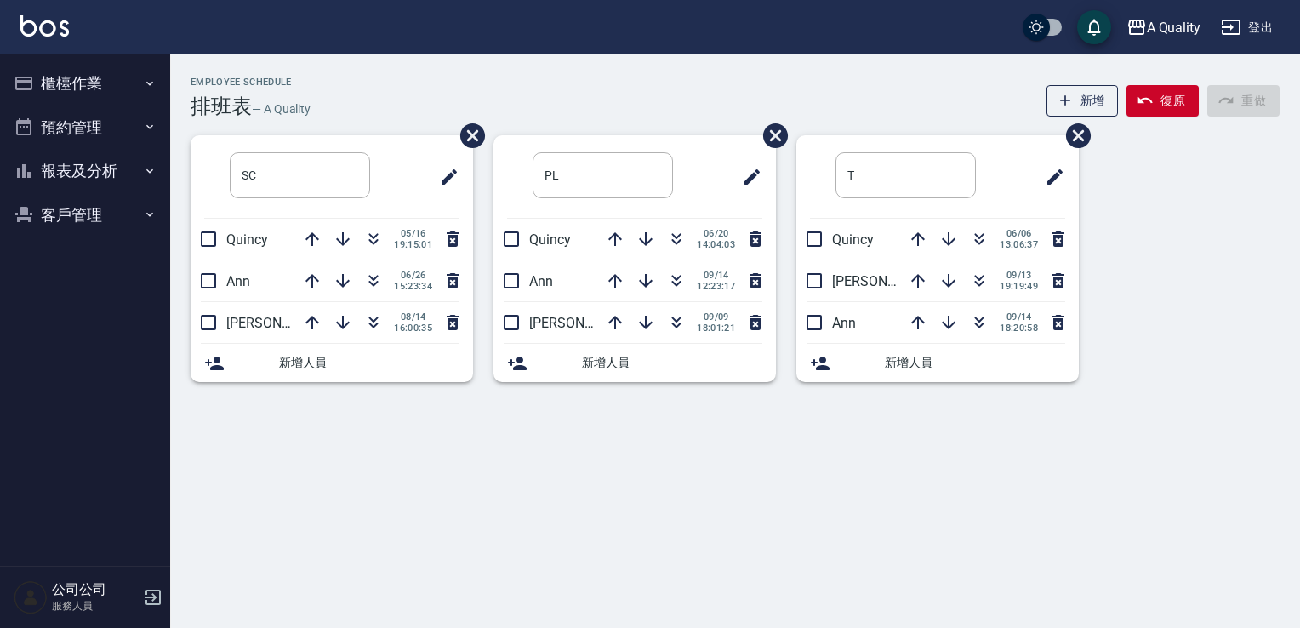
click at [102, 95] on button "櫃檯作業" at bounding box center [85, 83] width 157 height 44
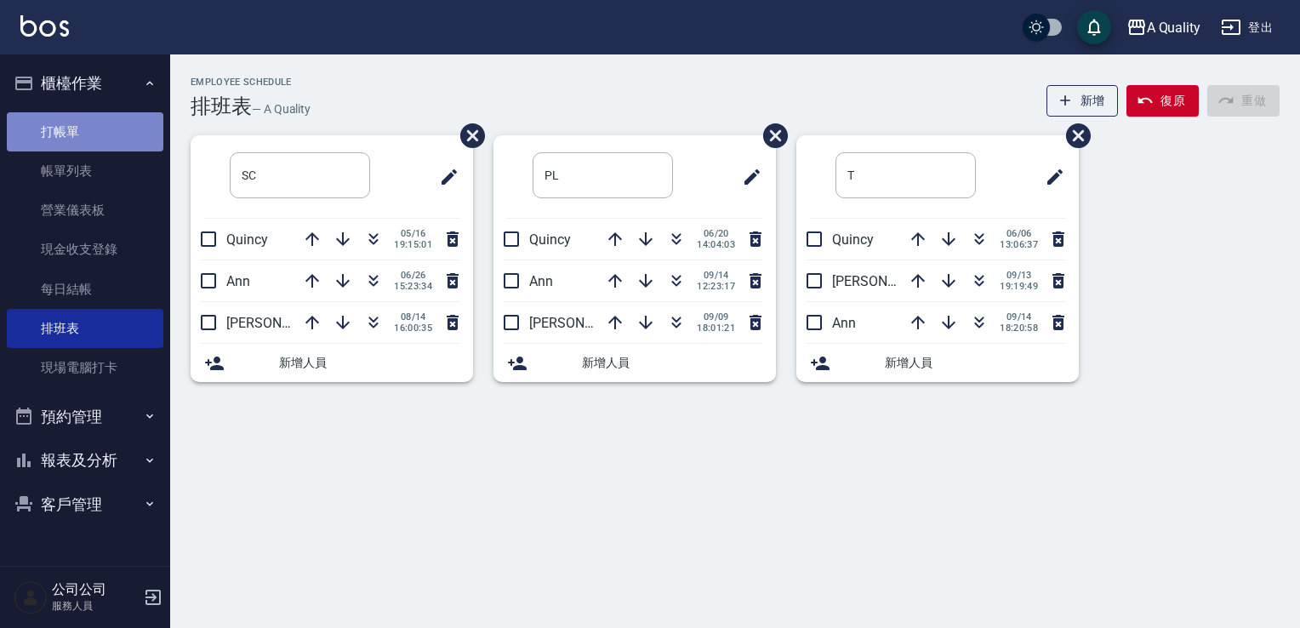
click at [94, 117] on link "打帳單" at bounding box center [85, 131] width 157 height 39
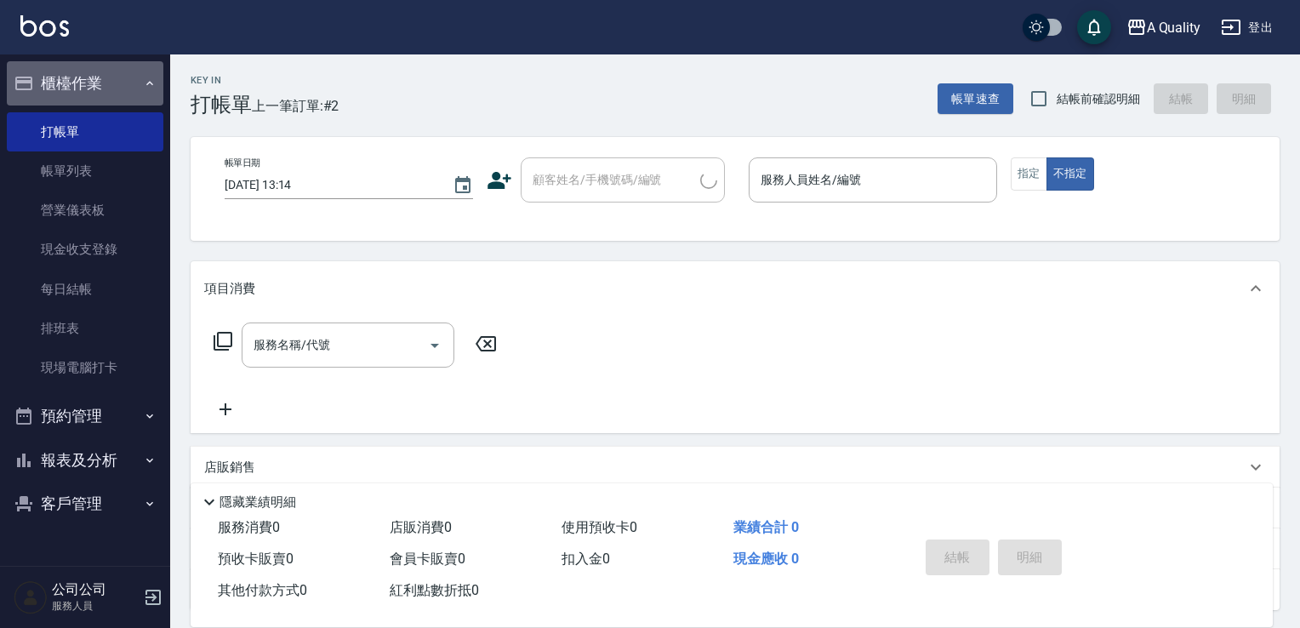
click at [87, 98] on button "櫃檯作業" at bounding box center [85, 83] width 157 height 44
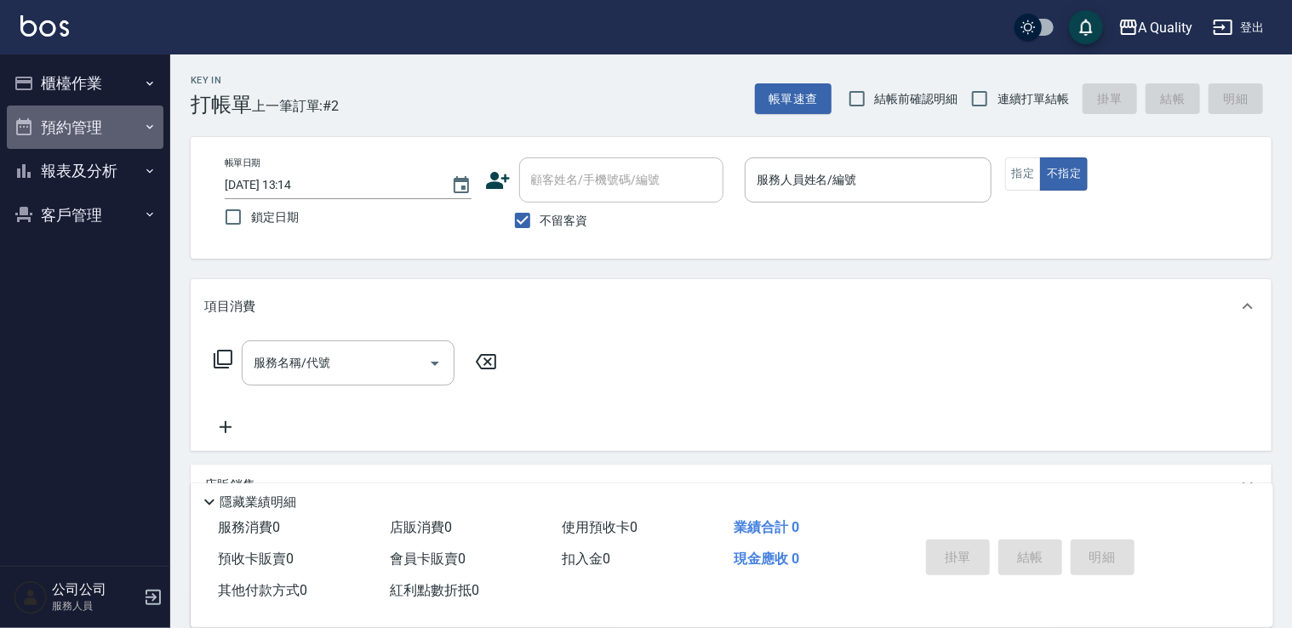
click at [91, 136] on button "預約管理" at bounding box center [85, 128] width 157 height 44
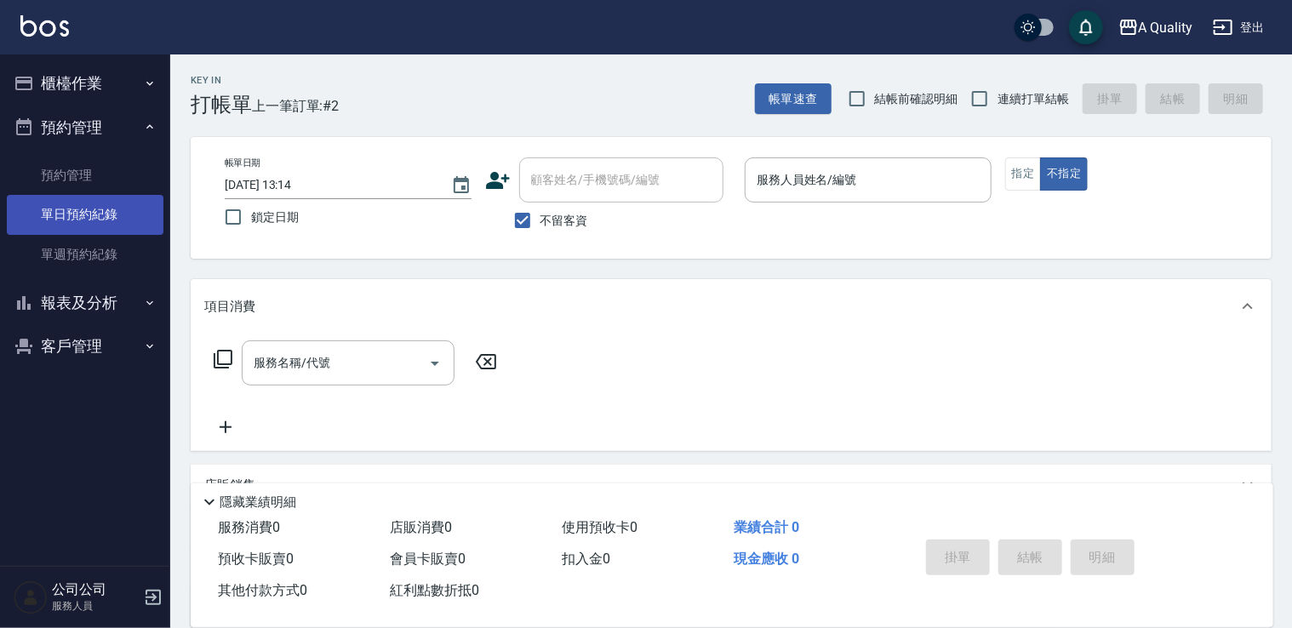
click at [86, 207] on link "單日預約紀錄" at bounding box center [85, 214] width 157 height 39
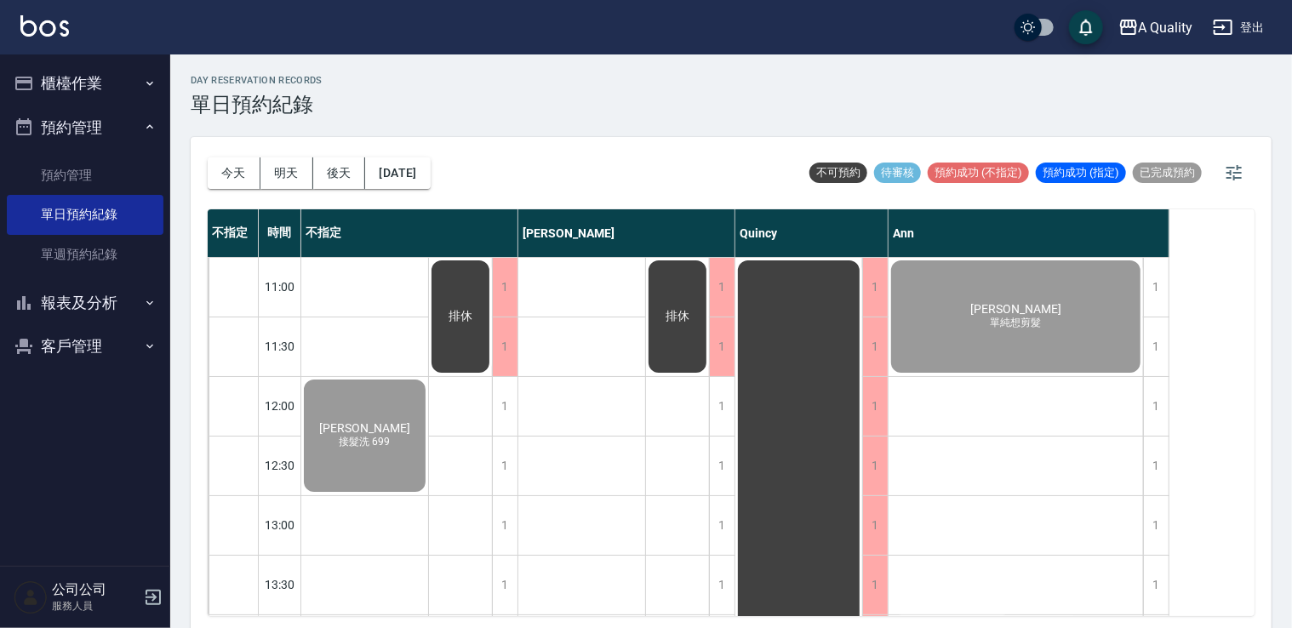
click at [414, 143] on div "今天 明天 後天 2025/09/21" at bounding box center [319, 173] width 223 height 72
click at [418, 163] on button "[DATE]" at bounding box center [397, 172] width 65 height 31
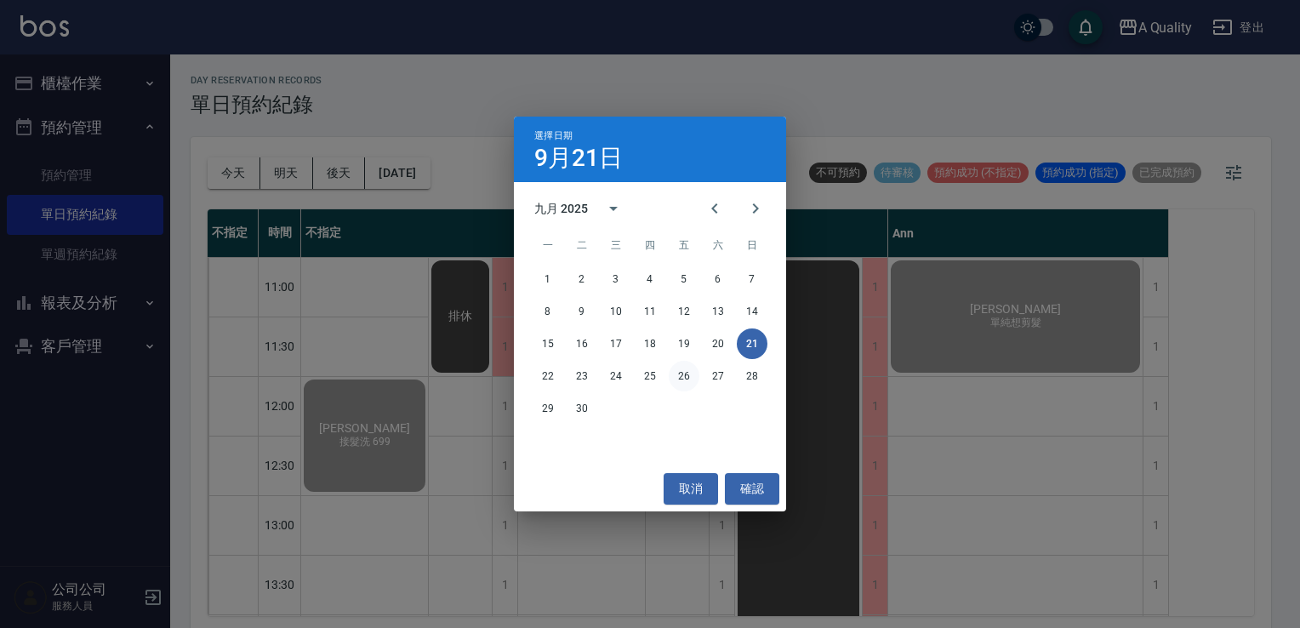
click at [670, 376] on button "26" at bounding box center [684, 376] width 31 height 31
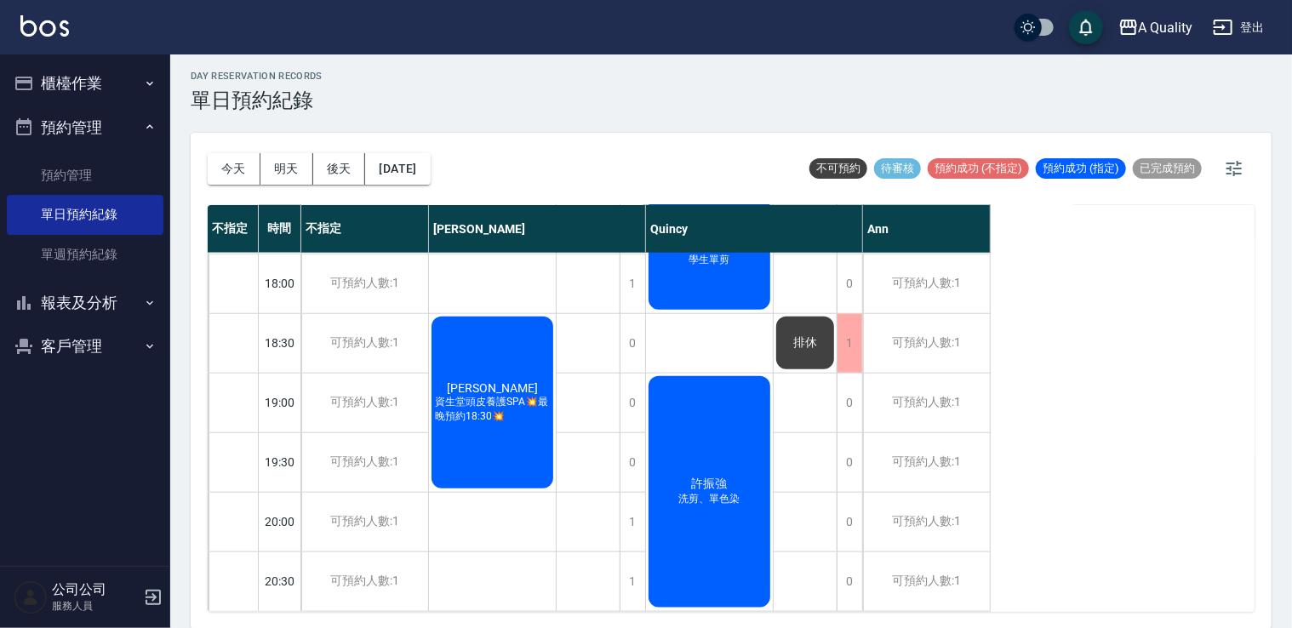
scroll to position [845, 0]
click at [234, 178] on button "今天" at bounding box center [234, 168] width 53 height 31
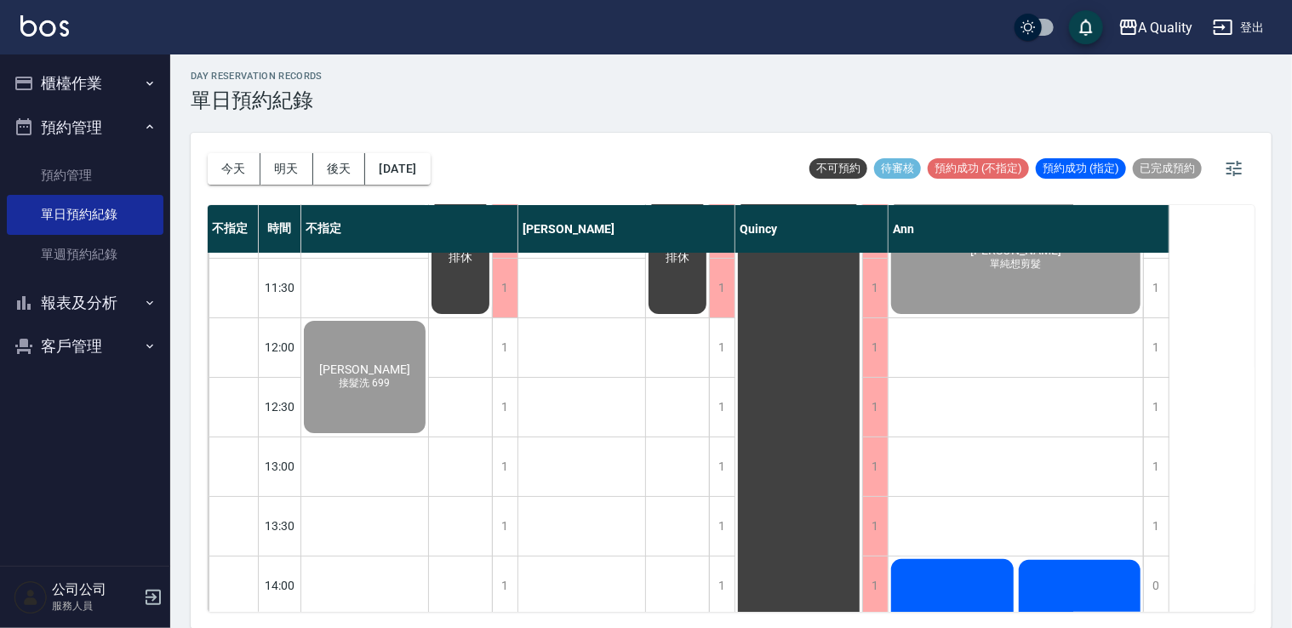
scroll to position [45, 0]
